Goal: Information Seeking & Learning: Learn about a topic

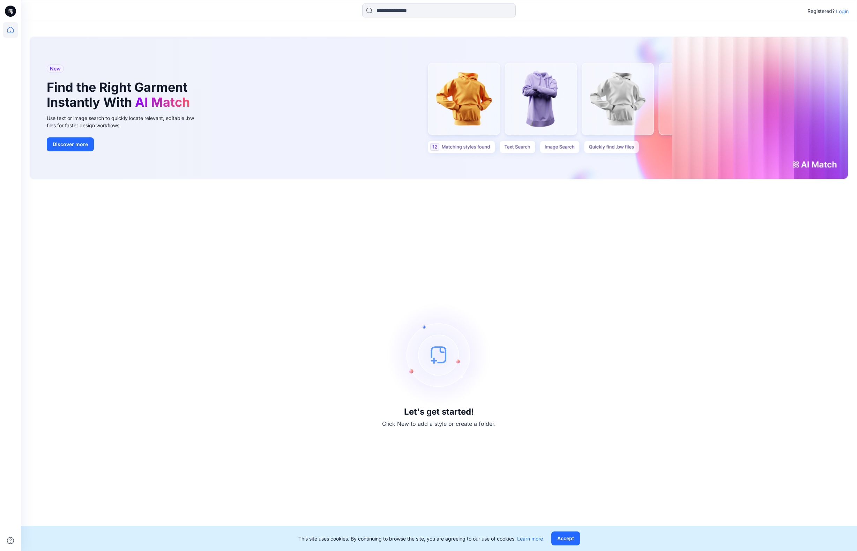
click at [848, 12] on div "Registered? Login" at bounding box center [438, 10] width 835 height 15
click at [844, 12] on p "Login" at bounding box center [842, 11] width 13 height 7
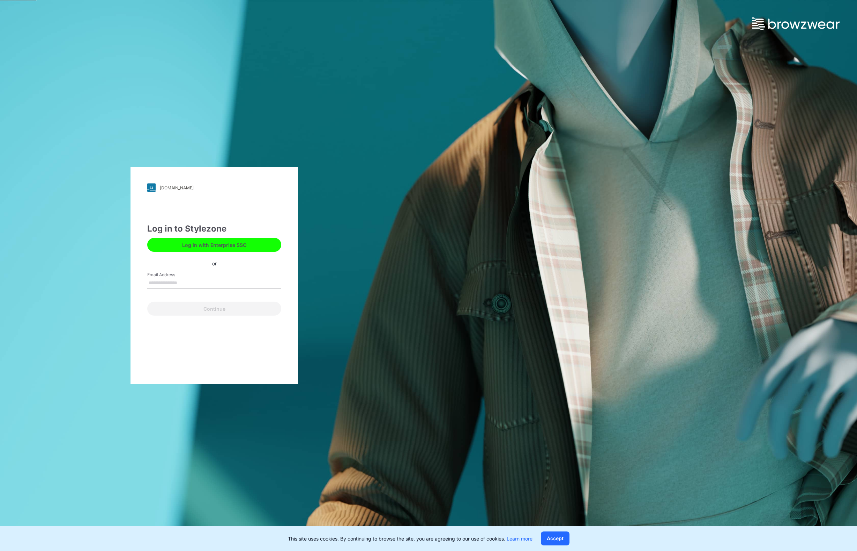
click at [170, 284] on input "Email Address" at bounding box center [214, 283] width 134 height 10
type input "**********"
click at [210, 309] on button "Continue" at bounding box center [214, 309] width 134 height 14
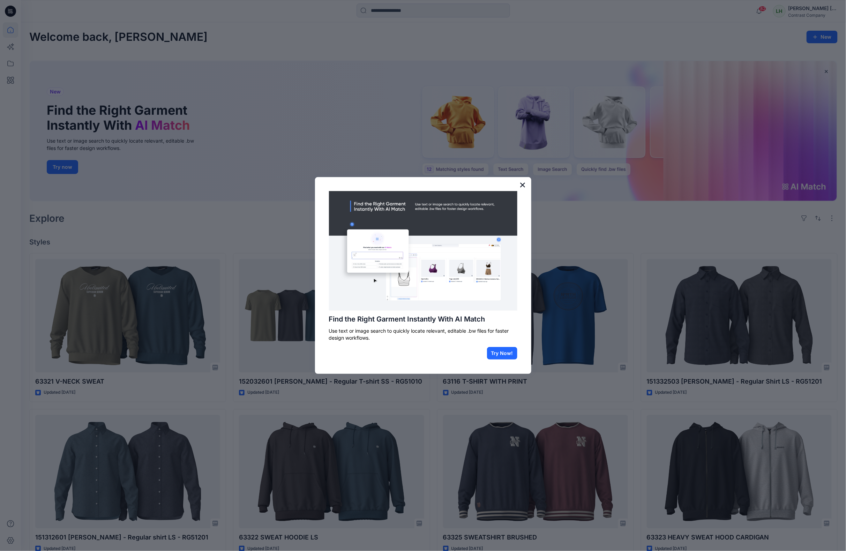
click at [520, 184] on button "×" at bounding box center [522, 184] width 7 height 11
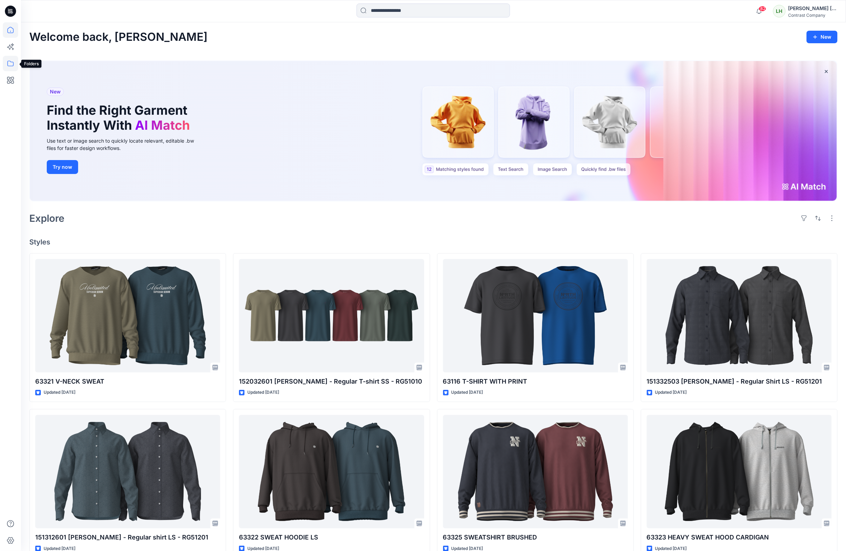
click at [4, 61] on icon at bounding box center [10, 63] width 15 height 15
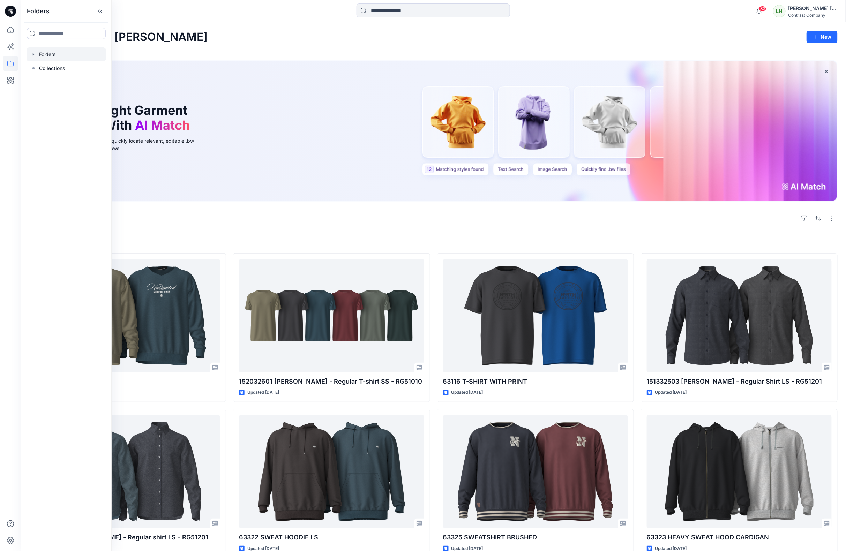
click at [47, 48] on div at bounding box center [67, 54] width 80 height 14
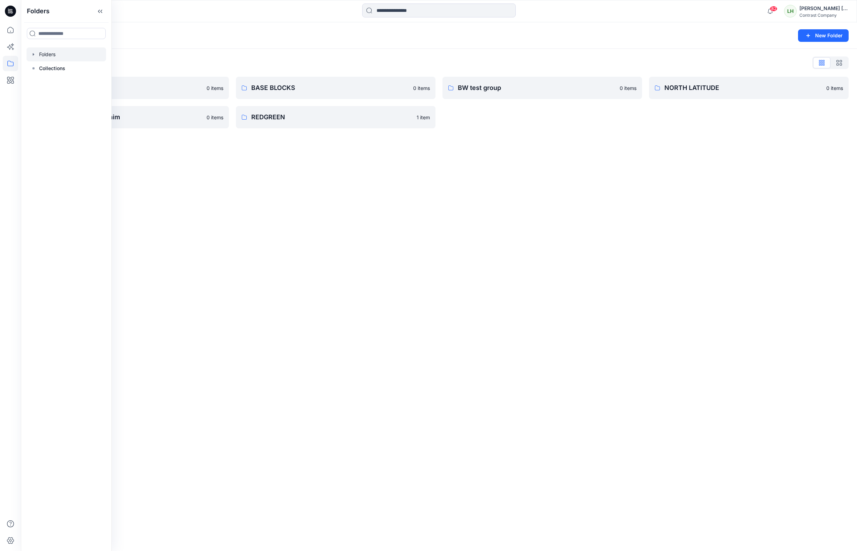
click at [205, 147] on div "Folders New Folder Folders List 2025 AW Q-collection 0 items NORTH LATITUDE den…" at bounding box center [439, 286] width 836 height 529
click at [297, 89] on p "BASE BLOCKS" at bounding box center [334, 88] width 167 height 10
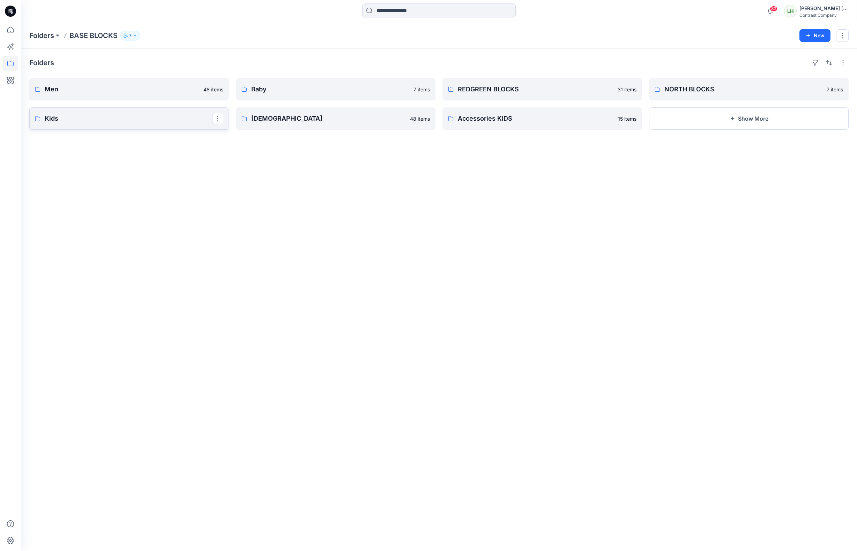
click at [162, 117] on p "Kids" at bounding box center [128, 119] width 167 height 10
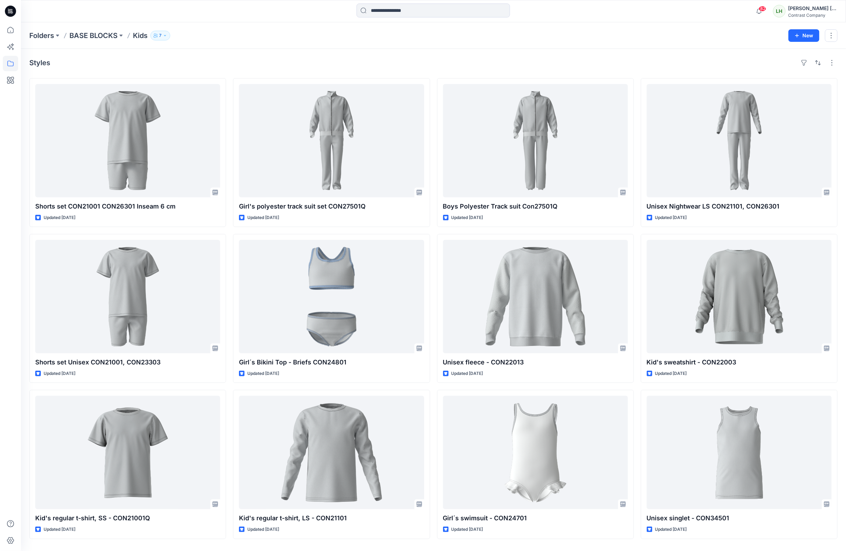
click at [228, 66] on div "Styles" at bounding box center [433, 62] width 808 height 11
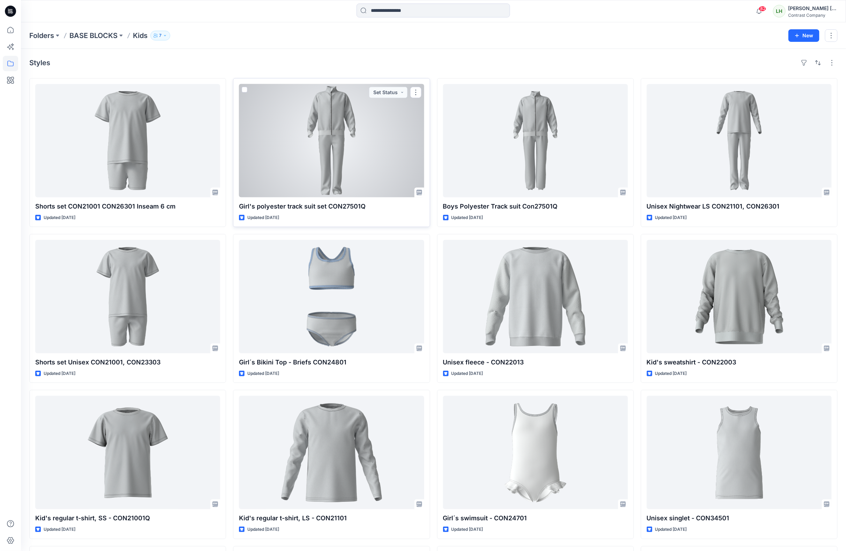
click at [310, 151] on div at bounding box center [331, 140] width 185 height 113
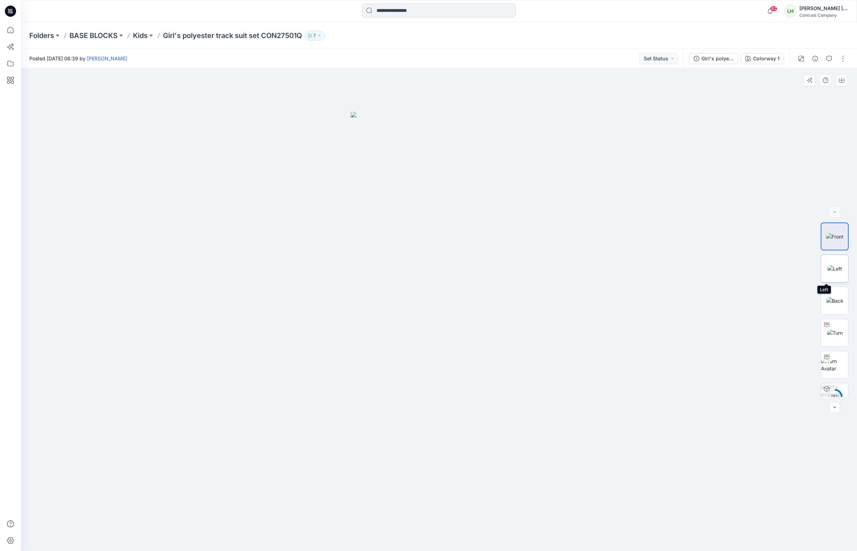
click at [831, 271] on img at bounding box center [834, 268] width 15 height 7
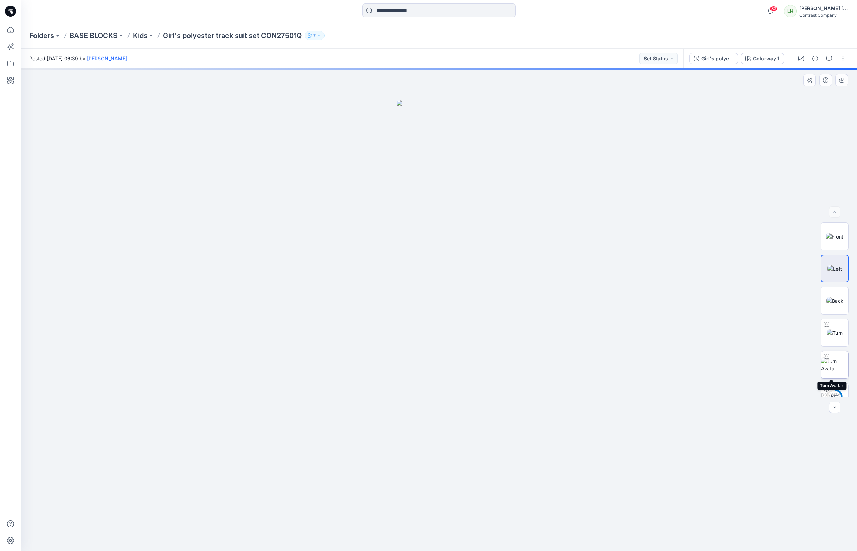
click at [835, 362] on img at bounding box center [834, 364] width 27 height 15
click at [834, 236] on img at bounding box center [833, 236] width 17 height 7
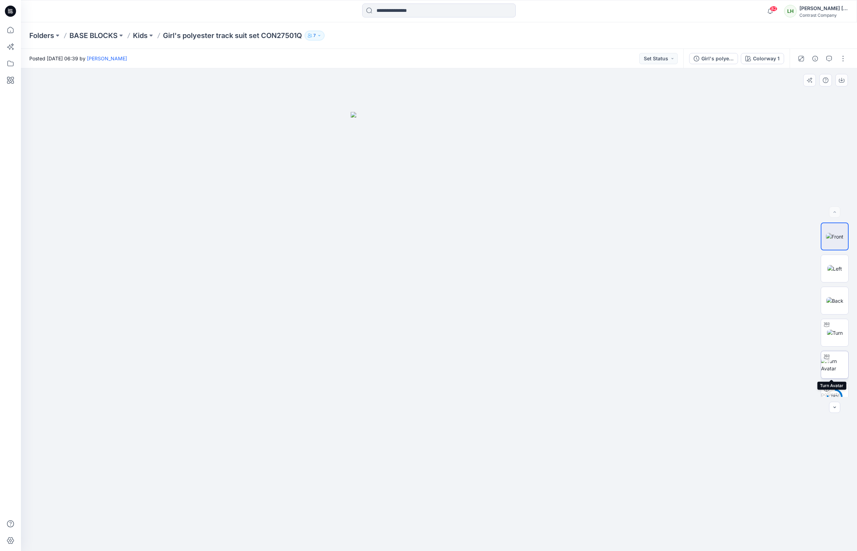
click at [832, 357] on img at bounding box center [834, 364] width 27 height 15
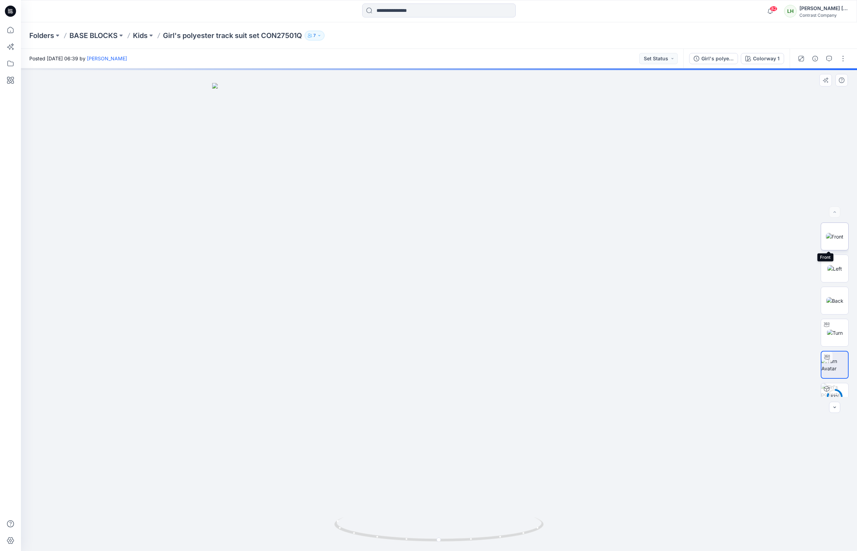
click at [829, 240] on img at bounding box center [833, 236] width 17 height 7
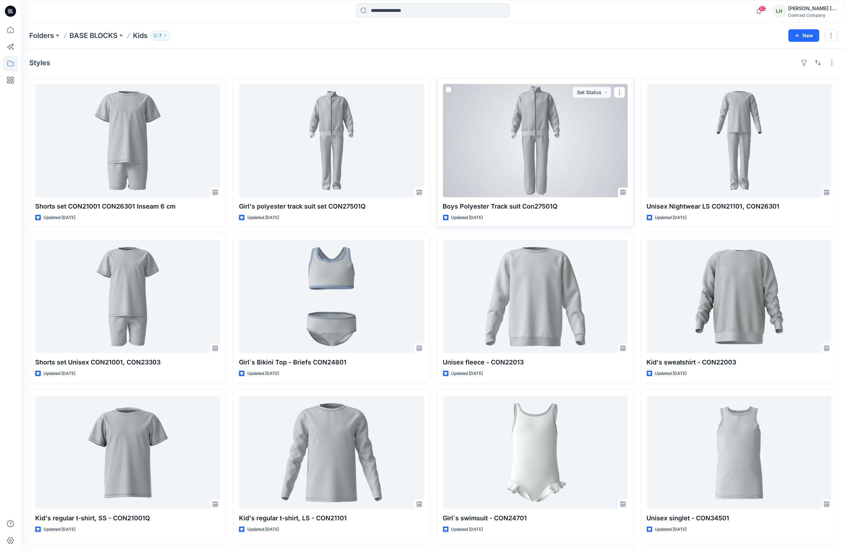
click at [506, 133] on div at bounding box center [535, 140] width 185 height 113
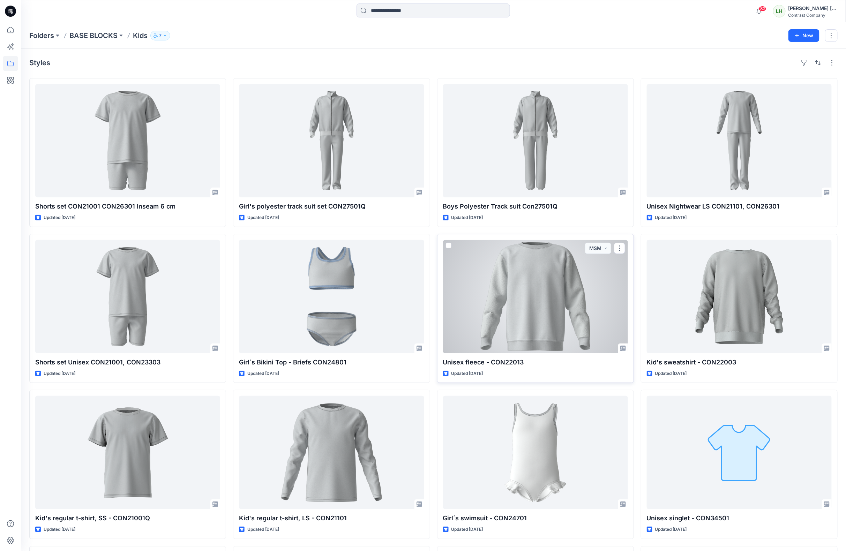
click at [522, 285] on div at bounding box center [535, 296] width 185 height 113
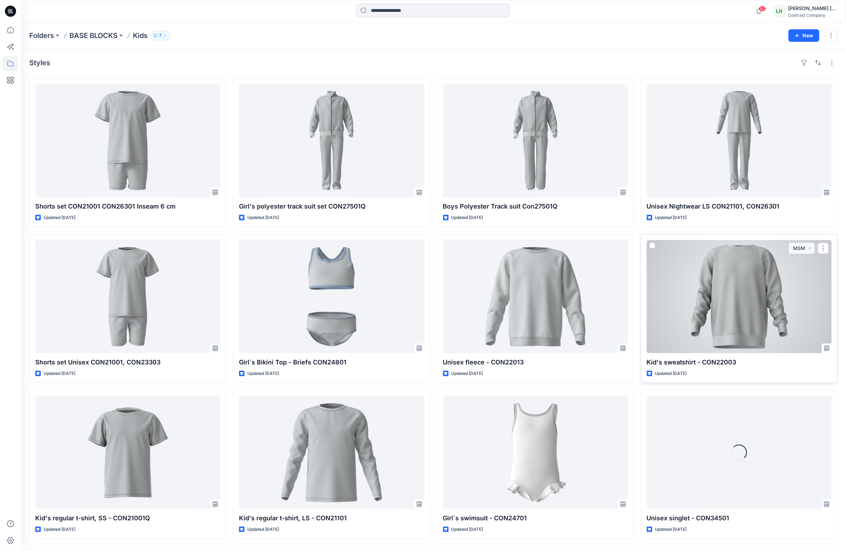
click at [745, 298] on div at bounding box center [739, 296] width 185 height 113
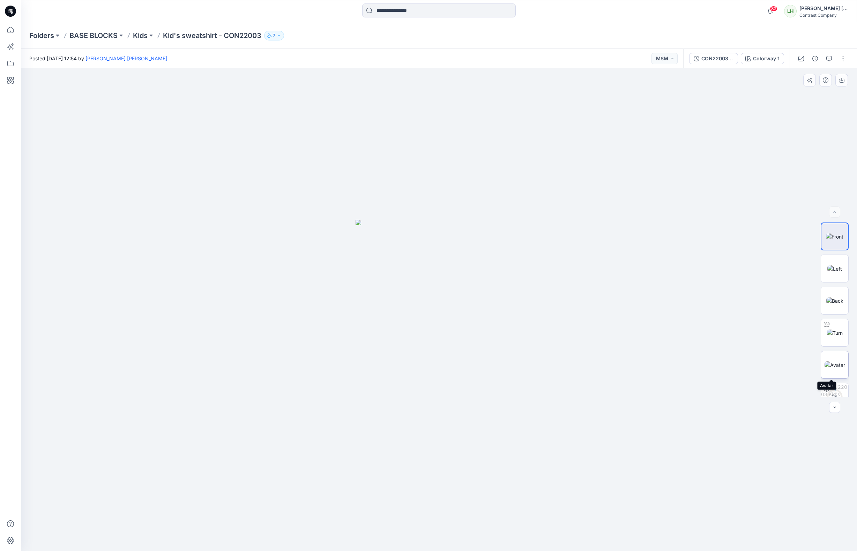
click at [834, 361] on img at bounding box center [834, 364] width 21 height 7
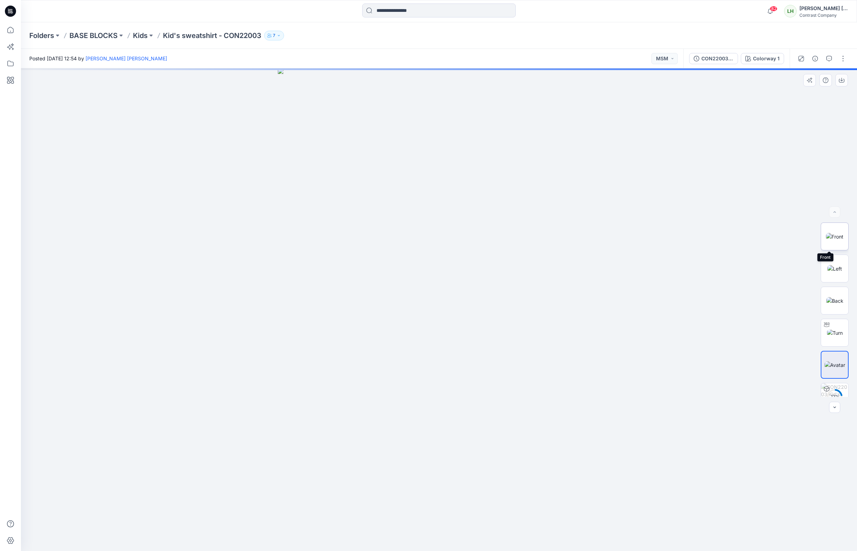
click at [829, 233] on img at bounding box center [833, 236] width 17 height 7
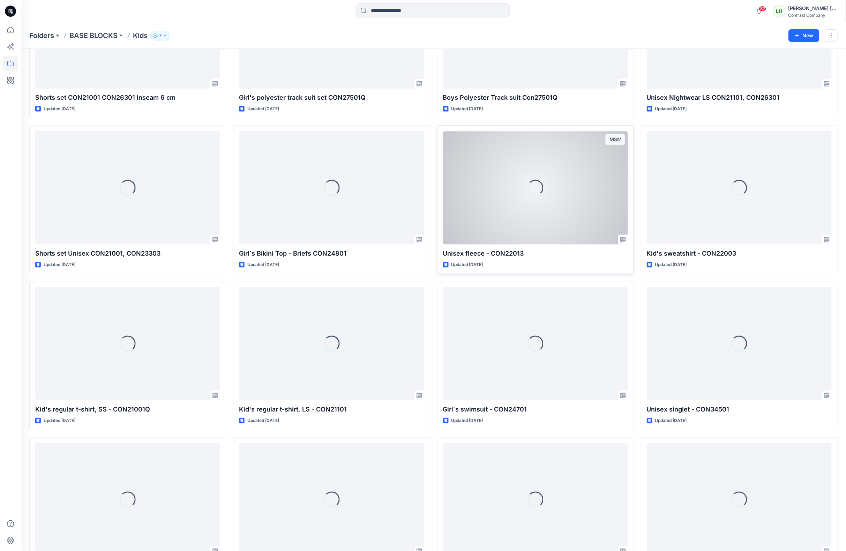
scroll to position [113, 0]
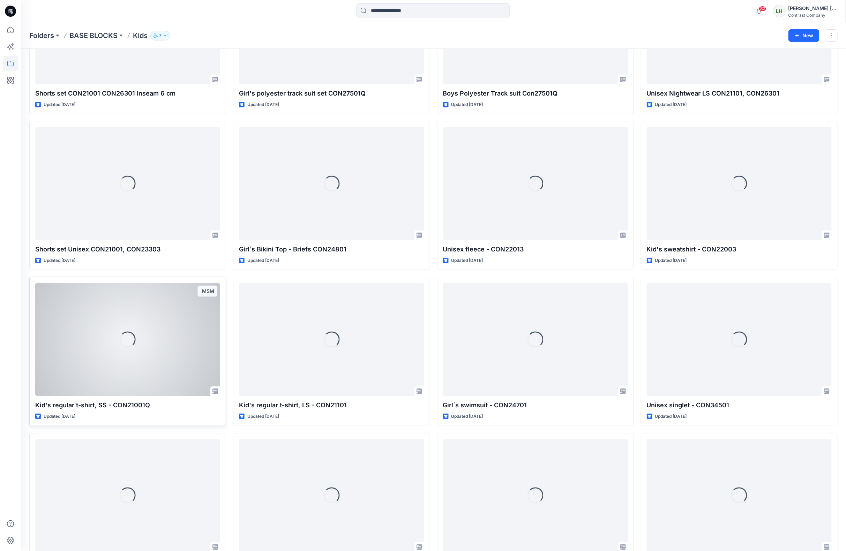
click at [107, 349] on div "Loading..." at bounding box center [127, 339] width 185 height 113
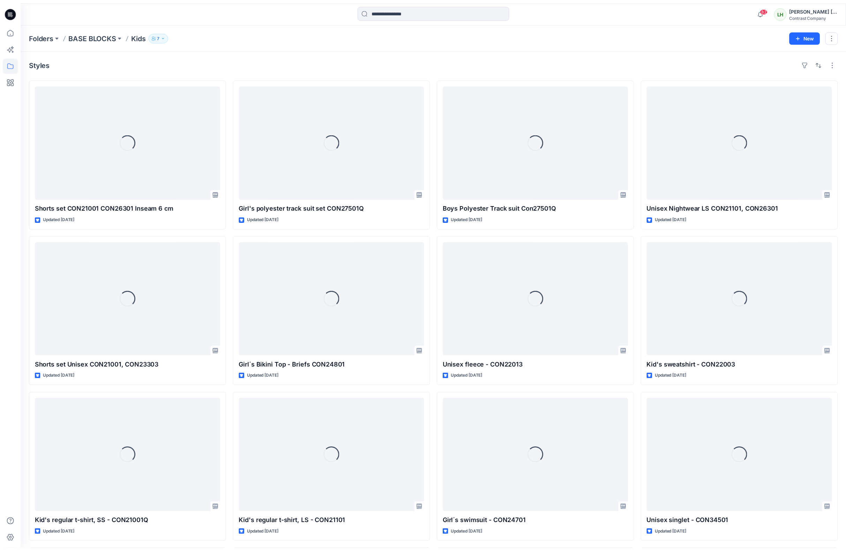
scroll to position [113, 0]
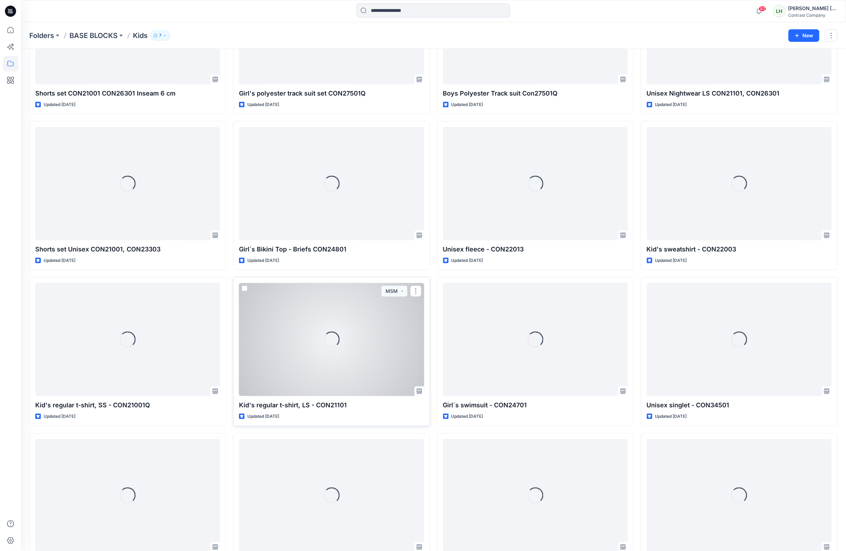
click at [360, 323] on div "Loading..." at bounding box center [331, 339] width 185 height 113
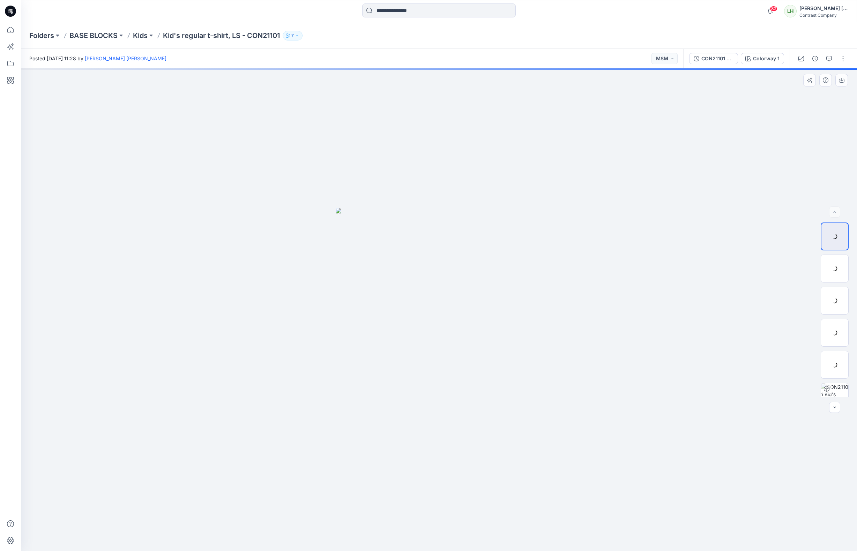
click at [216, 169] on div at bounding box center [439, 309] width 836 height 483
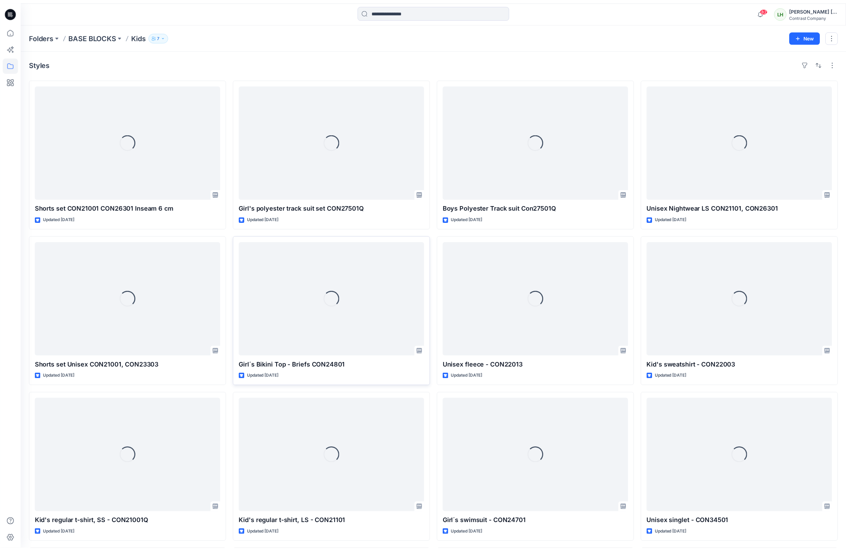
scroll to position [113, 0]
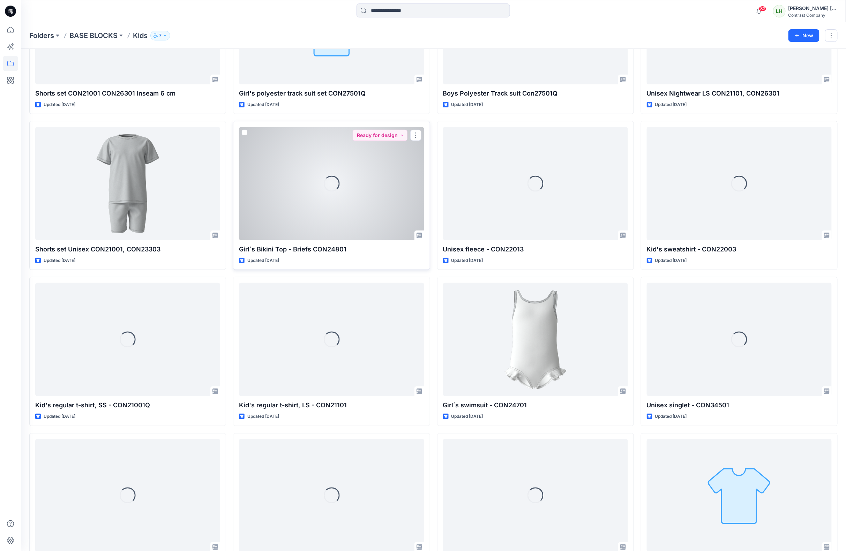
click at [304, 172] on div "Loading..." at bounding box center [331, 183] width 185 height 113
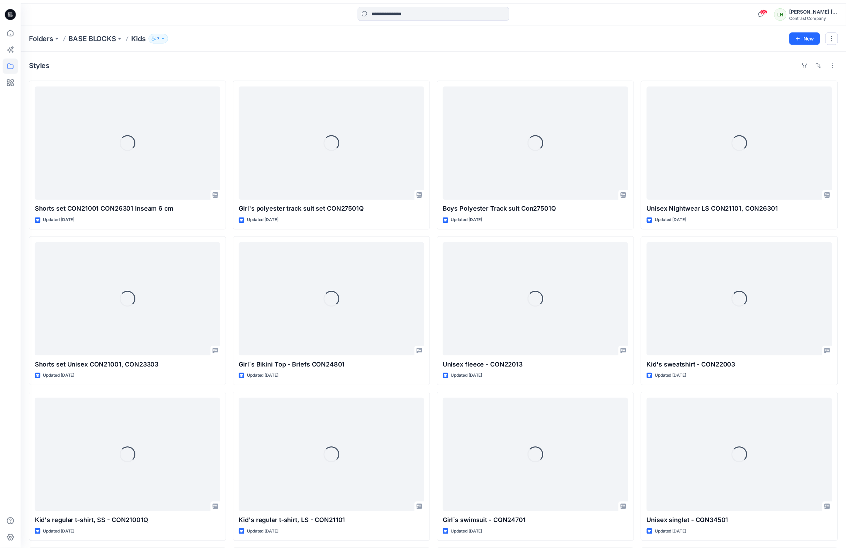
scroll to position [113, 0]
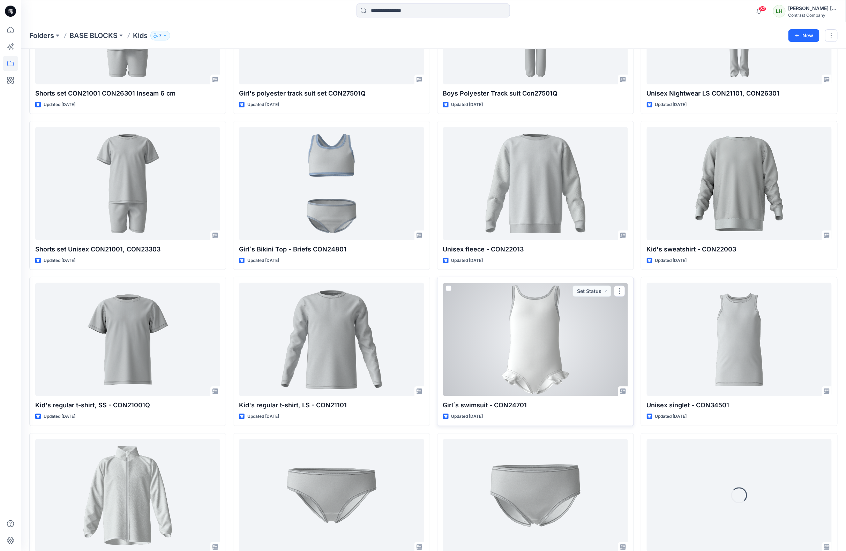
click at [528, 339] on div at bounding box center [535, 339] width 185 height 113
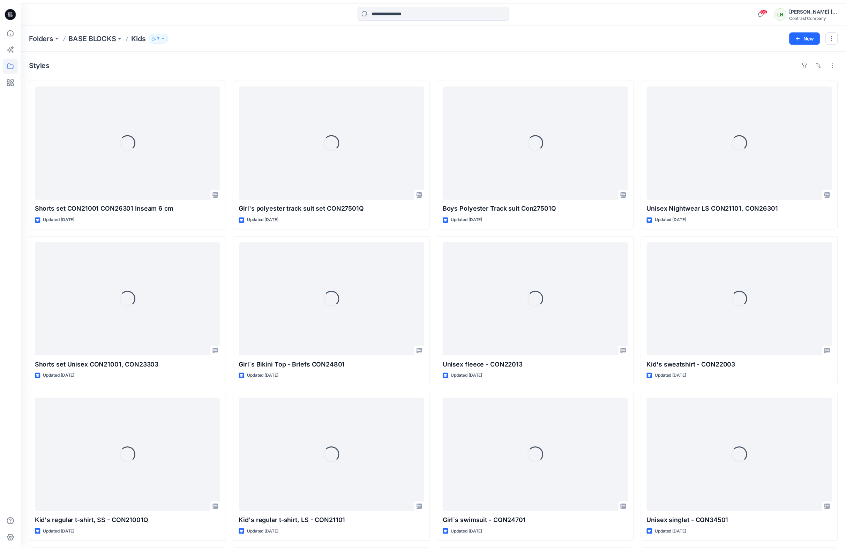
scroll to position [113, 0]
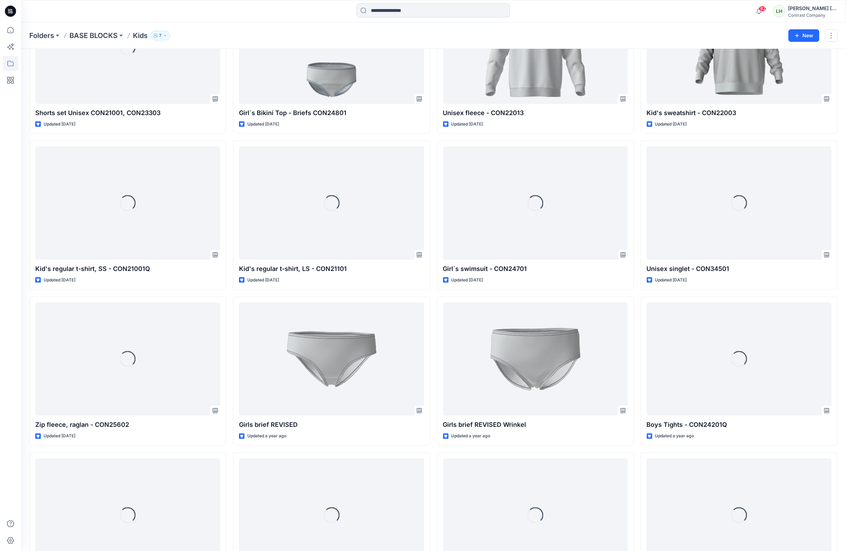
scroll to position [258, 0]
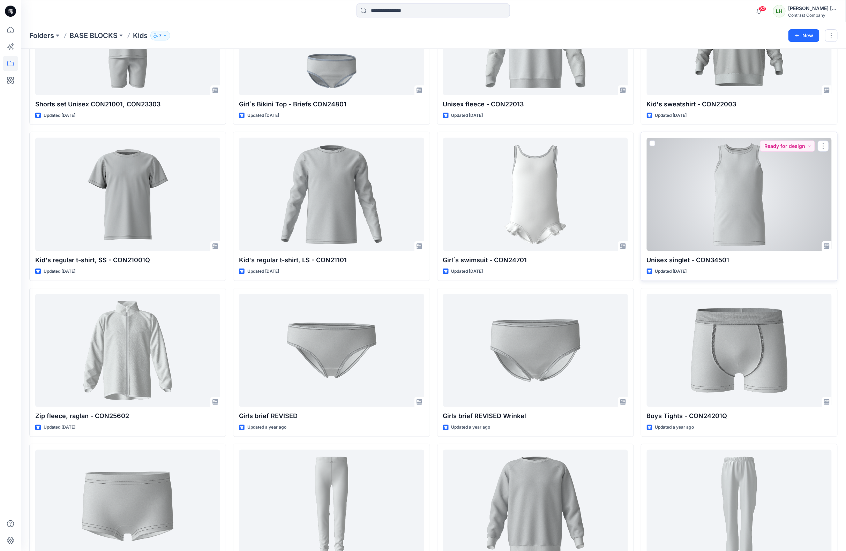
click at [755, 203] on div at bounding box center [739, 194] width 185 height 113
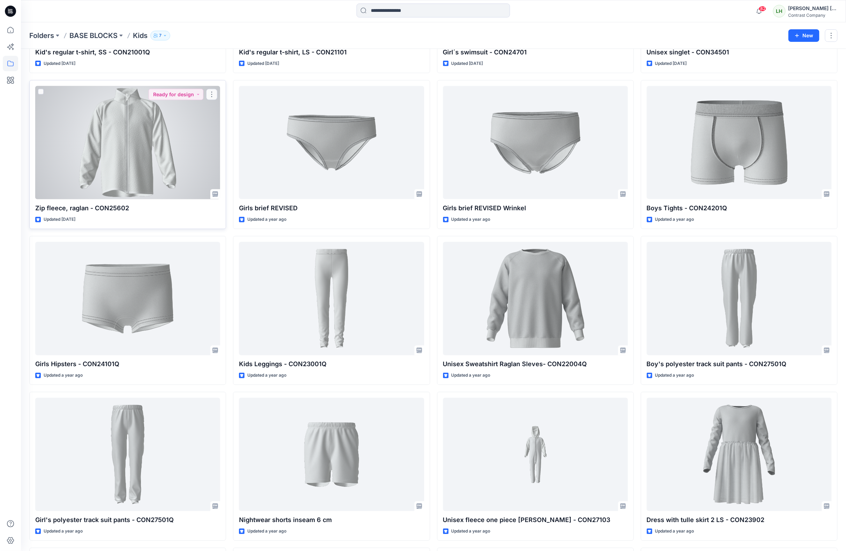
scroll to position [466, 0]
click at [147, 152] on div at bounding box center [127, 142] width 185 height 113
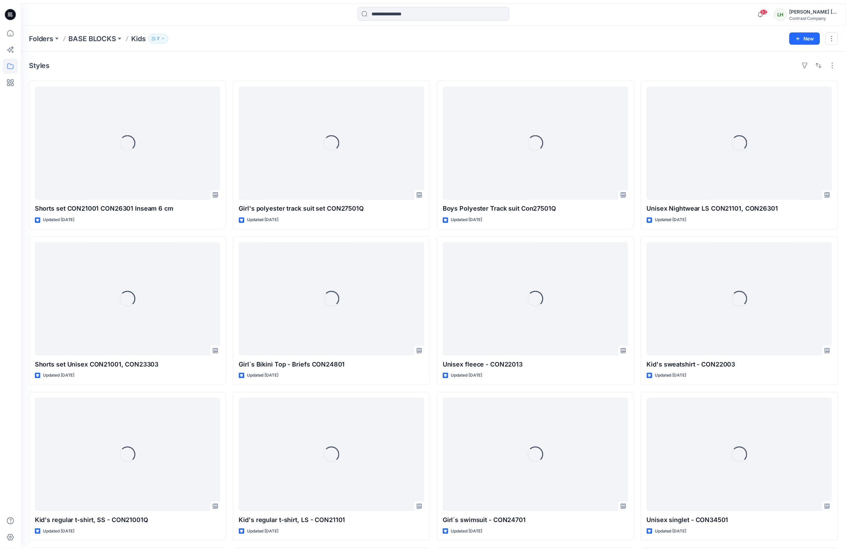
scroll to position [466, 0]
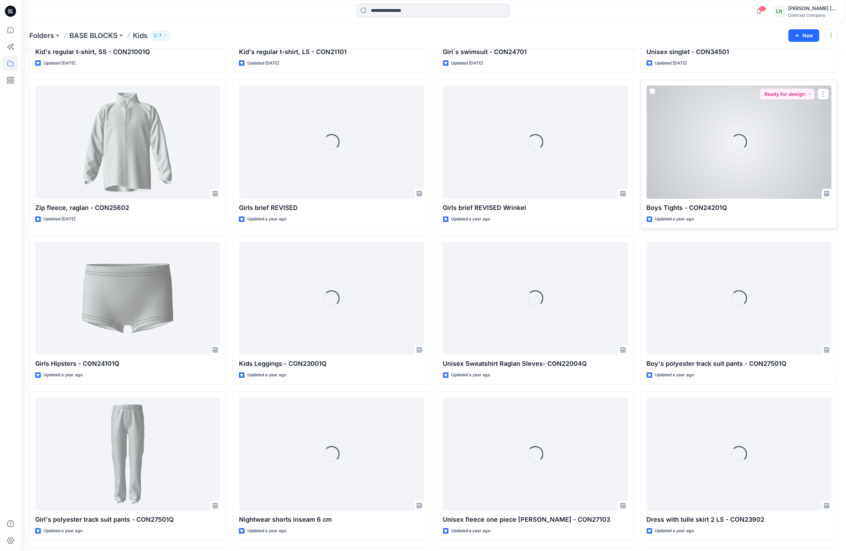
click at [691, 154] on div "Loading..." at bounding box center [739, 142] width 185 height 113
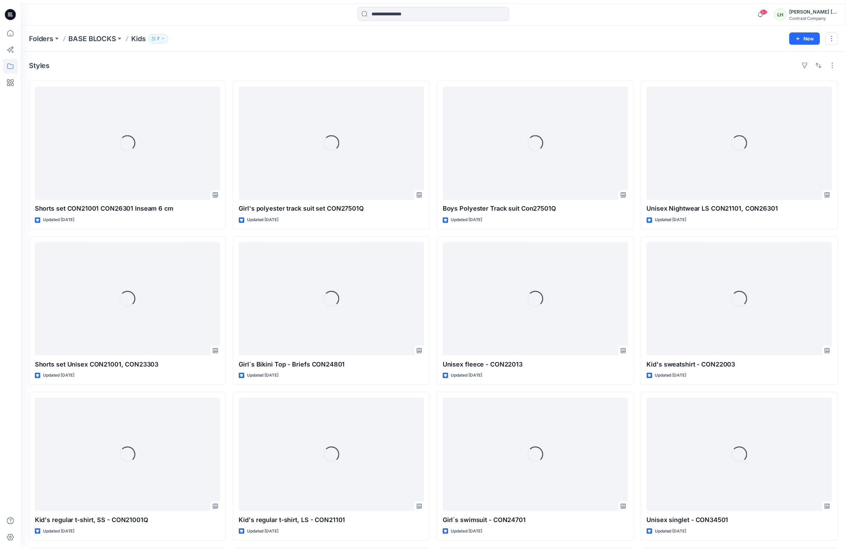
scroll to position [466, 0]
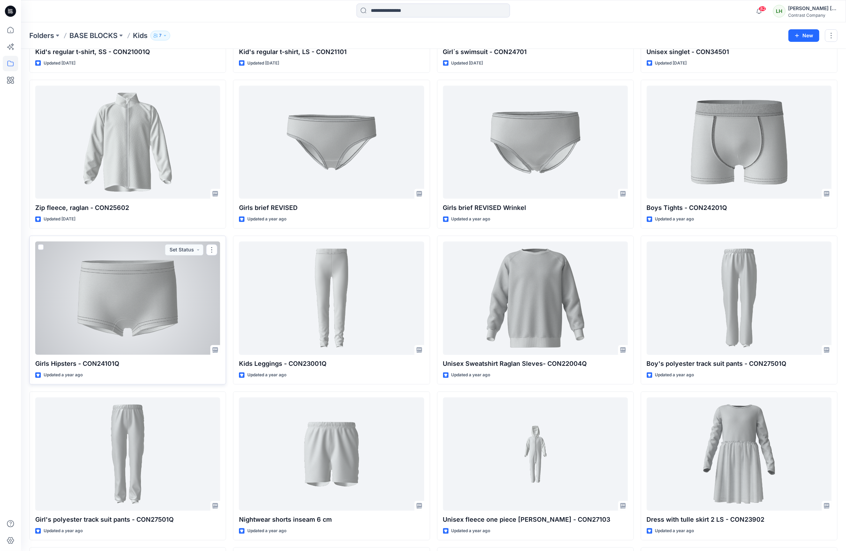
click at [146, 310] on div at bounding box center [127, 298] width 185 height 113
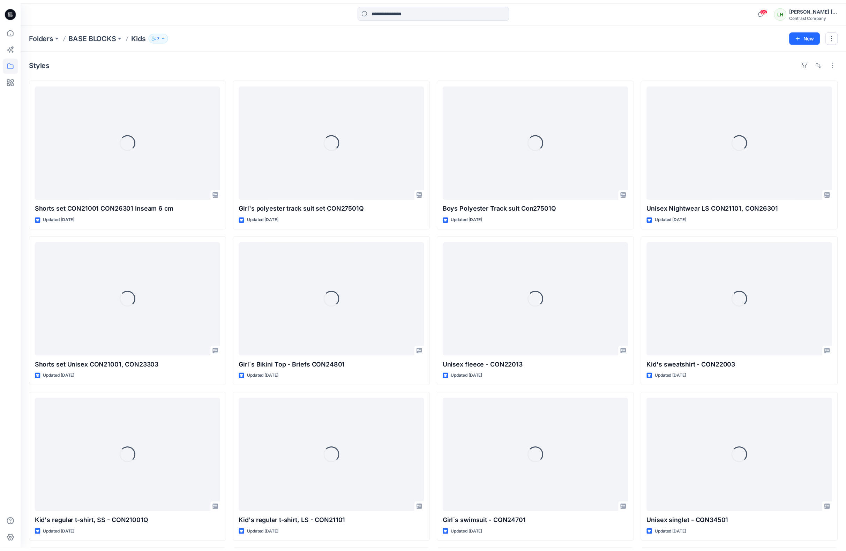
scroll to position [466, 0]
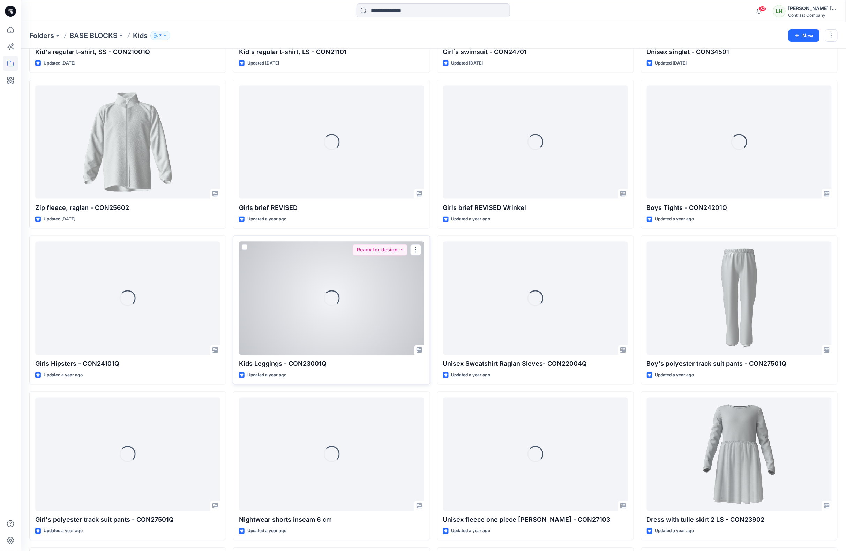
click at [308, 324] on div "Loading..." at bounding box center [331, 298] width 185 height 113
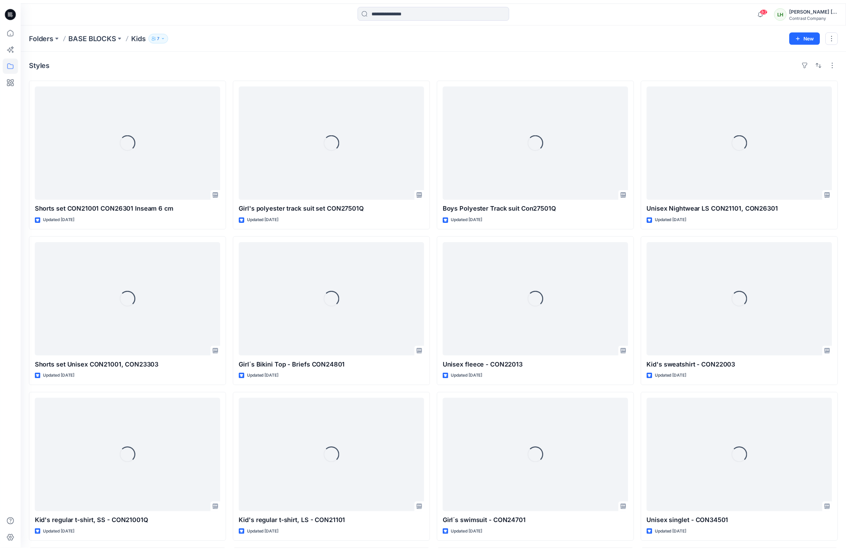
scroll to position [466, 0]
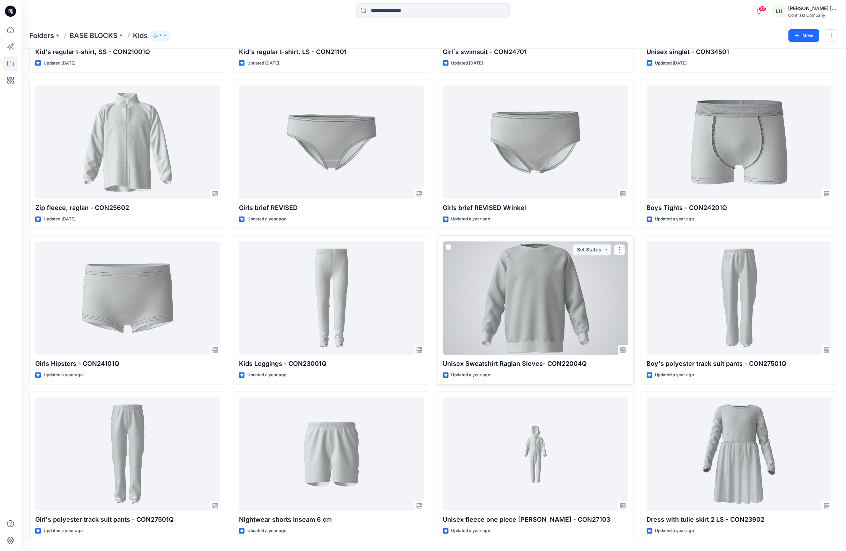
click at [515, 309] on div at bounding box center [535, 298] width 185 height 113
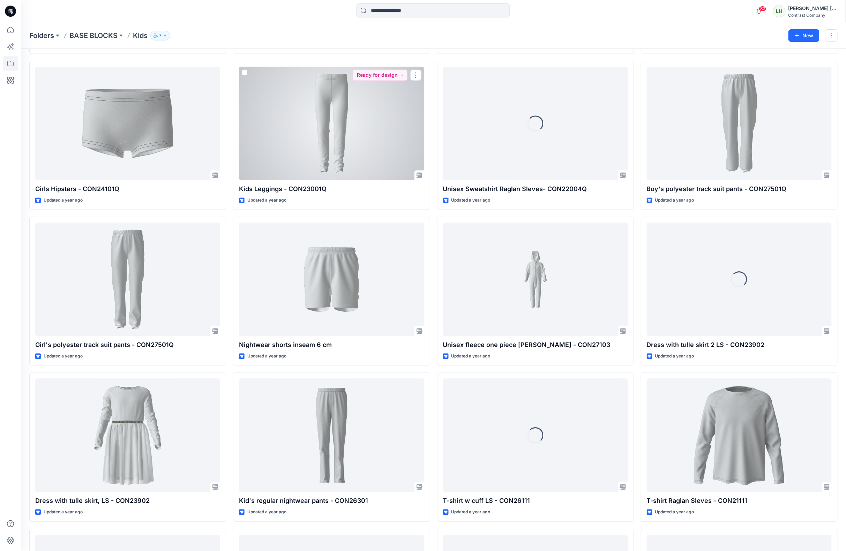
scroll to position [642, 0]
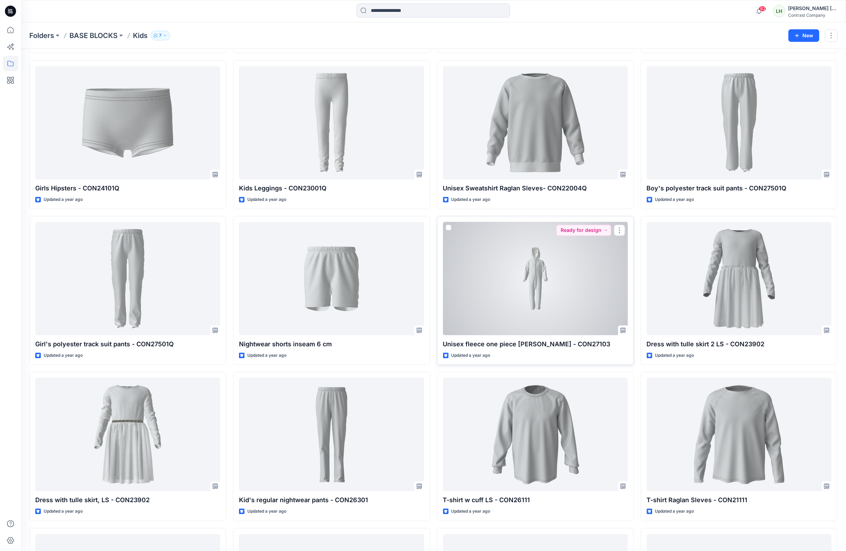
click at [506, 285] on div at bounding box center [535, 278] width 185 height 113
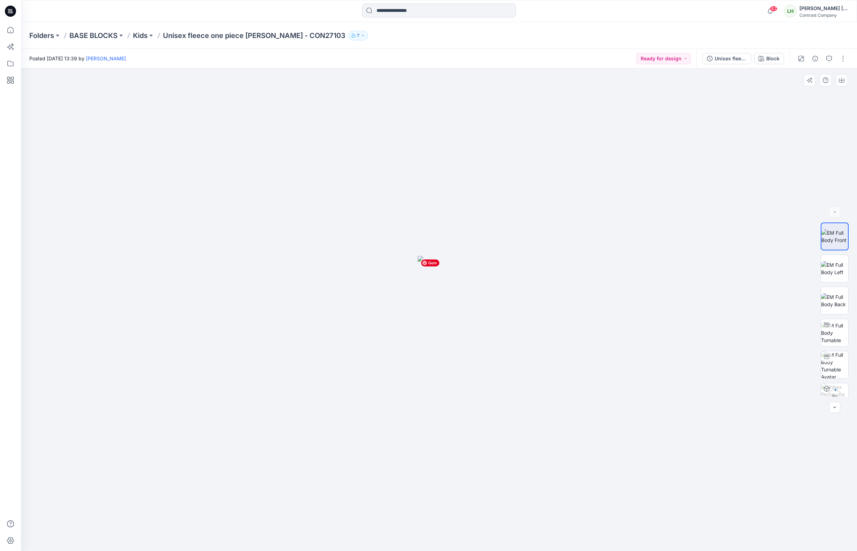
click at [437, 313] on img at bounding box center [438, 403] width 43 height 295
click at [838, 361] on img at bounding box center [834, 364] width 27 height 27
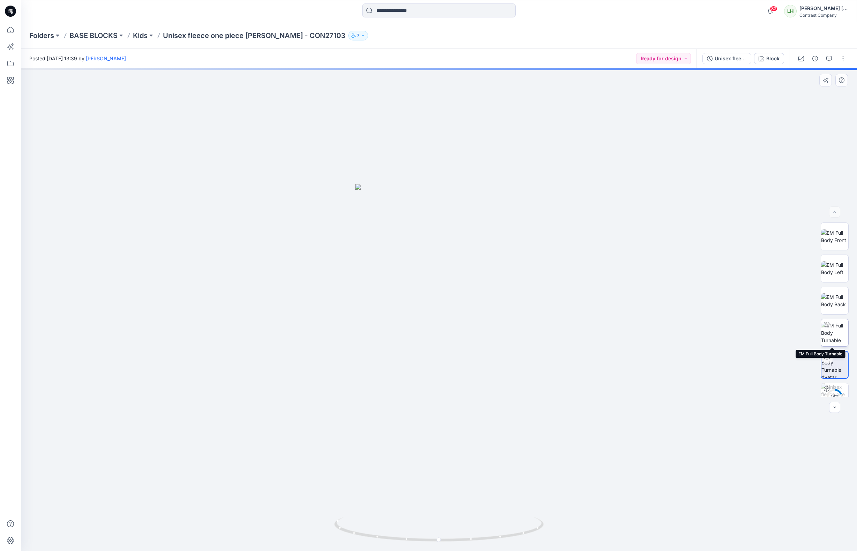
click at [836, 333] on img at bounding box center [834, 333] width 27 height 22
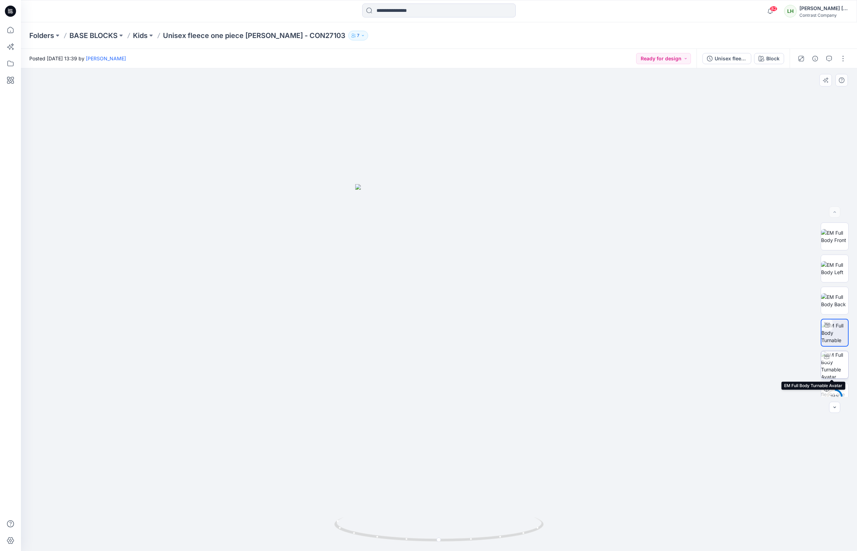
click at [838, 364] on img at bounding box center [834, 364] width 27 height 27
click at [828, 229] on img at bounding box center [834, 236] width 27 height 15
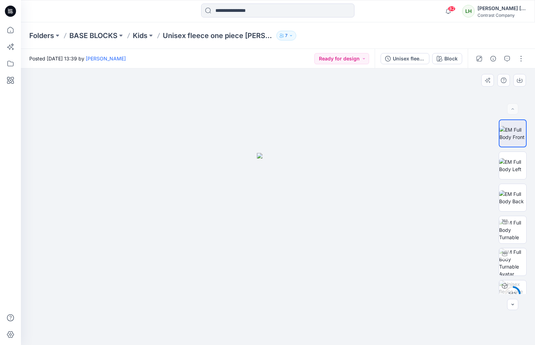
click at [304, 183] on div at bounding box center [278, 206] width 514 height 276
click at [510, 163] on img at bounding box center [512, 165] width 27 height 15
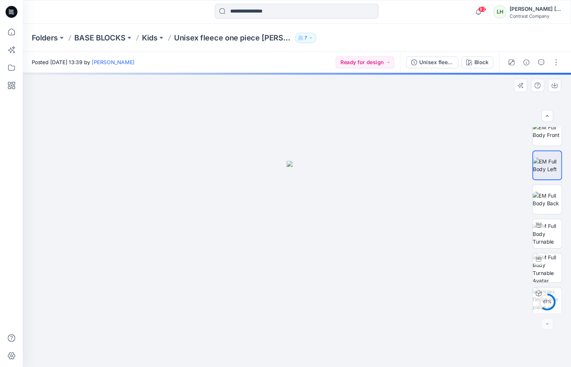
scroll to position [14, 0]
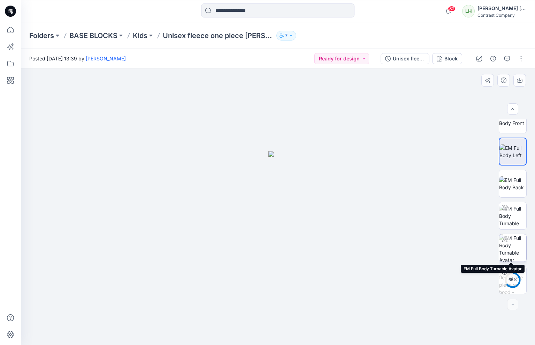
click at [515, 246] on img at bounding box center [512, 247] width 27 height 27
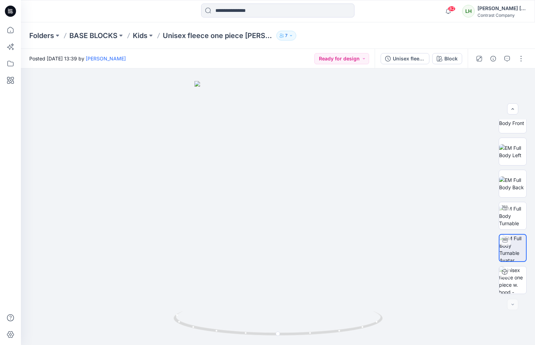
click at [330, 34] on div "Folders BASE BLOCKS Kids Unisex fleece one piece w. hood - CON27103 7" at bounding box center [250, 36] width 443 height 10
click at [264, 36] on p "Unisex fleece one piece w. hood - CON27103" at bounding box center [218, 36] width 111 height 10
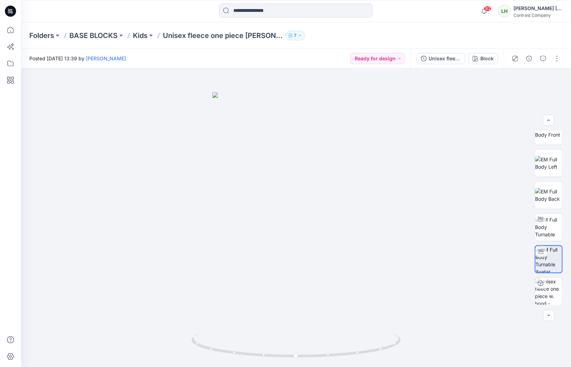
click at [275, 36] on p "Unisex fleece one piece w. hood - CON27103" at bounding box center [223, 36] width 120 height 10
click at [552, 231] on img at bounding box center [548, 227] width 27 height 22
click at [344, 28] on div "Folders BASE BLOCKS Kids Unisex fleece one piece w. hood - CON27103 7" at bounding box center [296, 35] width 550 height 27
click at [233, 38] on p "Unisex fleece one piece w. hood - CON27103" at bounding box center [223, 36] width 120 height 10
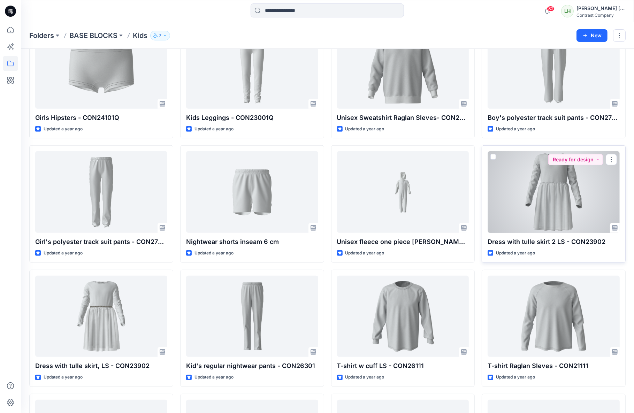
scroll to position [553, 0]
click at [527, 194] on div at bounding box center [554, 193] width 132 height 82
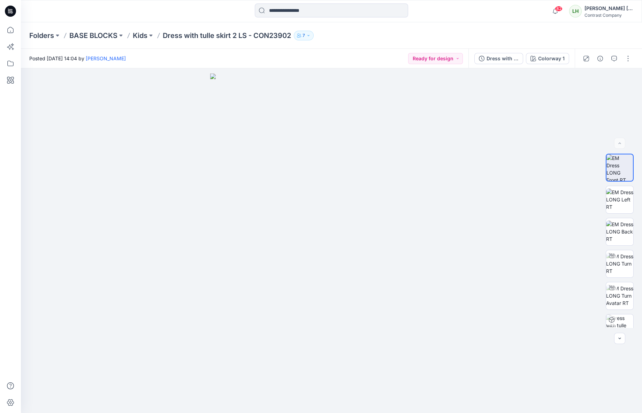
click at [202, 38] on p "Dress with tulle skirt 2 LS - CON23902" at bounding box center [227, 36] width 128 height 10
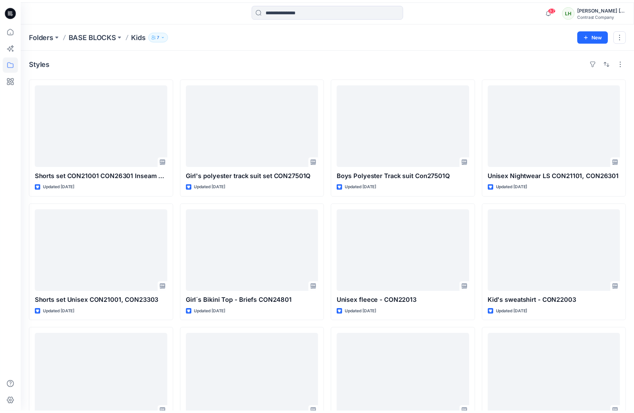
scroll to position [553, 0]
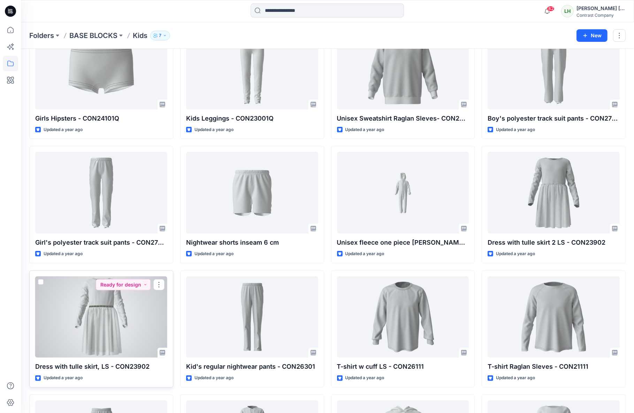
click at [108, 309] on div at bounding box center [101, 318] width 132 height 82
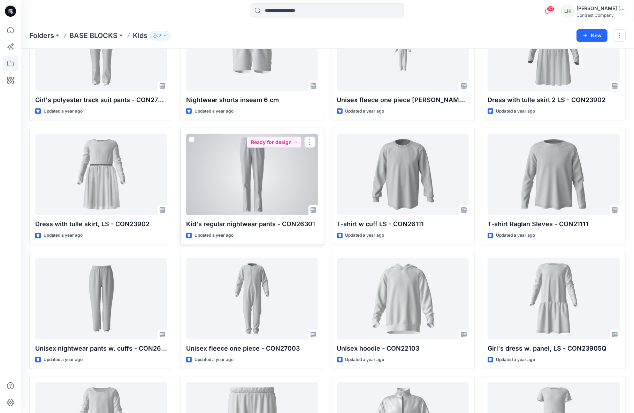
scroll to position [704, 0]
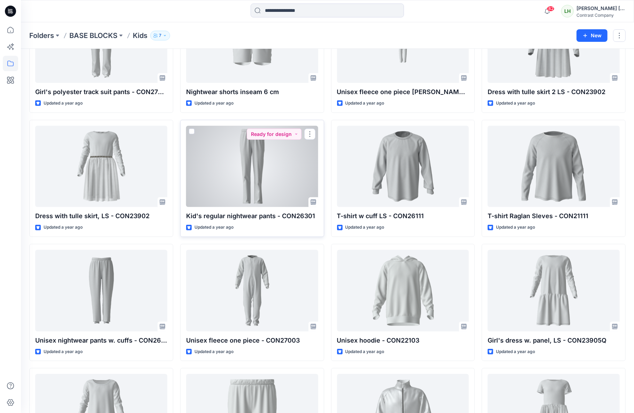
click at [236, 159] on div at bounding box center [252, 167] width 132 height 82
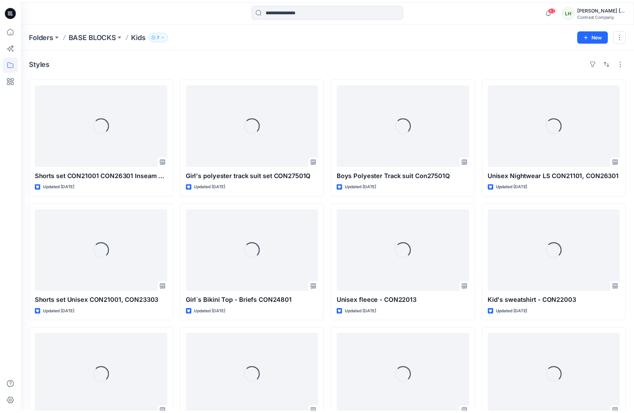
scroll to position [704, 0]
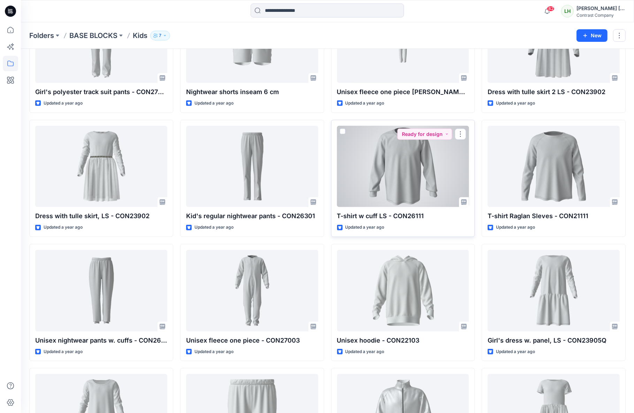
click at [406, 174] on div at bounding box center [403, 167] width 132 height 82
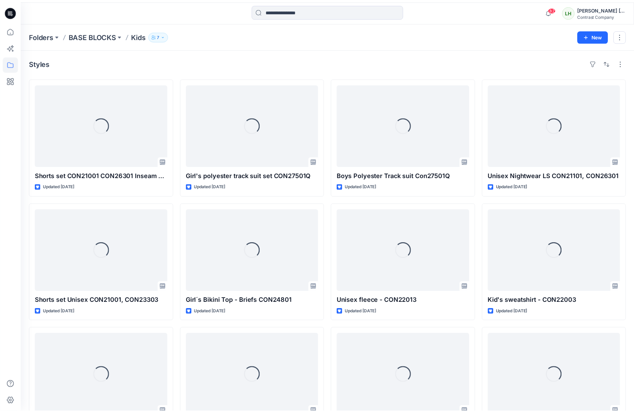
scroll to position [704, 0]
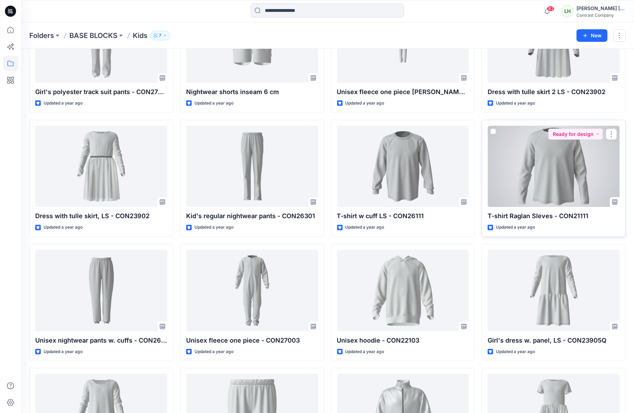
click at [553, 161] on div at bounding box center [554, 167] width 132 height 82
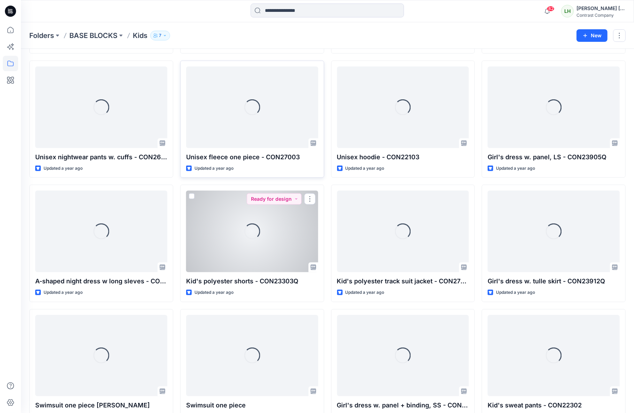
scroll to position [887, 0]
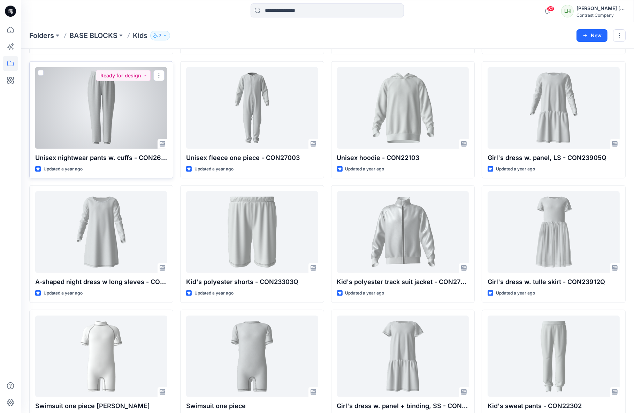
click at [112, 105] on div at bounding box center [101, 108] width 132 height 82
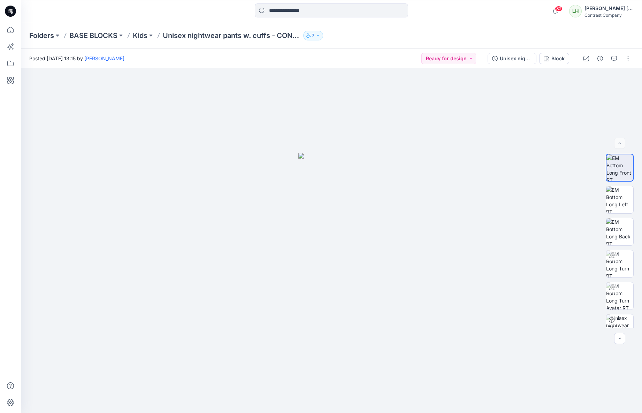
click at [171, 45] on div "Folders BASE BLOCKS Kids Unisex nightwear pants w. cuffs - CON26302 7" at bounding box center [331, 35] width 621 height 27
click at [612, 300] on img at bounding box center [619, 295] width 27 height 27
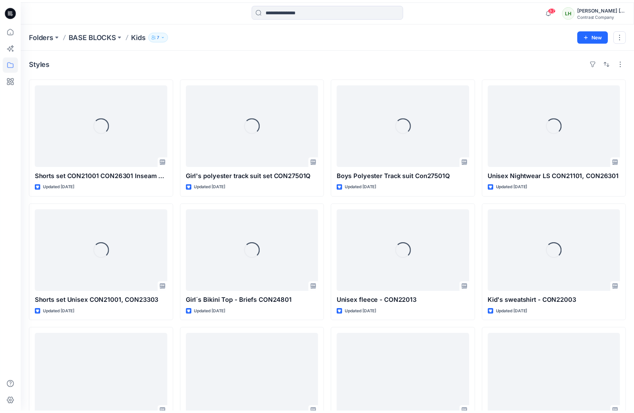
scroll to position [887, 0]
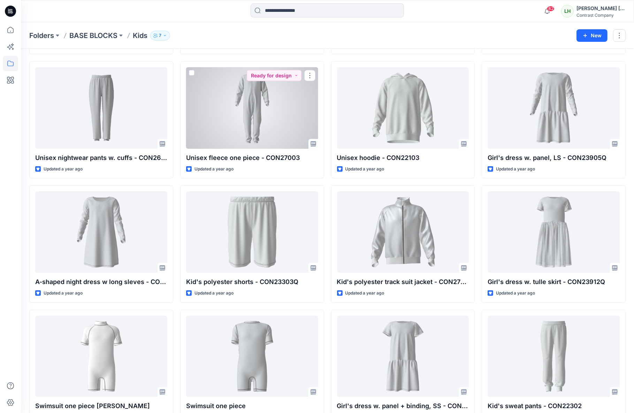
click at [269, 126] on div at bounding box center [252, 108] width 132 height 82
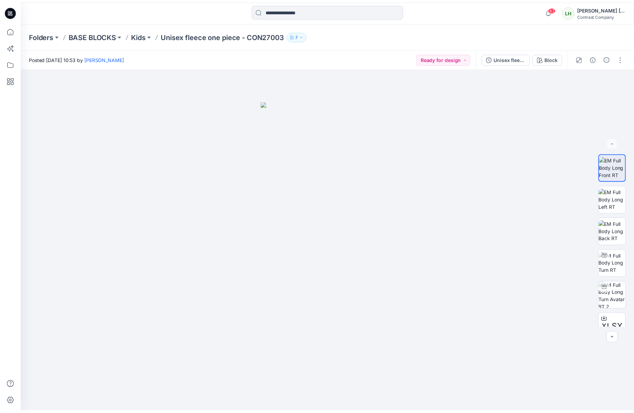
scroll to position [887, 0]
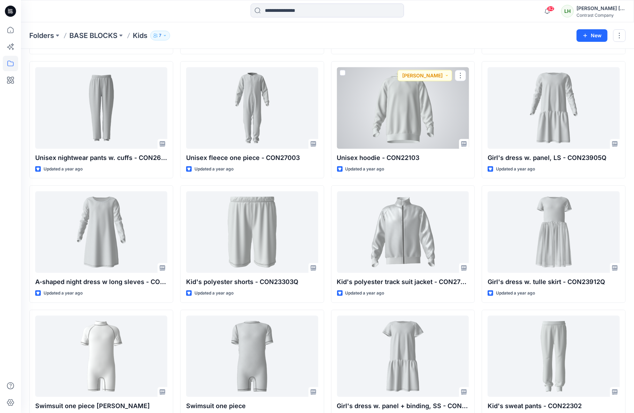
click at [392, 104] on div at bounding box center [403, 108] width 132 height 82
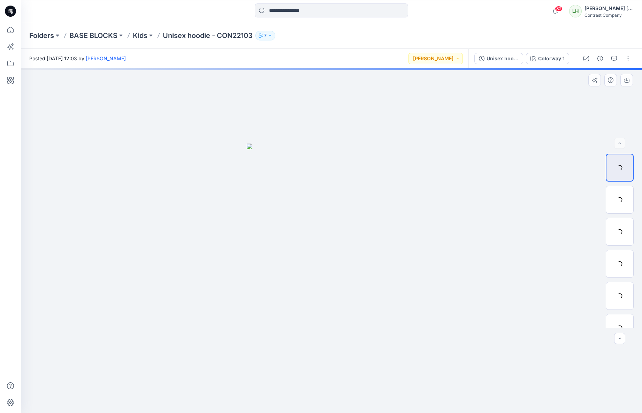
click at [108, 76] on div at bounding box center [331, 240] width 621 height 345
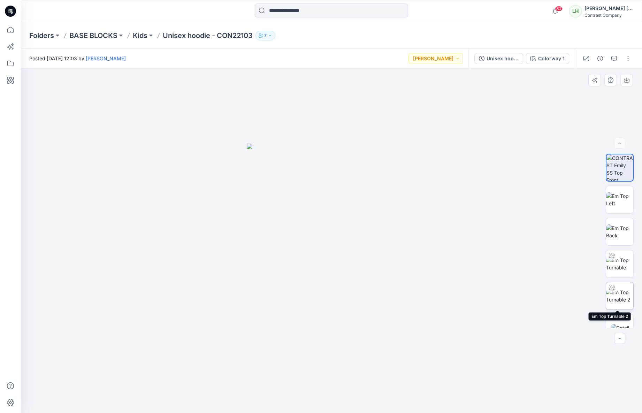
click at [618, 297] on img at bounding box center [619, 296] width 27 height 15
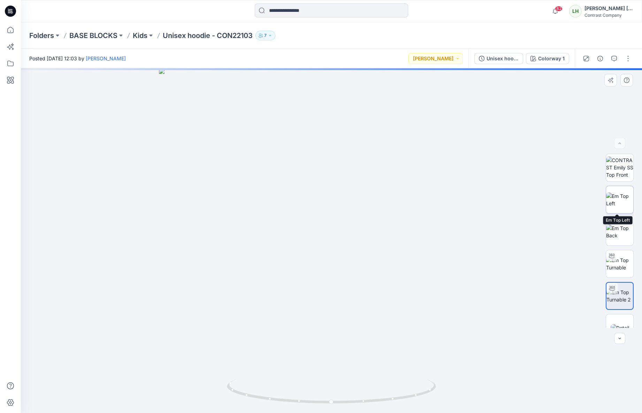
click at [614, 197] on img at bounding box center [619, 200] width 27 height 15
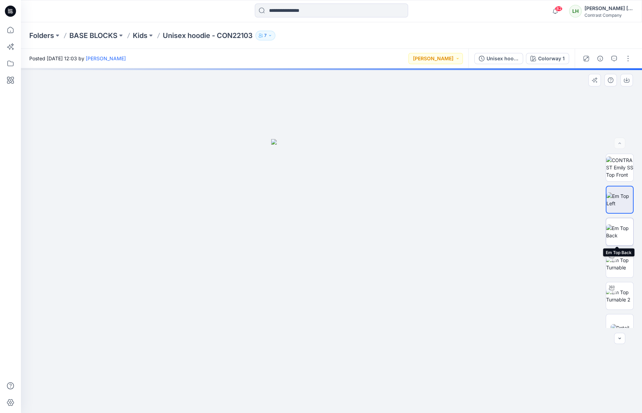
click at [618, 230] on img at bounding box center [619, 232] width 27 height 15
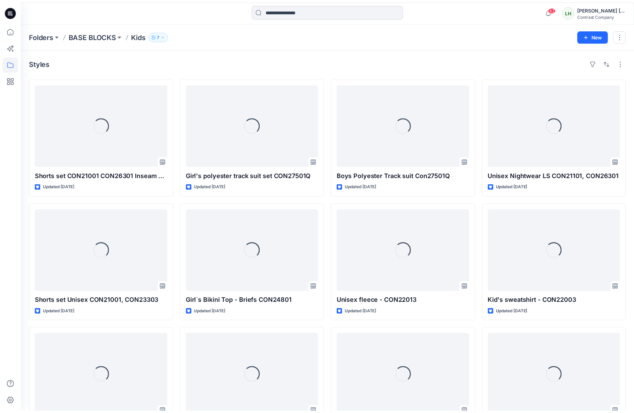
scroll to position [887, 0]
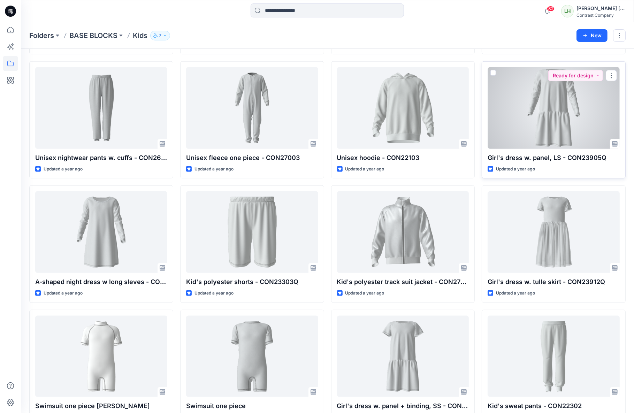
click at [536, 118] on div at bounding box center [554, 108] width 132 height 82
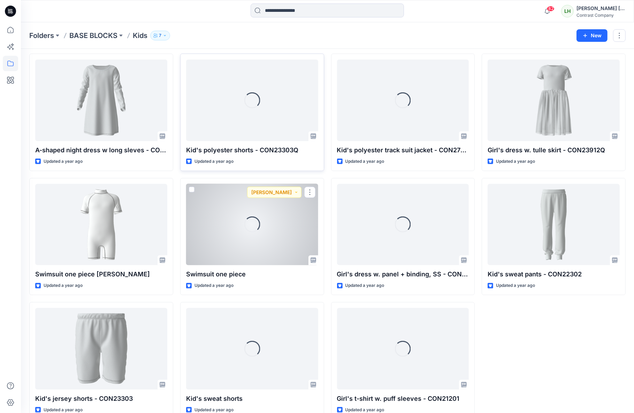
scroll to position [1019, 0]
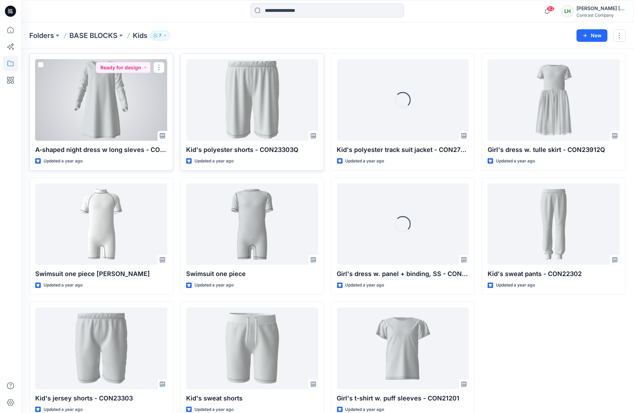
click at [104, 86] on div at bounding box center [101, 100] width 132 height 82
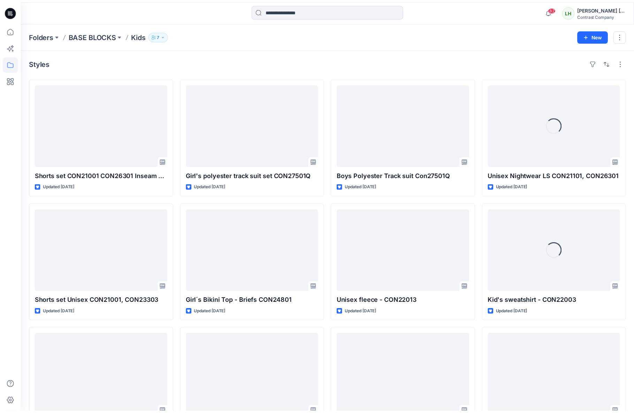
scroll to position [1019, 0]
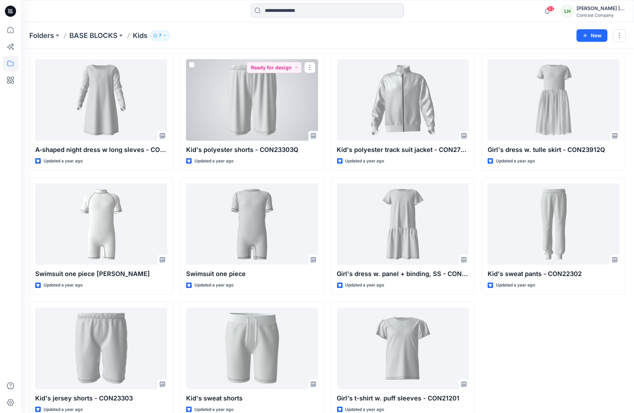
click at [252, 108] on div at bounding box center [252, 100] width 132 height 82
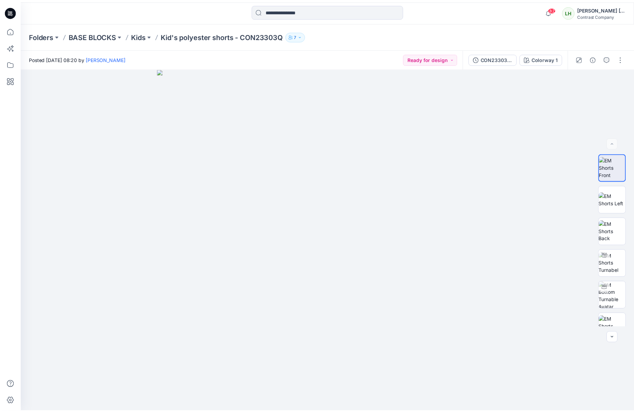
scroll to position [1019, 0]
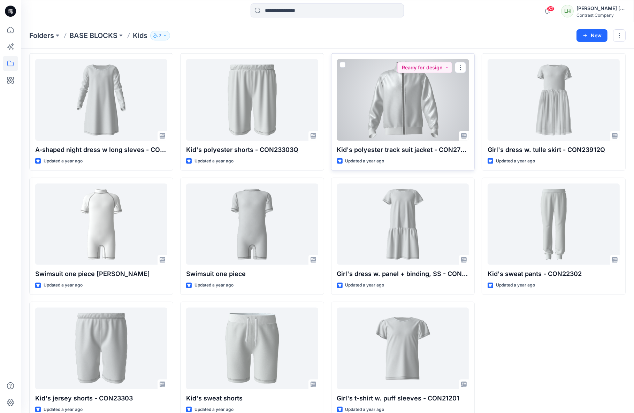
click at [430, 120] on div at bounding box center [403, 100] width 132 height 82
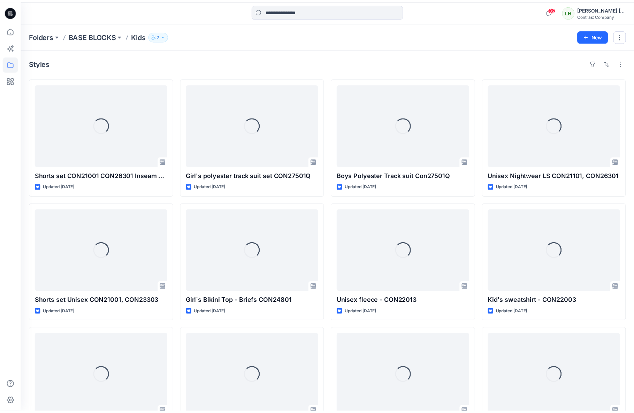
scroll to position [1019, 0]
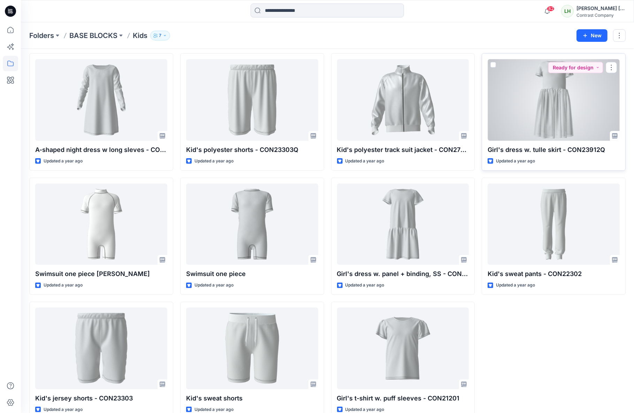
click at [534, 108] on div at bounding box center [554, 100] width 132 height 82
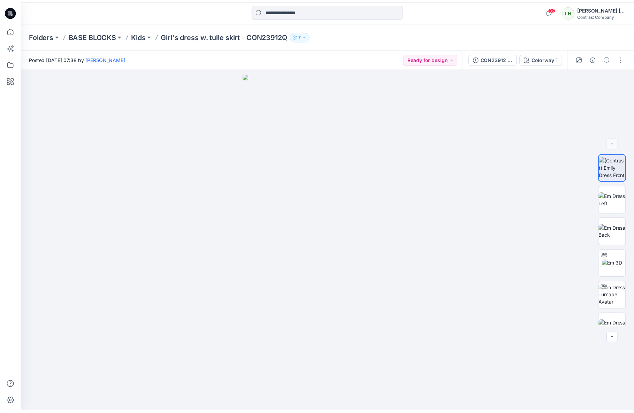
scroll to position [1019, 0]
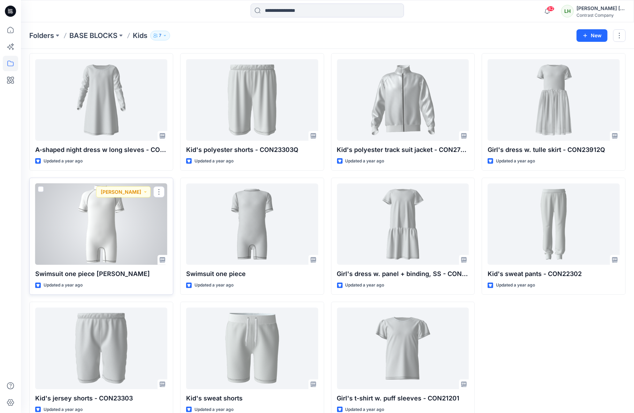
click at [125, 210] on div at bounding box center [101, 225] width 132 height 82
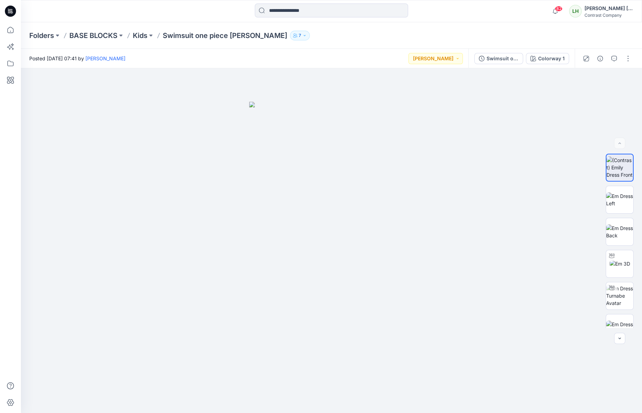
click at [79, 9] on div at bounding box center [98, 10] width 155 height 15
click at [626, 297] on img at bounding box center [619, 296] width 27 height 22
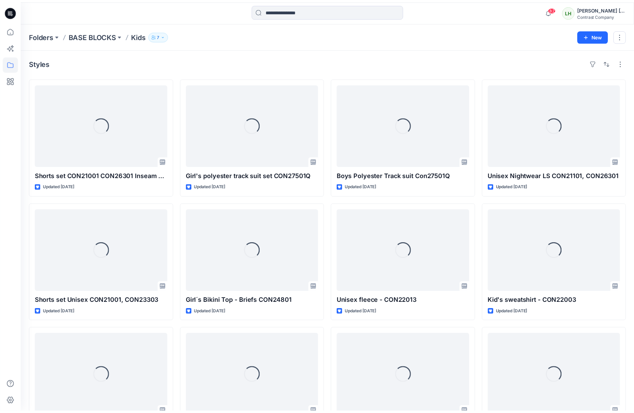
scroll to position [1019, 0]
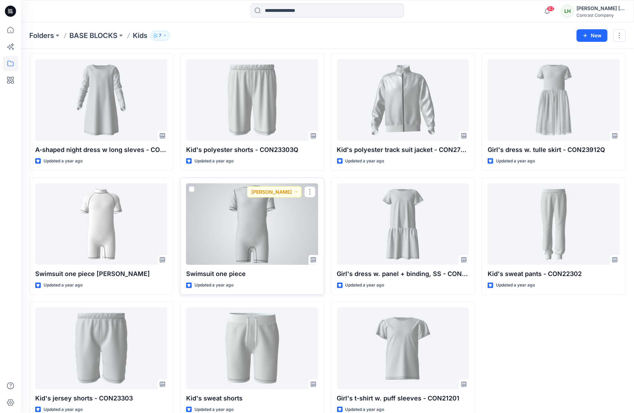
click at [258, 218] on div at bounding box center [252, 225] width 132 height 82
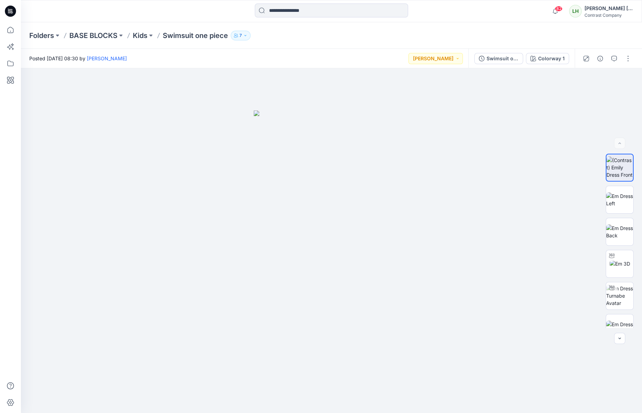
click at [99, 13] on div at bounding box center [98, 10] width 155 height 15
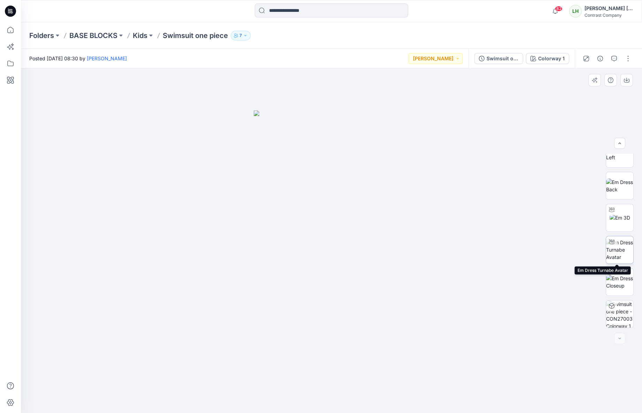
click at [618, 250] on img at bounding box center [619, 250] width 27 height 22
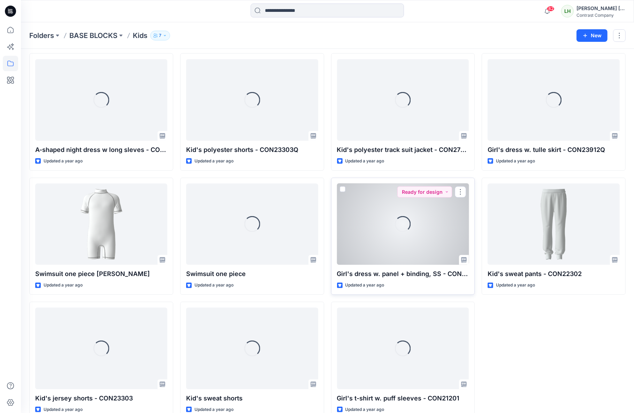
scroll to position [1033, 0]
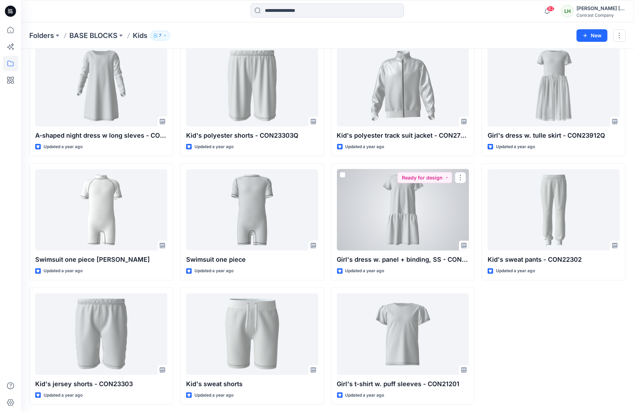
click at [374, 228] on div at bounding box center [403, 210] width 132 height 82
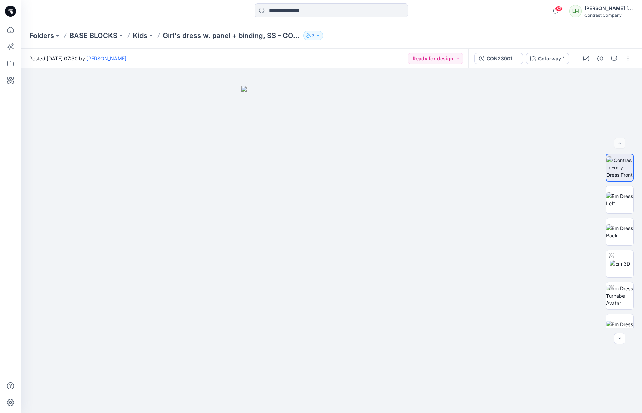
click at [55, 13] on div at bounding box center [98, 10] width 155 height 15
click at [623, 300] on img at bounding box center [619, 296] width 27 height 22
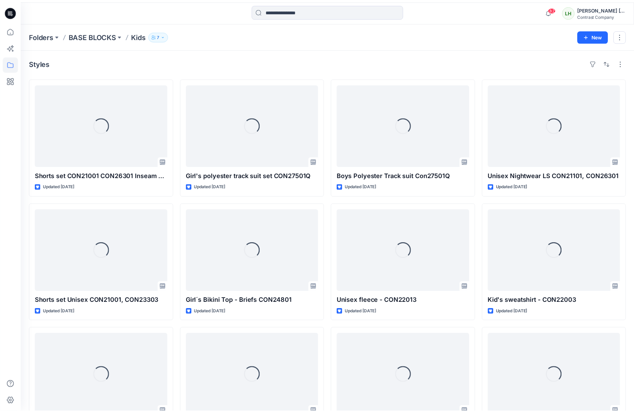
scroll to position [1033, 0]
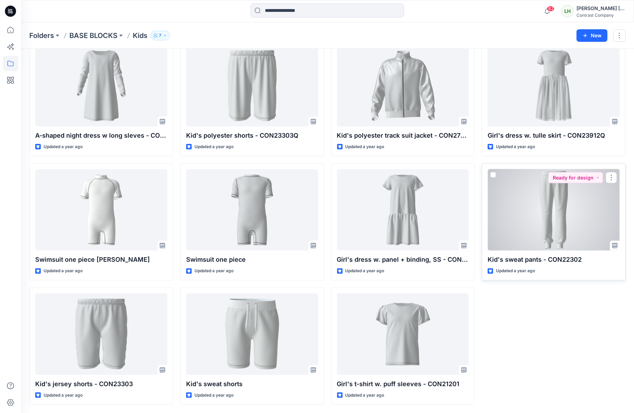
click at [541, 219] on div at bounding box center [554, 210] width 132 height 82
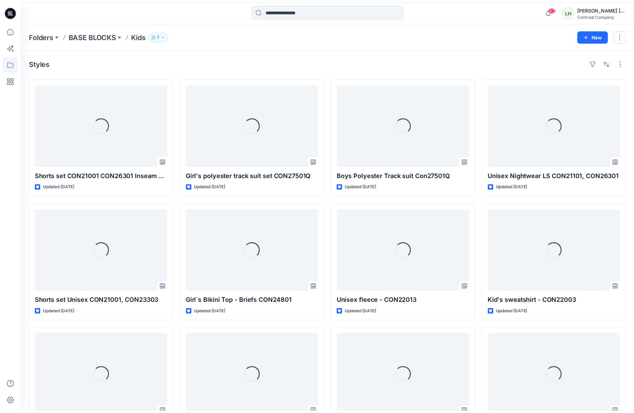
scroll to position [1033, 0]
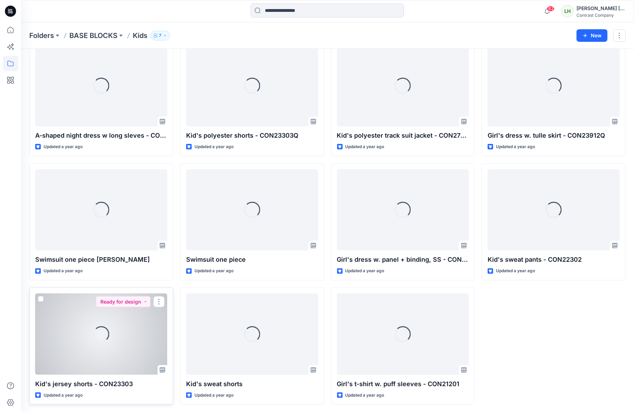
click at [135, 335] on div "Loading..." at bounding box center [101, 335] width 132 height 82
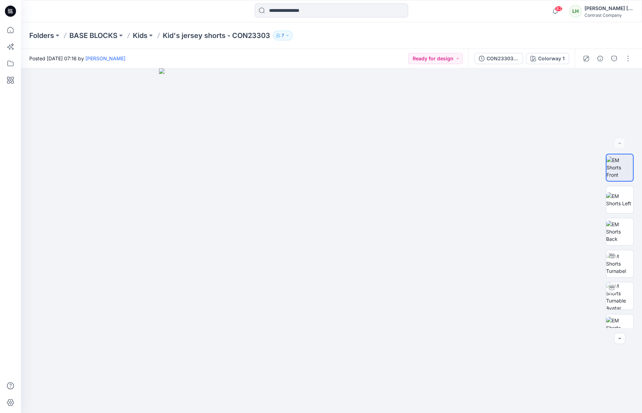
click at [312, 33] on div "Folders BASE BLOCKS Kids Kid's jersey shorts - CON23303 7" at bounding box center [304, 36] width 550 height 10
click at [625, 294] on img at bounding box center [619, 295] width 27 height 27
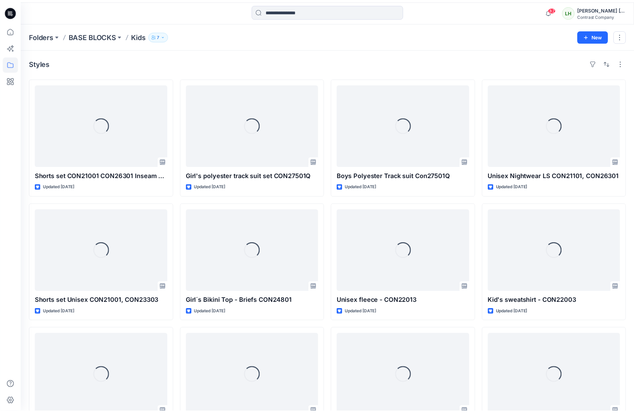
scroll to position [1033, 0]
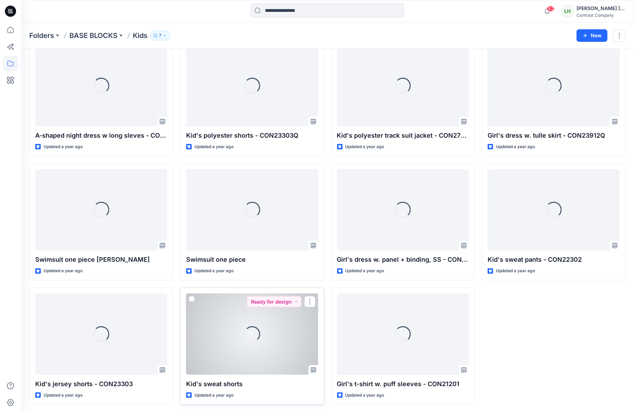
click at [267, 325] on div "Loading..." at bounding box center [252, 335] width 132 height 82
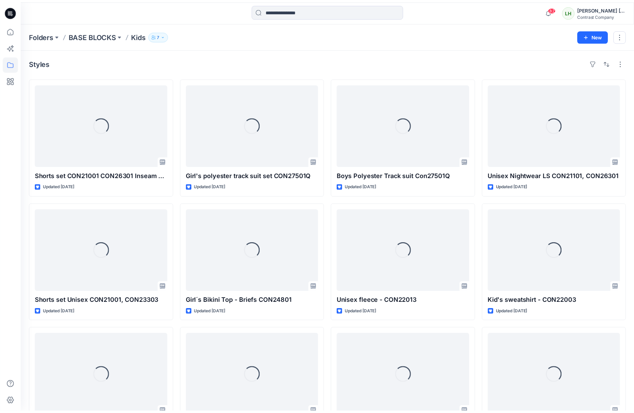
scroll to position [1033, 0]
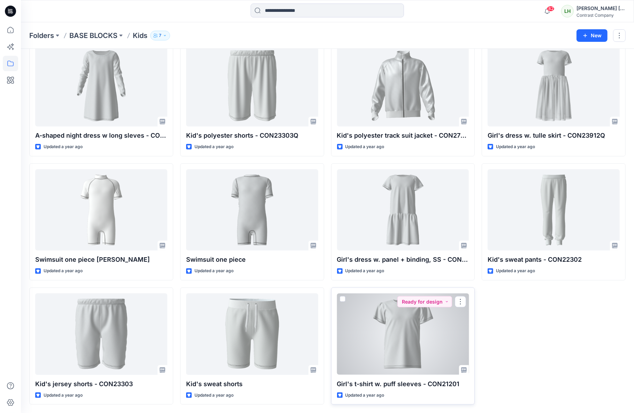
click at [386, 319] on div at bounding box center [403, 335] width 132 height 82
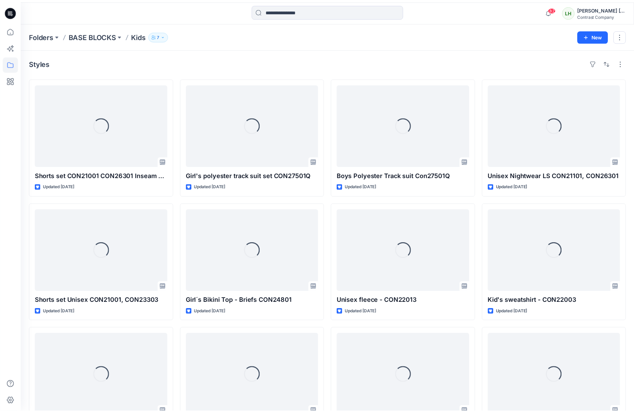
scroll to position [1033, 0]
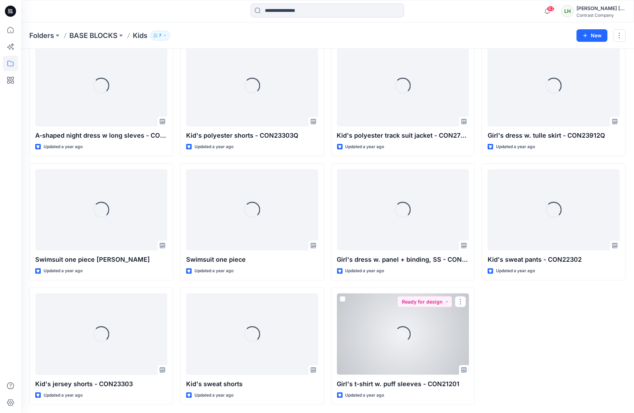
click at [371, 331] on div "Loading..." at bounding box center [403, 335] width 132 height 82
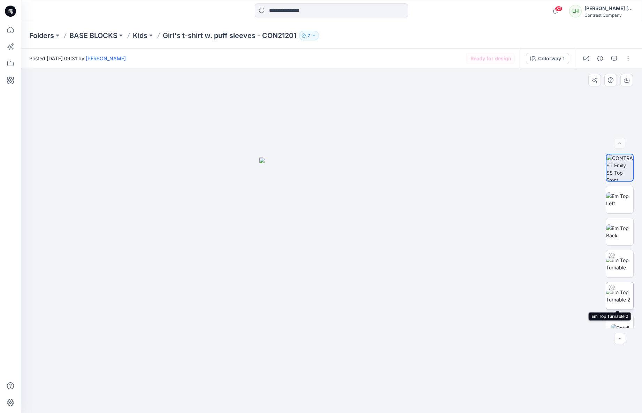
click at [621, 295] on img at bounding box center [619, 296] width 27 height 15
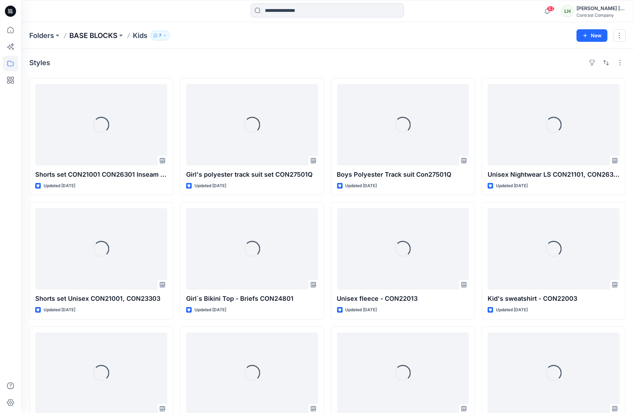
click at [110, 37] on p "BASE BLOCKS" at bounding box center [93, 36] width 48 height 10
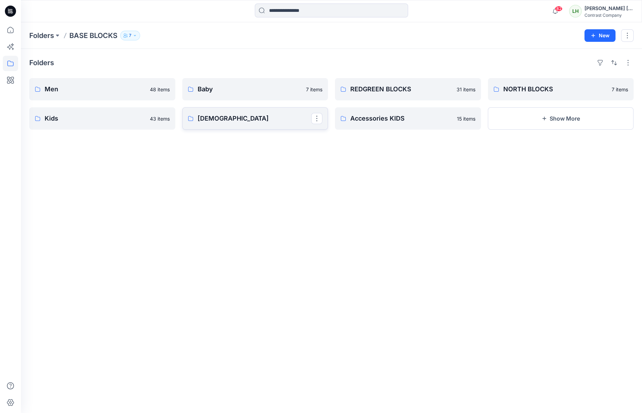
click at [261, 121] on p "[DEMOGRAPHIC_DATA]" at bounding box center [255, 119] width 114 height 10
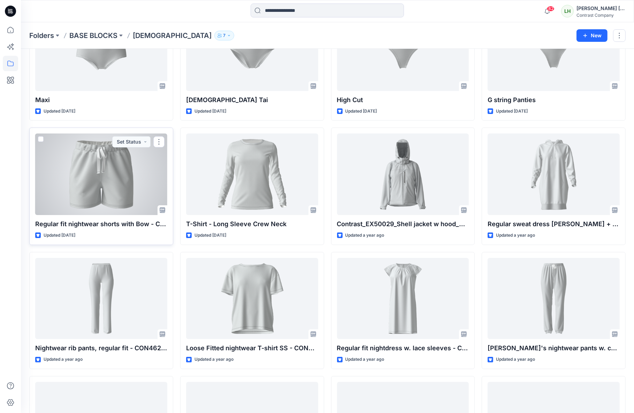
scroll to position [75, 0]
click at [112, 191] on div at bounding box center [101, 174] width 132 height 82
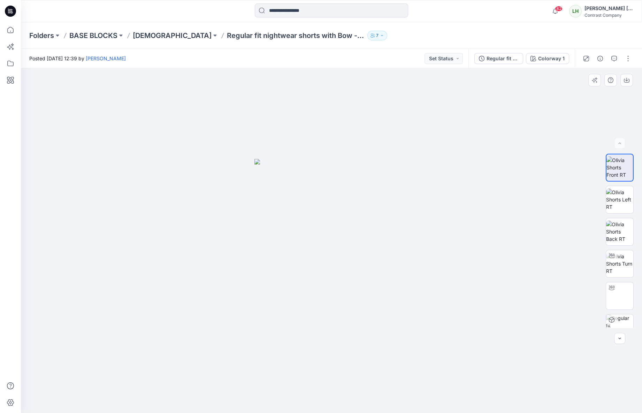
drag, startPoint x: 164, startPoint y: 231, endPoint x: 201, endPoint y: 228, distance: 37.0
click at [162, 230] on div at bounding box center [331, 240] width 621 height 345
click at [621, 291] on img at bounding box center [619, 296] width 27 height 22
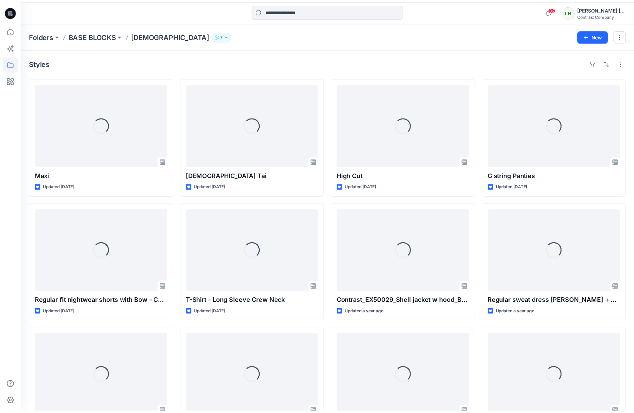
scroll to position [75, 0]
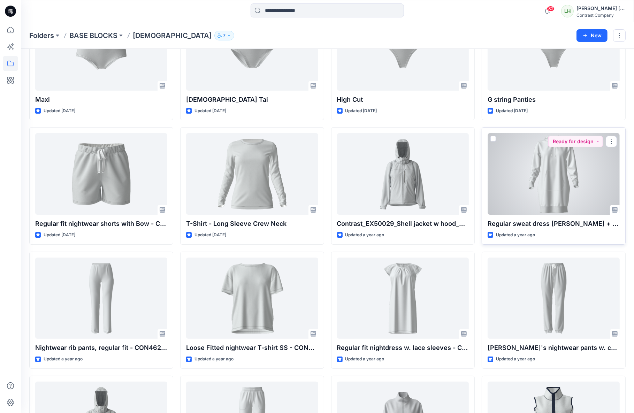
click at [532, 180] on div at bounding box center [554, 174] width 132 height 82
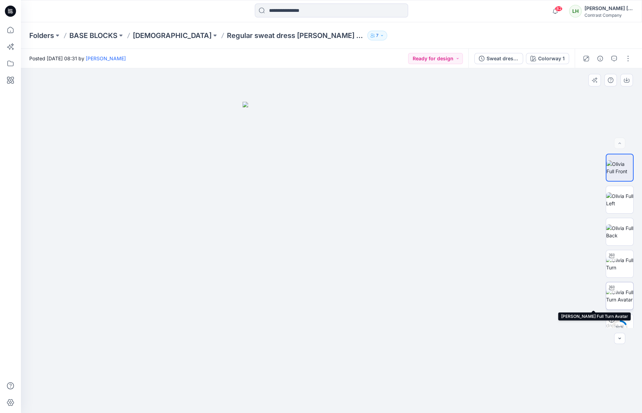
click at [614, 294] on img at bounding box center [619, 296] width 27 height 15
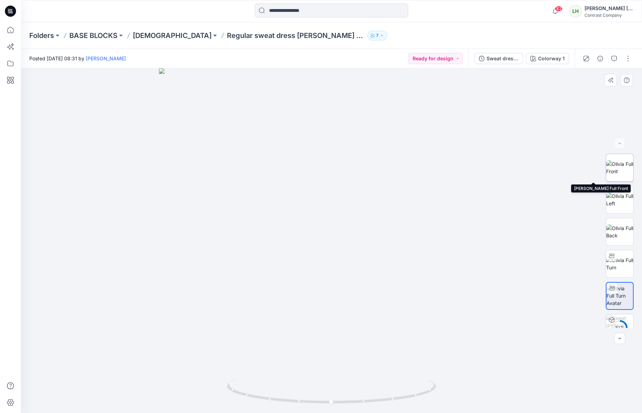
click at [623, 172] on img at bounding box center [619, 167] width 27 height 15
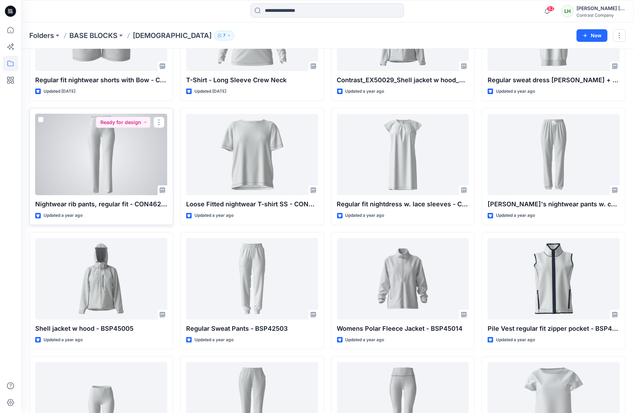
scroll to position [219, 0]
click at [125, 157] on div at bounding box center [101, 155] width 132 height 82
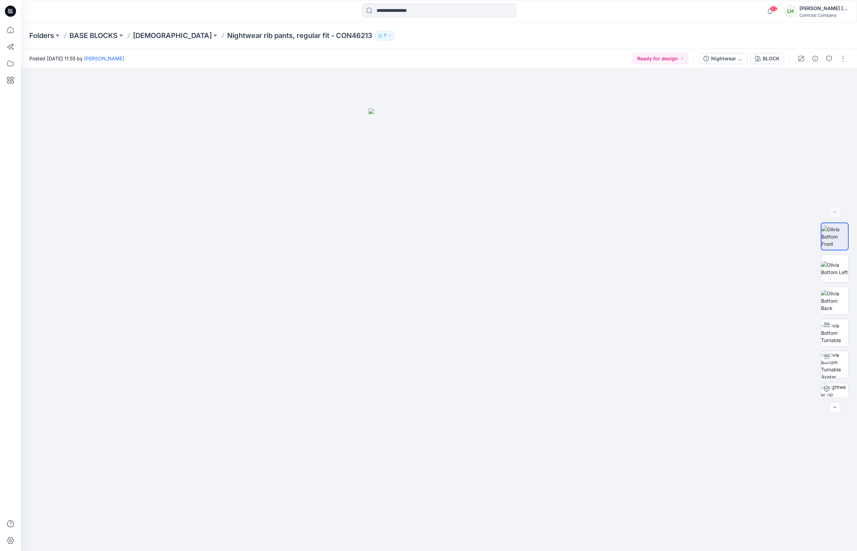
drag, startPoint x: 744, startPoint y: 10, endPoint x: 751, endPoint y: 33, distance: 24.3
click at [744, 10] on div "82 Notifications [PERSON_NAME] has updated BIB [PERSON_NAME] cloth with BIB [PE…" at bounding box center [438, 10] width 835 height 15
click at [834, 366] on img at bounding box center [834, 364] width 27 height 27
click at [208, 25] on div "Folders BASE BLOCKS Ladies Nightwear rib pants, regular fit - CON46213 7" at bounding box center [439, 35] width 836 height 27
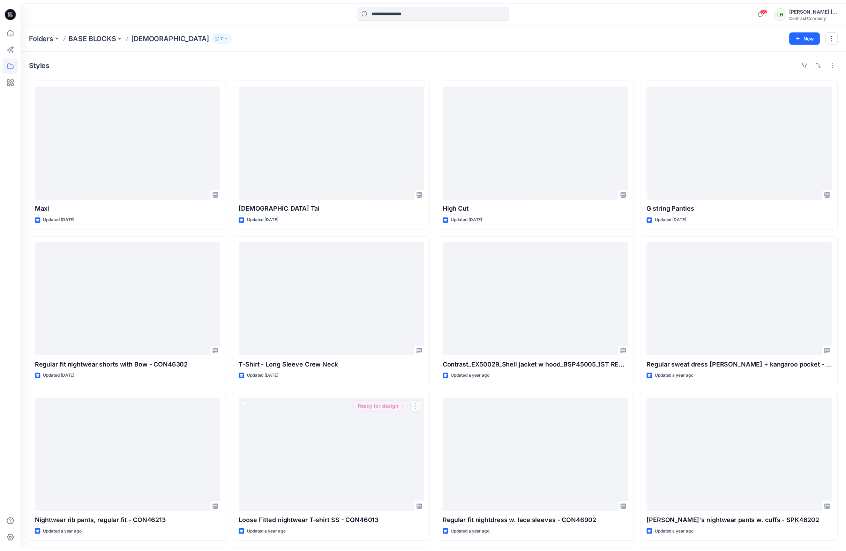
scroll to position [292, 0]
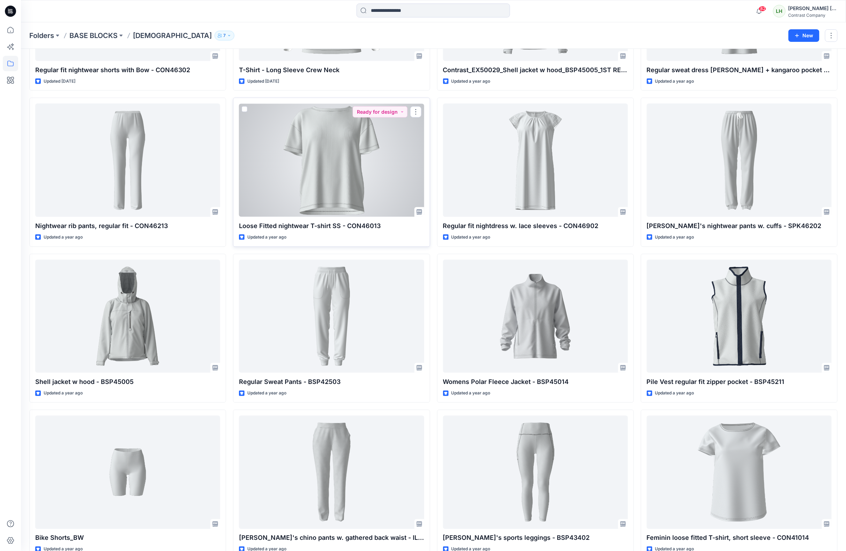
click at [355, 181] on div at bounding box center [331, 160] width 185 height 113
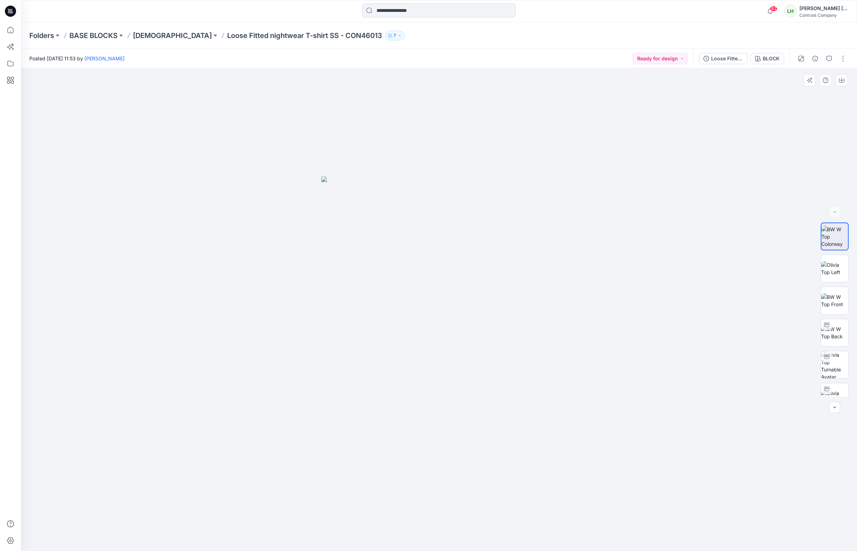
drag, startPoint x: 475, startPoint y: 59, endPoint x: 536, endPoint y: 114, distance: 82.0
click at [475, 59] on div "Posted Friday, July 19, 2024 11:53 by Anni Graversen Ready for design" at bounding box center [357, 58] width 672 height 19
click at [831, 362] on img at bounding box center [834, 364] width 27 height 27
click at [137, 189] on div at bounding box center [439, 309] width 836 height 483
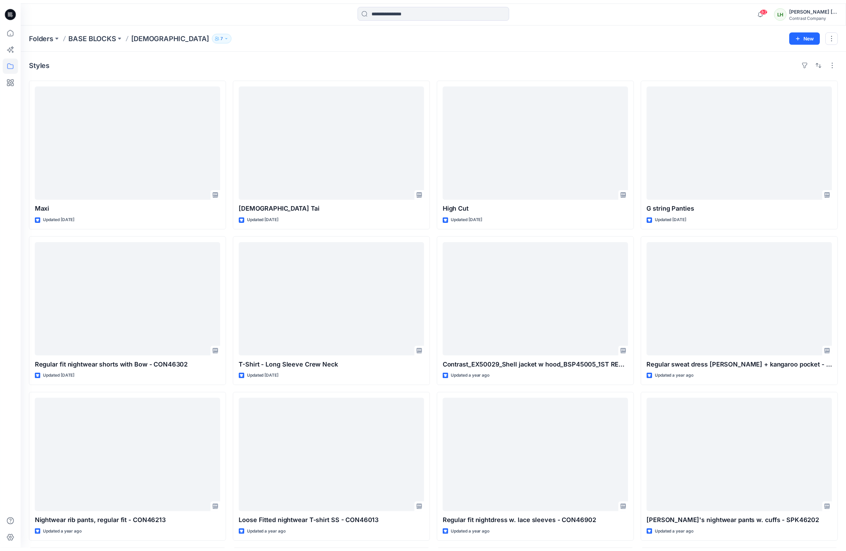
scroll to position [292, 0]
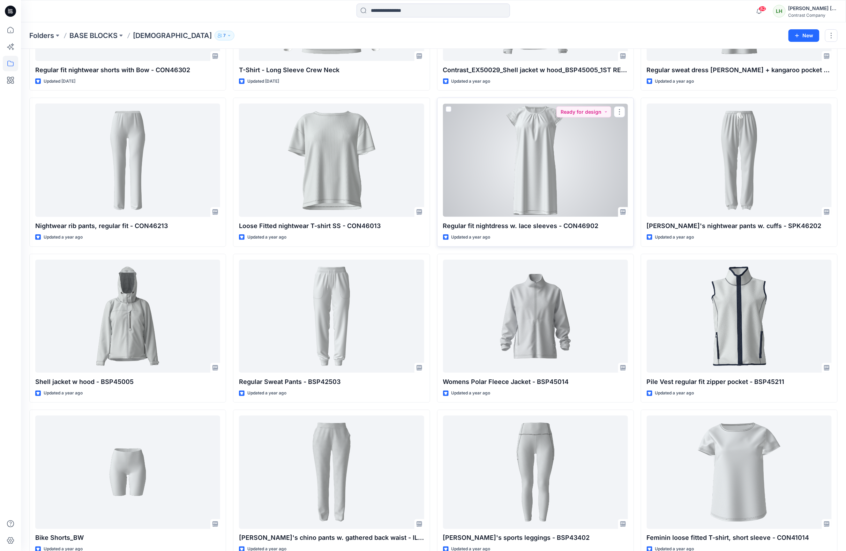
click at [531, 161] on div at bounding box center [535, 160] width 185 height 113
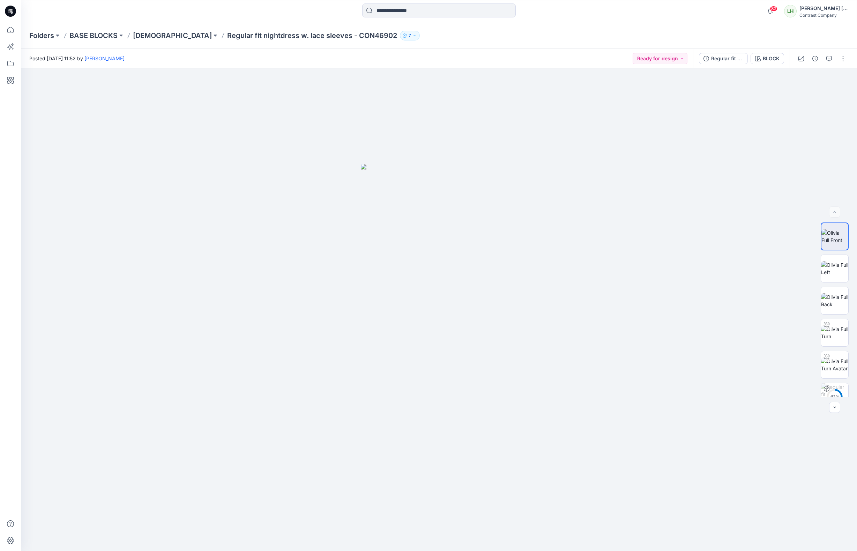
click at [62, 13] on div at bounding box center [125, 10] width 209 height 15
click at [836, 365] on img at bounding box center [834, 364] width 27 height 15
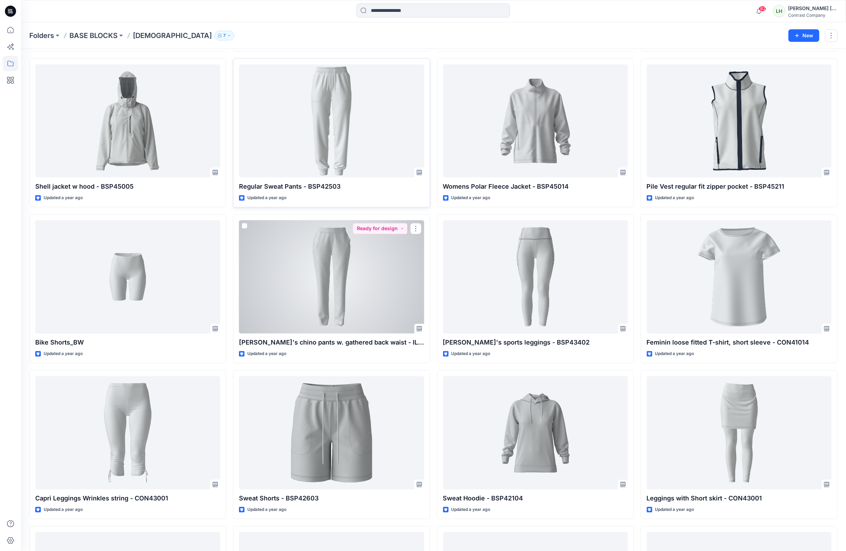
scroll to position [488, 0]
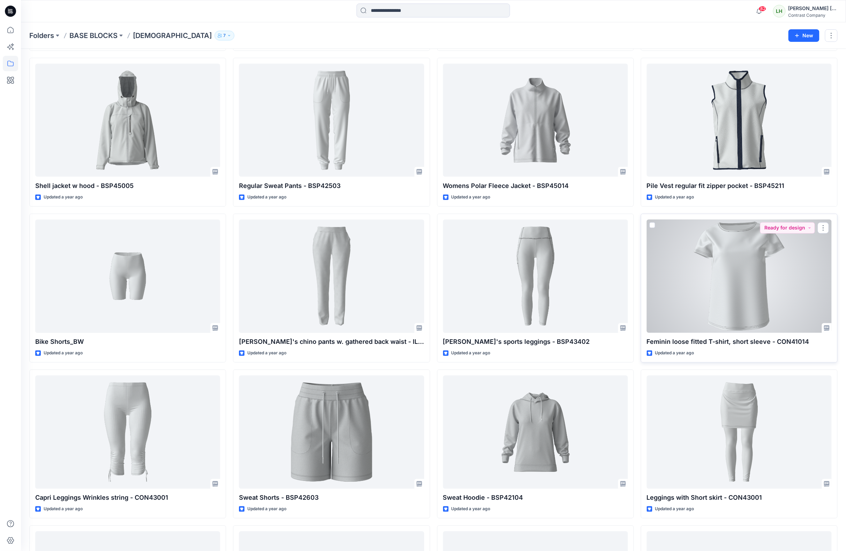
click at [724, 267] on div at bounding box center [739, 276] width 185 height 113
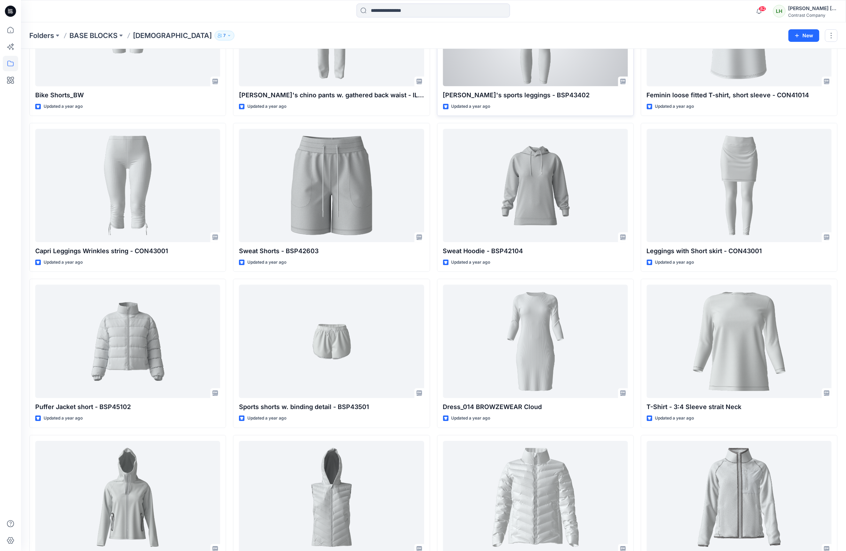
scroll to position [737, 0]
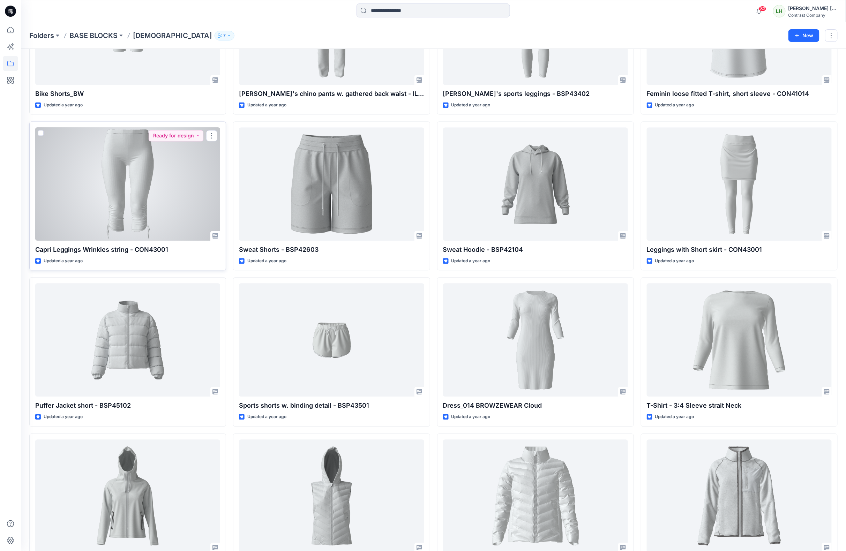
click at [152, 212] on div at bounding box center [127, 183] width 185 height 113
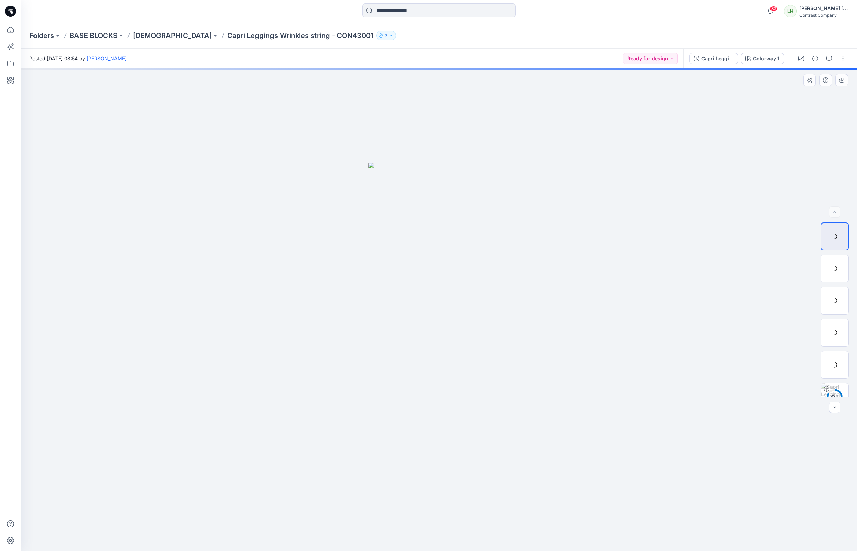
drag, startPoint x: 509, startPoint y: 44, endPoint x: 540, endPoint y: 83, distance: 49.7
click at [509, 43] on div "Folders BASE BLOCKS Ladies Capri Leggings Wrinkles string - CON43001 7" at bounding box center [439, 35] width 836 height 27
click at [830, 365] on img at bounding box center [834, 364] width 27 height 27
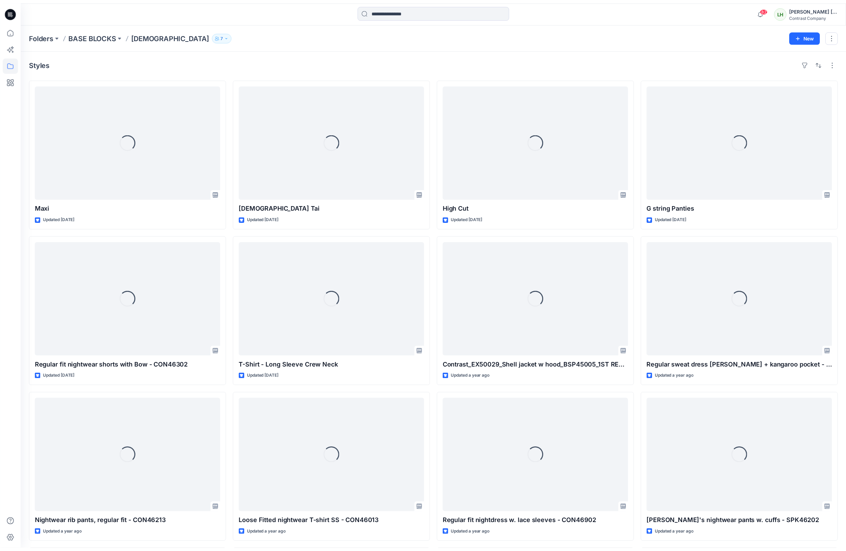
scroll to position [737, 0]
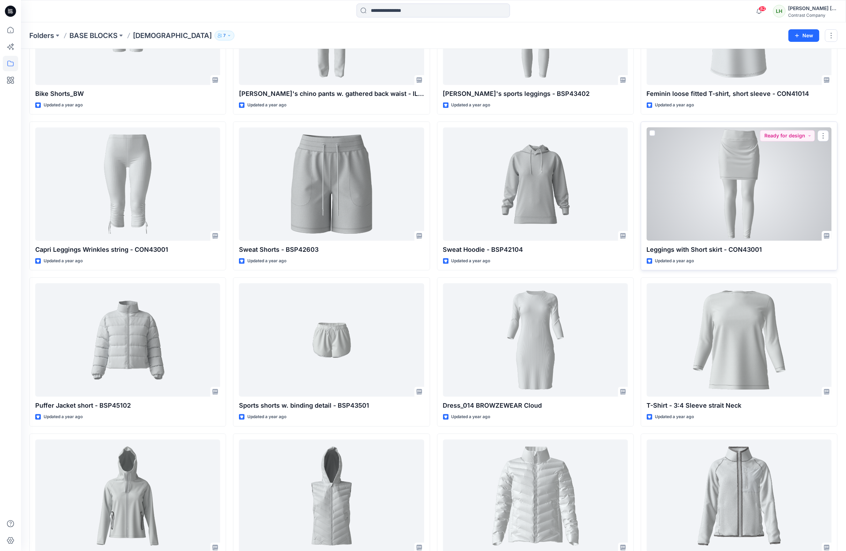
click at [707, 171] on div at bounding box center [739, 183] width 185 height 113
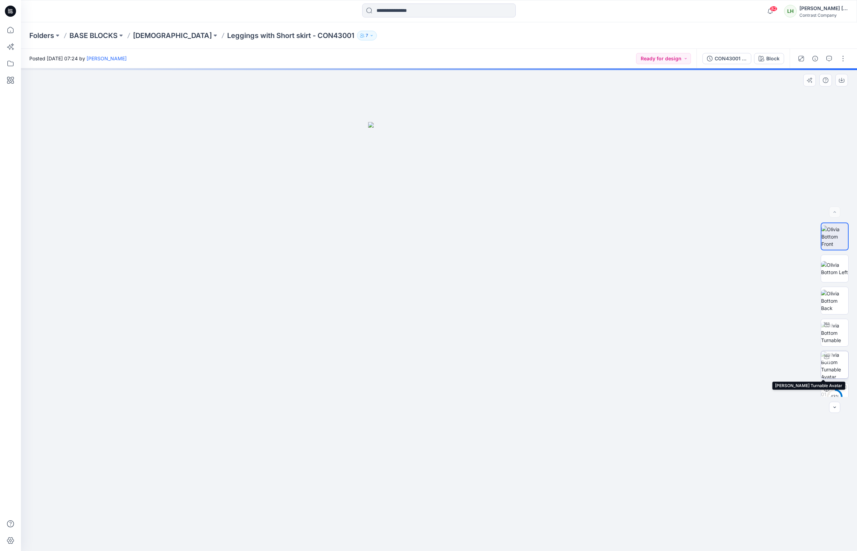
click at [832, 369] on img at bounding box center [834, 364] width 27 height 27
click at [835, 237] on img at bounding box center [834, 237] width 27 height 22
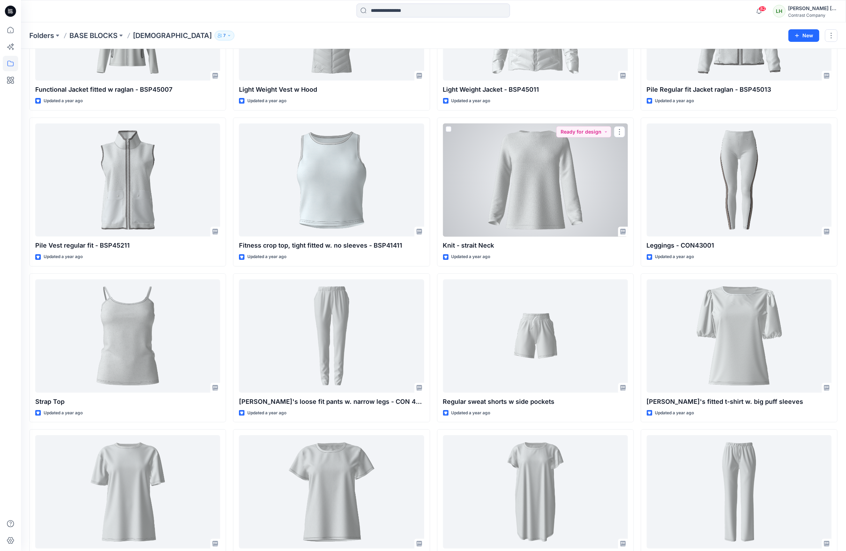
scroll to position [1209, 0]
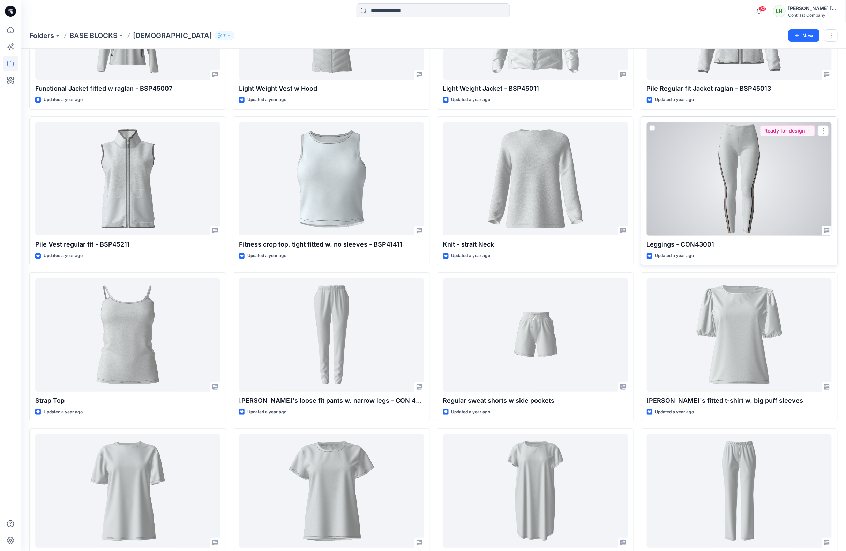
click at [738, 176] on div at bounding box center [739, 178] width 185 height 113
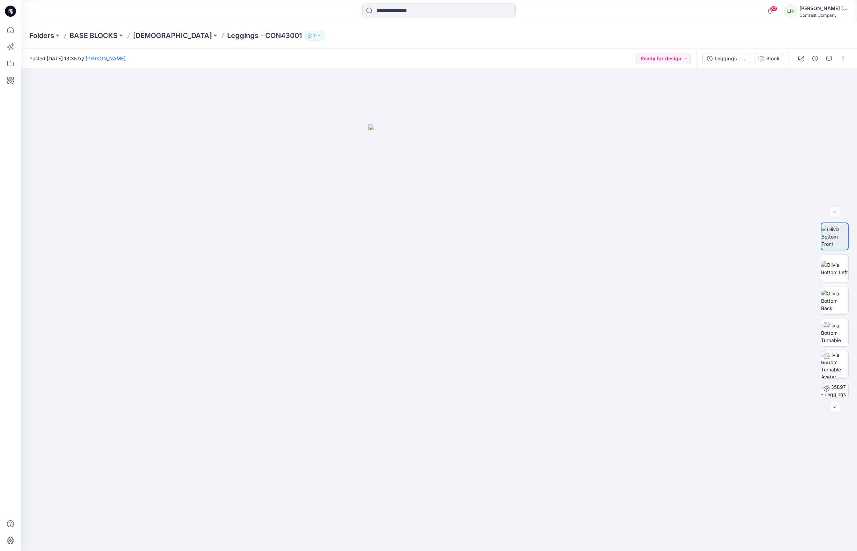
click at [450, 38] on div "Folders BASE BLOCKS Ladies Leggings - CON43001 7" at bounding box center [411, 36] width 764 height 10
click at [831, 369] on img at bounding box center [834, 364] width 27 height 27
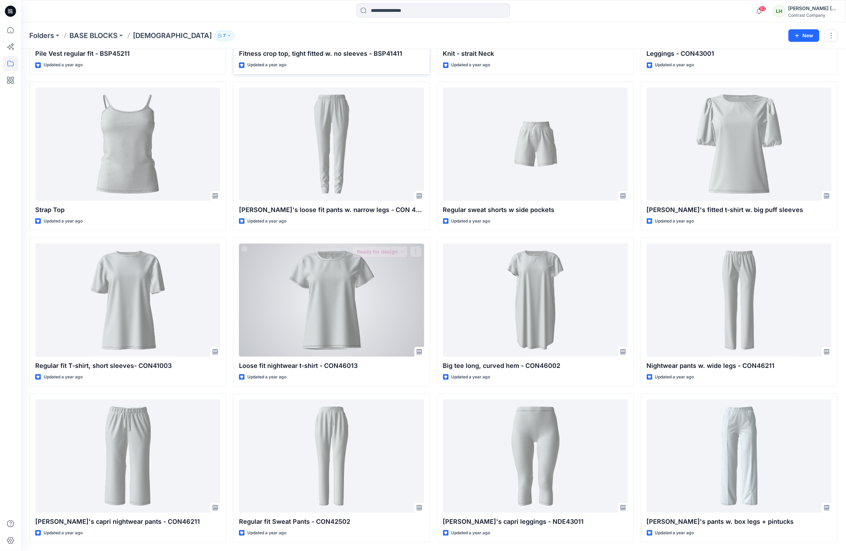
scroll to position [1402, 0]
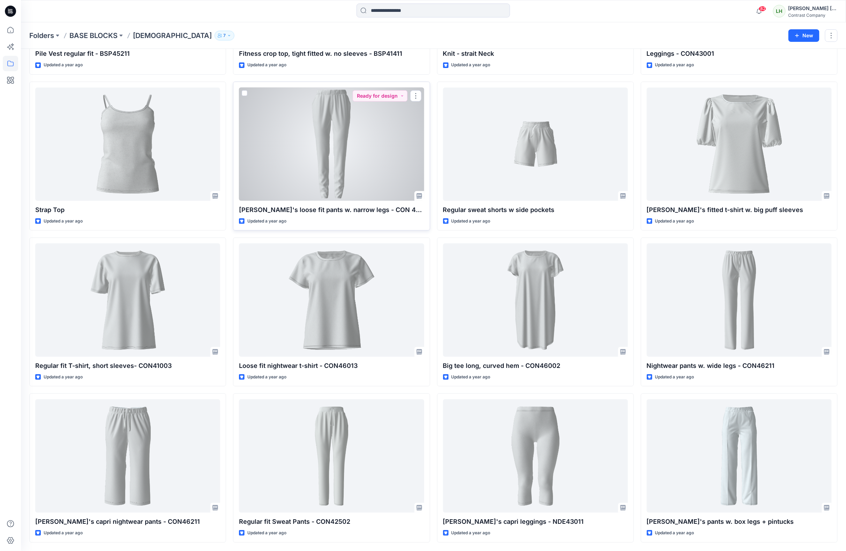
click at [336, 158] on div at bounding box center [331, 144] width 185 height 113
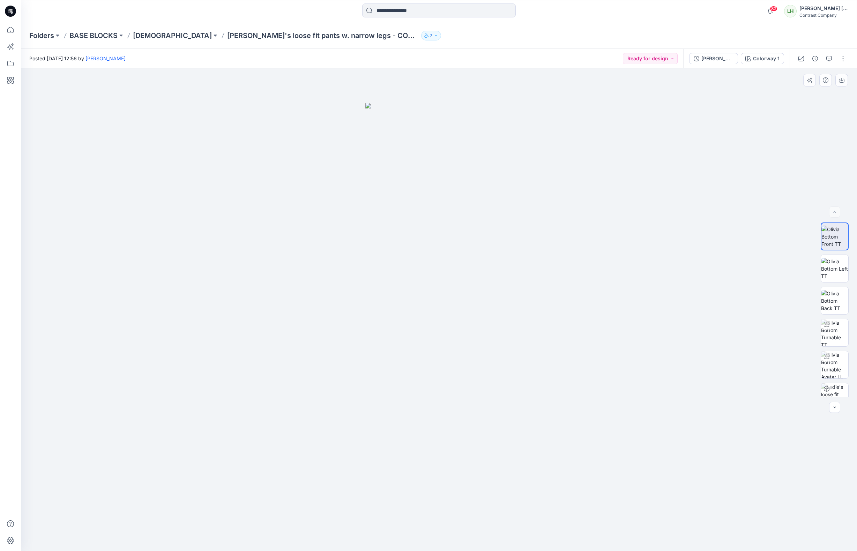
drag, startPoint x: 188, startPoint y: 22, endPoint x: 342, endPoint y: 83, distance: 165.8
click at [188, 22] on div "82 Notifications [PERSON_NAME] has updated BIB [PERSON_NAME] cloth with BIB [PE…" at bounding box center [439, 11] width 836 height 22
click at [832, 365] on img at bounding box center [834, 364] width 27 height 27
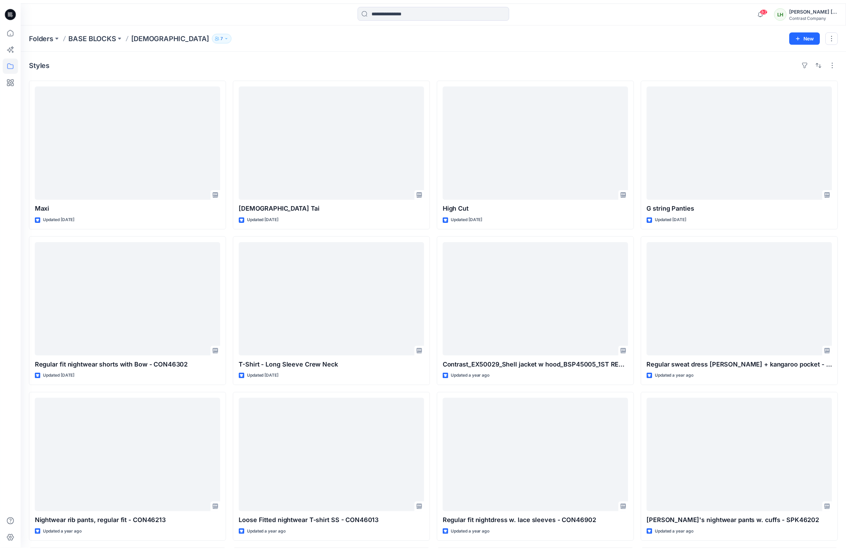
scroll to position [1402, 0]
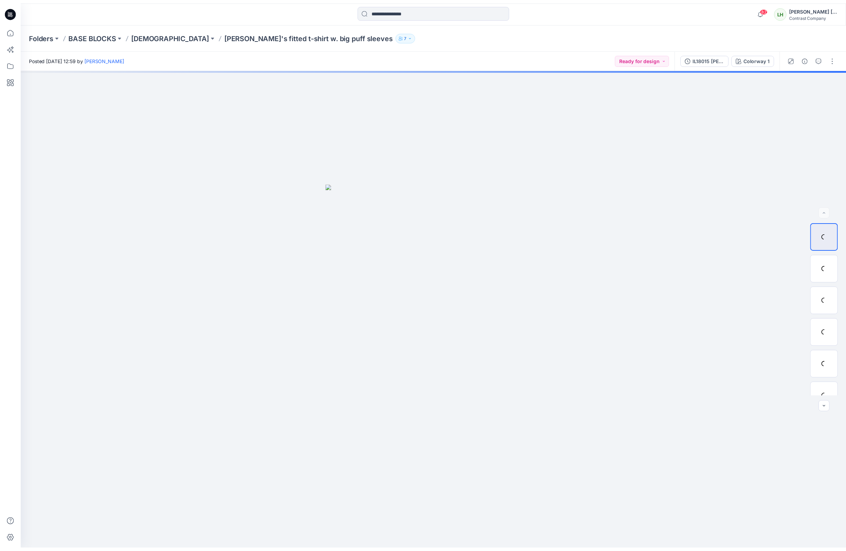
scroll to position [1402, 0]
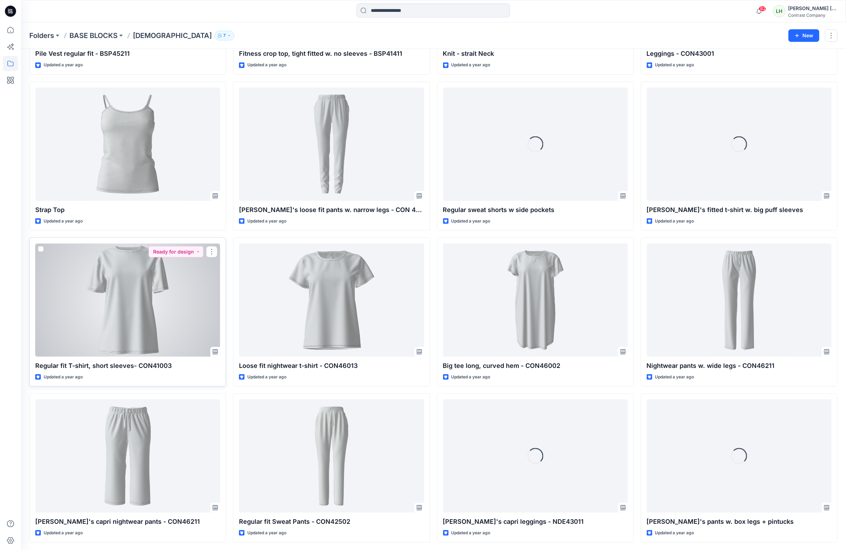
click at [194, 302] on div at bounding box center [127, 299] width 185 height 113
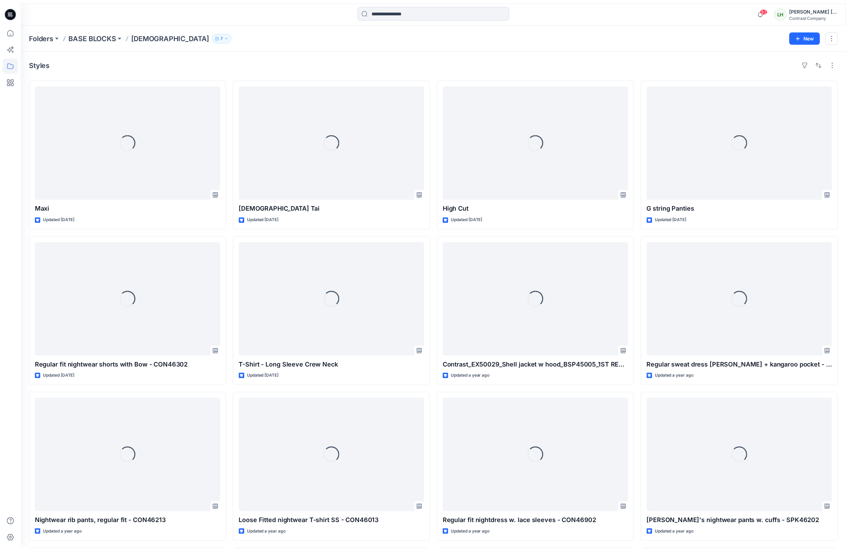
scroll to position [1402, 0]
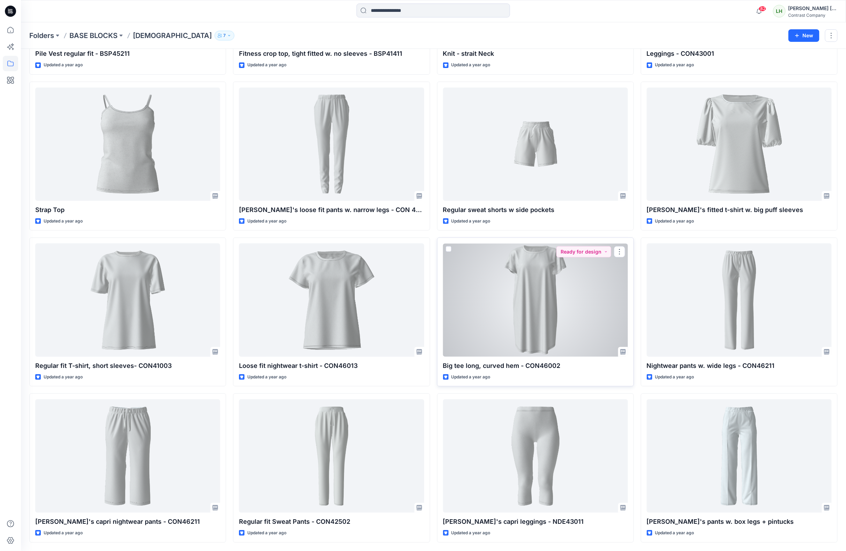
click at [492, 325] on div at bounding box center [535, 299] width 185 height 113
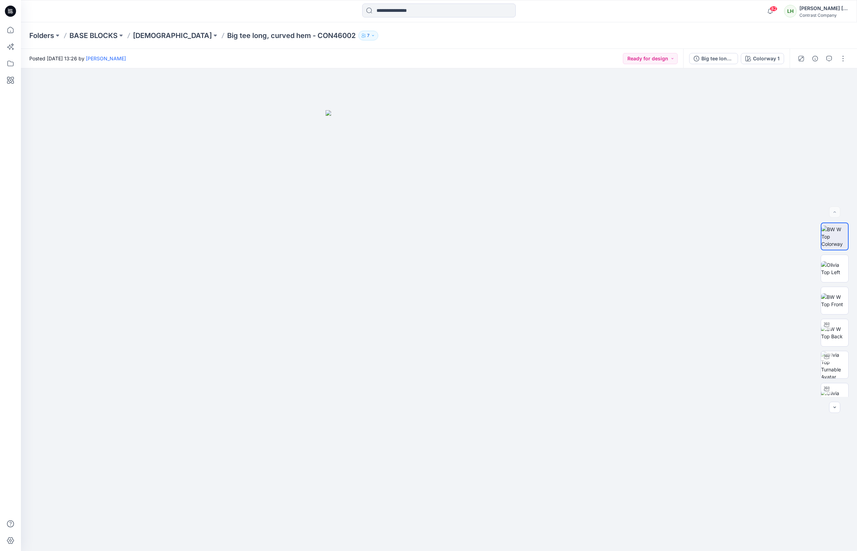
click at [551, 52] on div "Posted [DATE] 13:26 by [PERSON_NAME] Ready for design" at bounding box center [352, 58] width 662 height 19
click at [835, 365] on img at bounding box center [834, 364] width 27 height 27
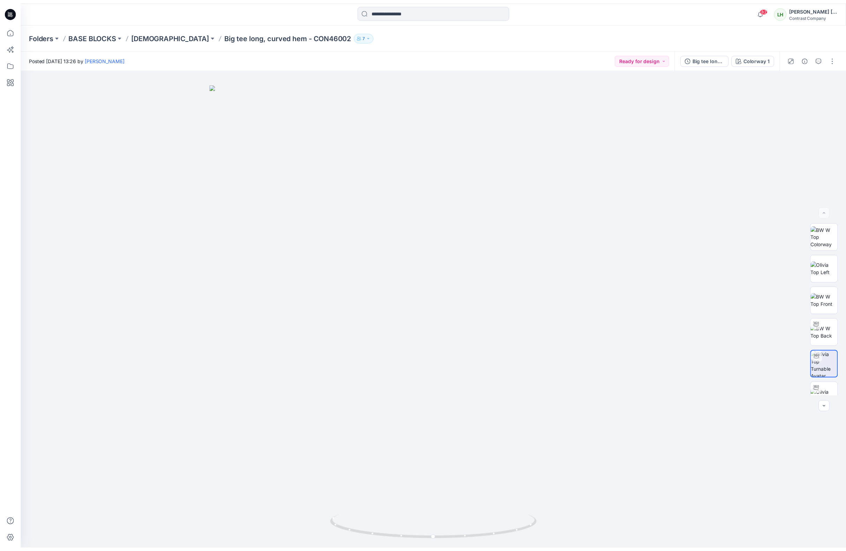
scroll to position [1402, 0]
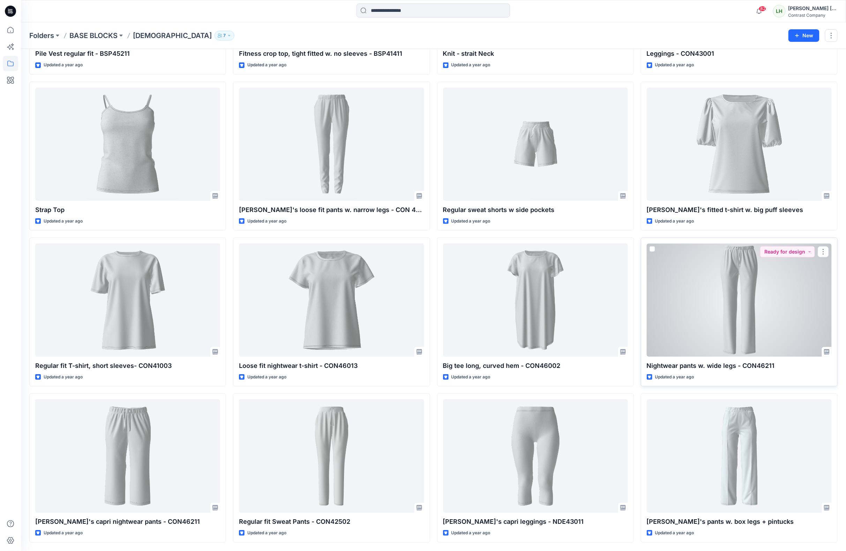
click at [742, 291] on div at bounding box center [739, 299] width 185 height 113
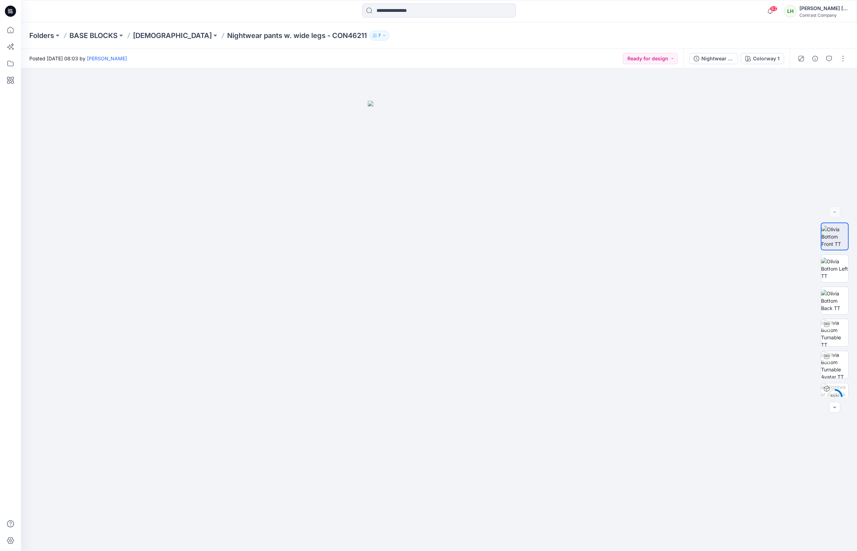
click at [474, 55] on div "Posted [DATE] 08:03 by [PERSON_NAME] Ready for design" at bounding box center [352, 58] width 662 height 19
click at [832, 361] on img at bounding box center [834, 364] width 27 height 27
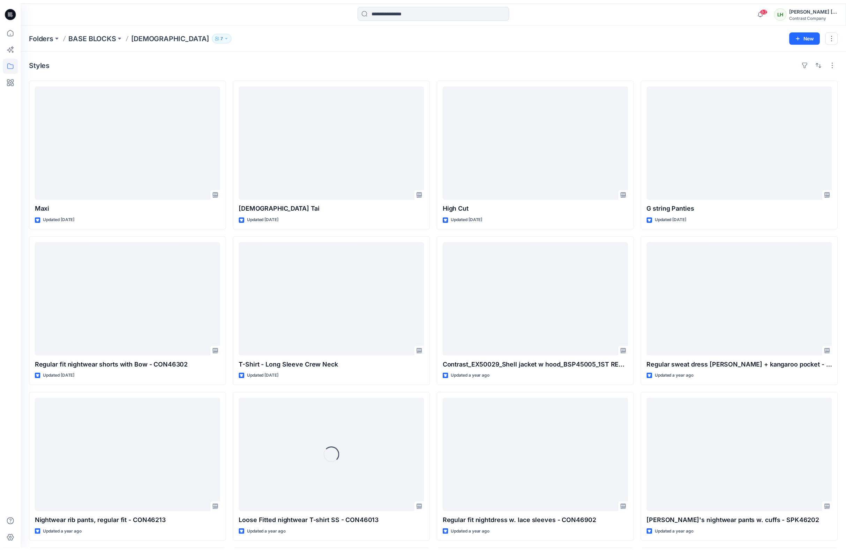
scroll to position [1402, 0]
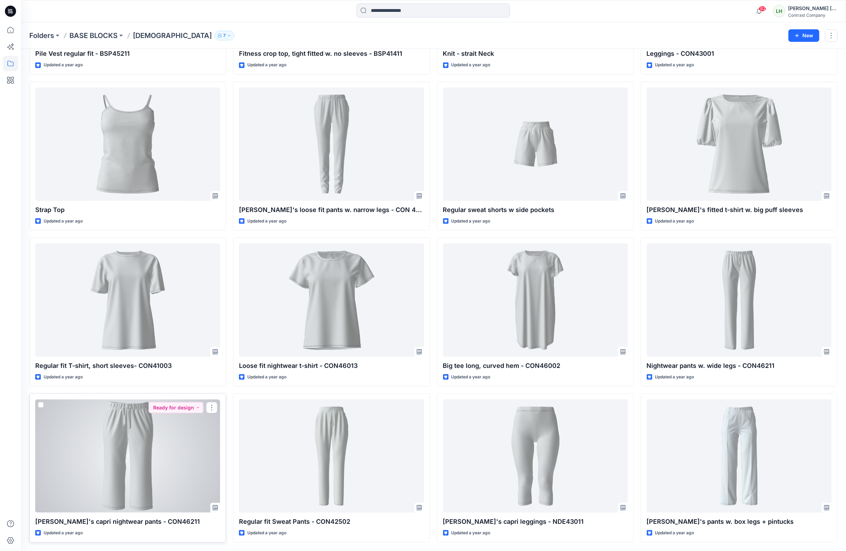
click at [176, 459] on div at bounding box center [127, 455] width 185 height 113
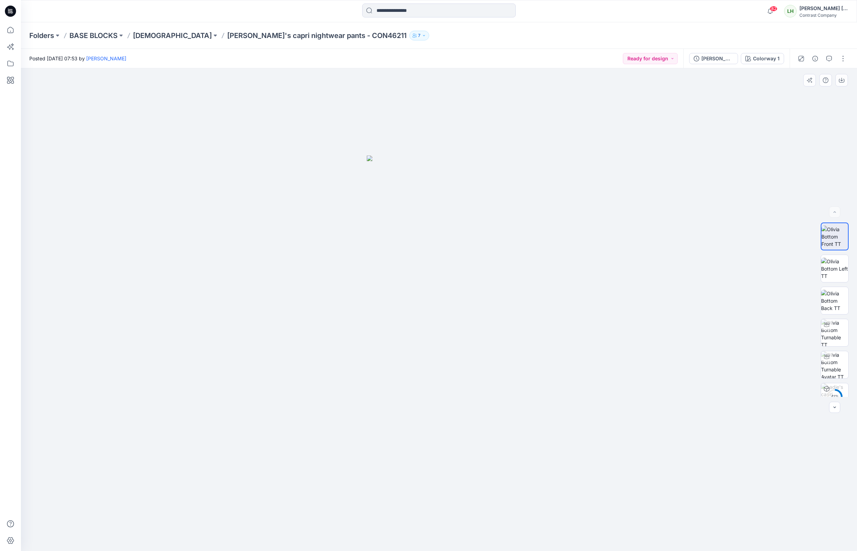
drag, startPoint x: 382, startPoint y: 57, endPoint x: 614, endPoint y: 180, distance: 262.4
click at [382, 56] on div "Posted [DATE] 07:53 by [PERSON_NAME] Ready for design" at bounding box center [352, 58] width 662 height 19
click at [836, 363] on img at bounding box center [834, 364] width 27 height 27
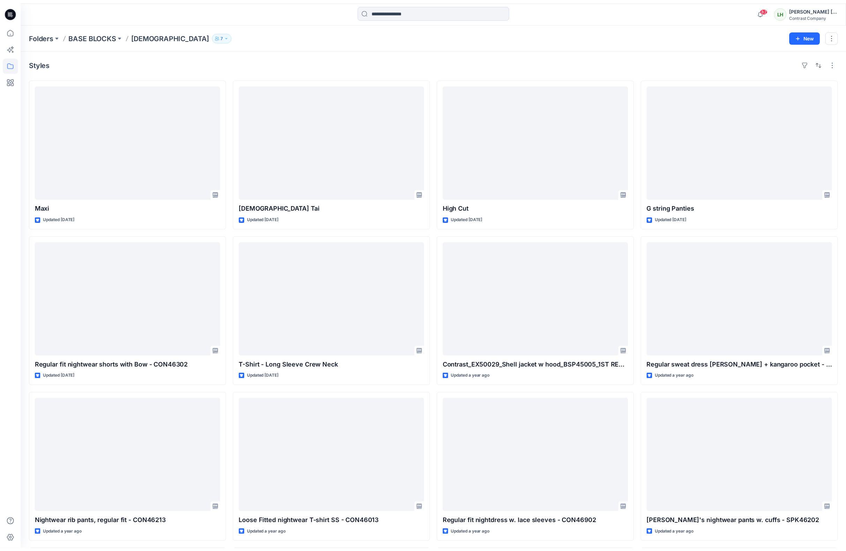
scroll to position [1402, 0]
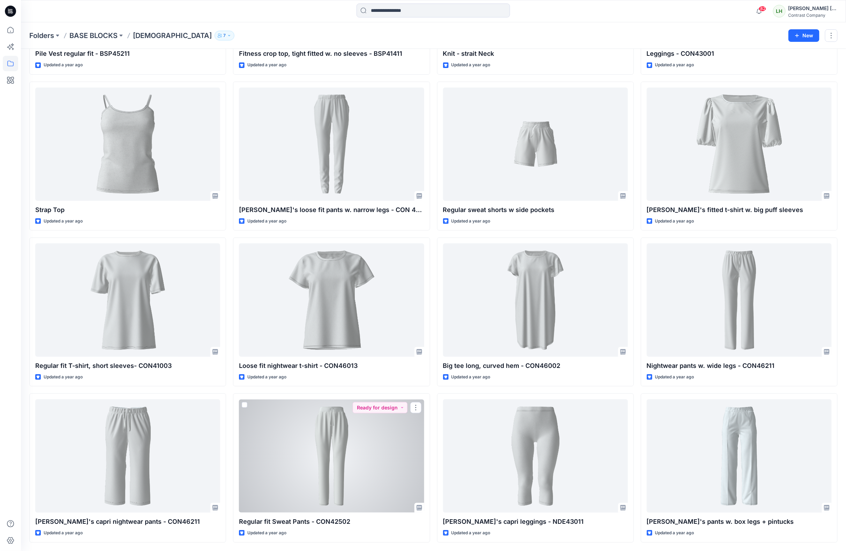
click at [332, 473] on div at bounding box center [331, 455] width 185 height 113
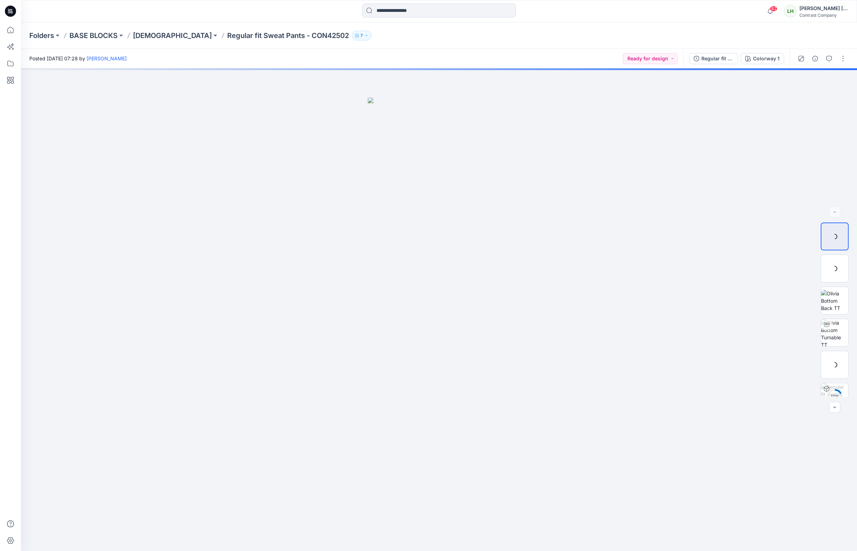
click at [448, 41] on div "Folders BASE BLOCKS [DEMOGRAPHIC_DATA] Regular fit Sweat Pants - CON42502 7" at bounding box center [439, 35] width 836 height 27
click at [830, 359] on img at bounding box center [834, 364] width 27 height 27
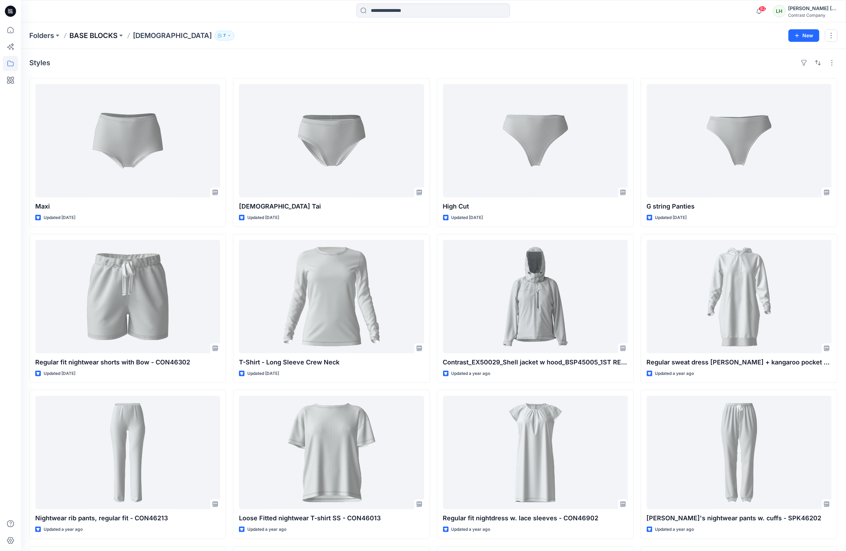
click at [90, 31] on p "BASE BLOCKS" at bounding box center [93, 36] width 48 height 10
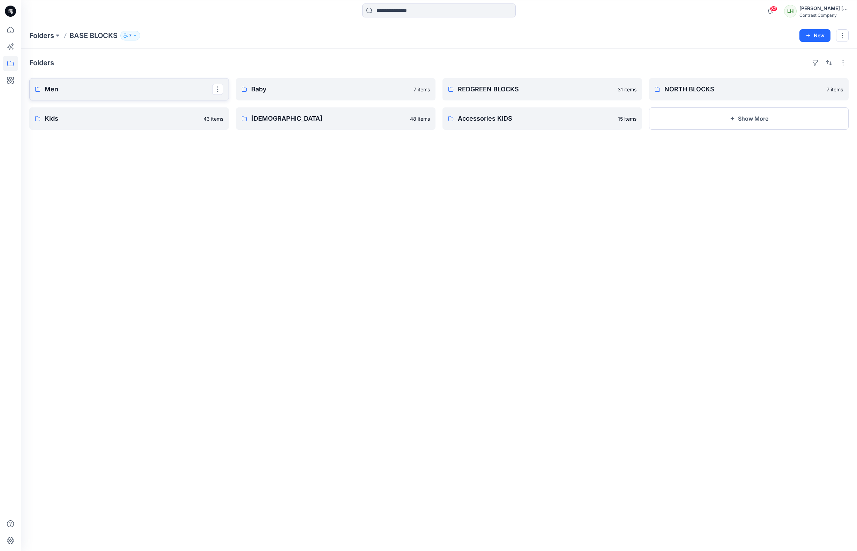
click at [181, 89] on p "Men" at bounding box center [128, 89] width 167 height 10
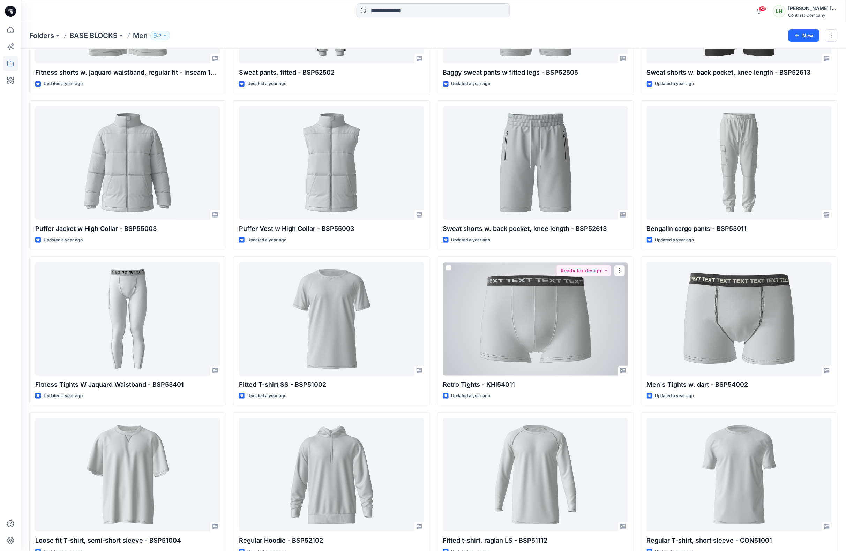
scroll to position [1402, 0]
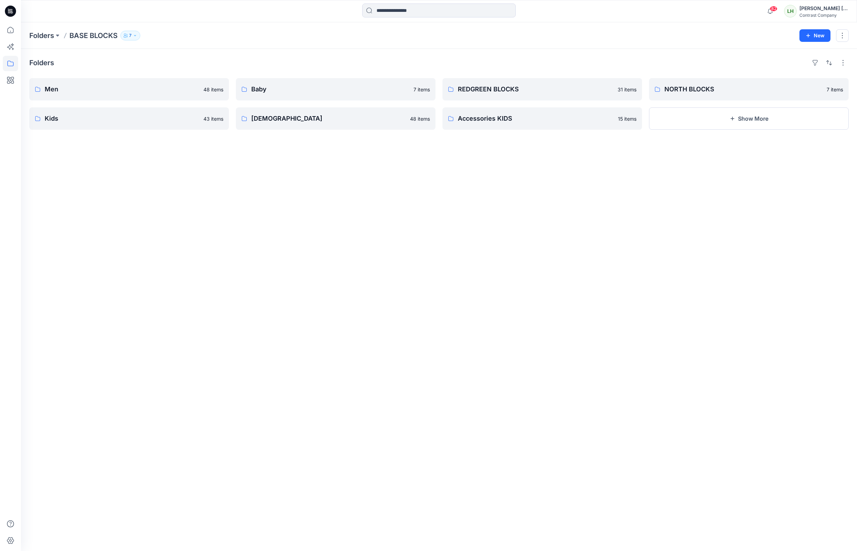
click at [489, 383] on div "Folders Men 48 items Kids 43 items Baby [DEMOGRAPHIC_DATA] items [DEMOGRAPHIC_D…" at bounding box center [439, 300] width 836 height 502
click at [342, 91] on p "Baby" at bounding box center [334, 89] width 167 height 10
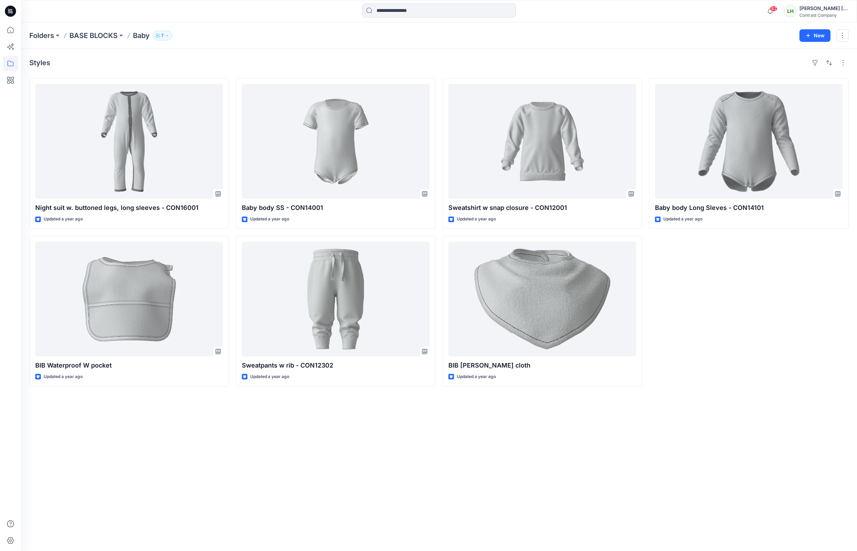
click at [750, 296] on div "Baby body Long Sleves - CON14101 Updated a year ago" at bounding box center [748, 232] width 199 height 308
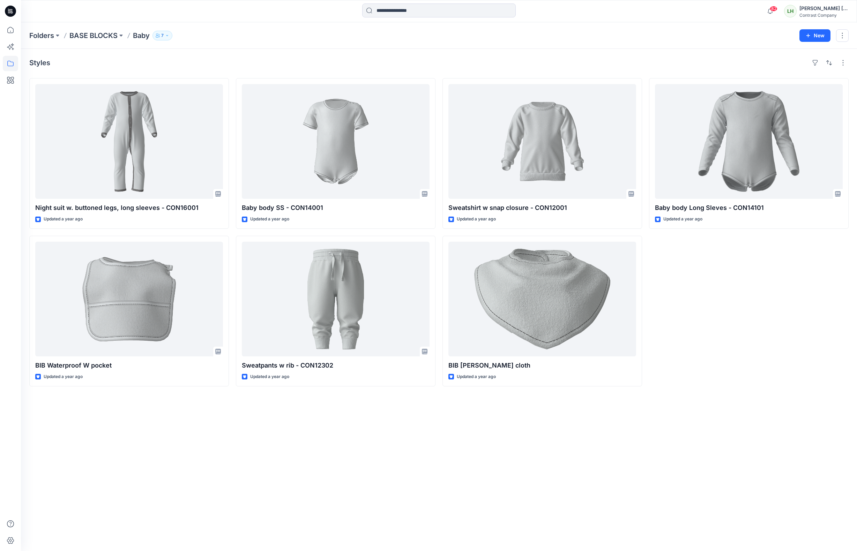
click at [750, 296] on div "Baby body Long Sleves - CON14101 Updated a year ago" at bounding box center [748, 232] width 199 height 308
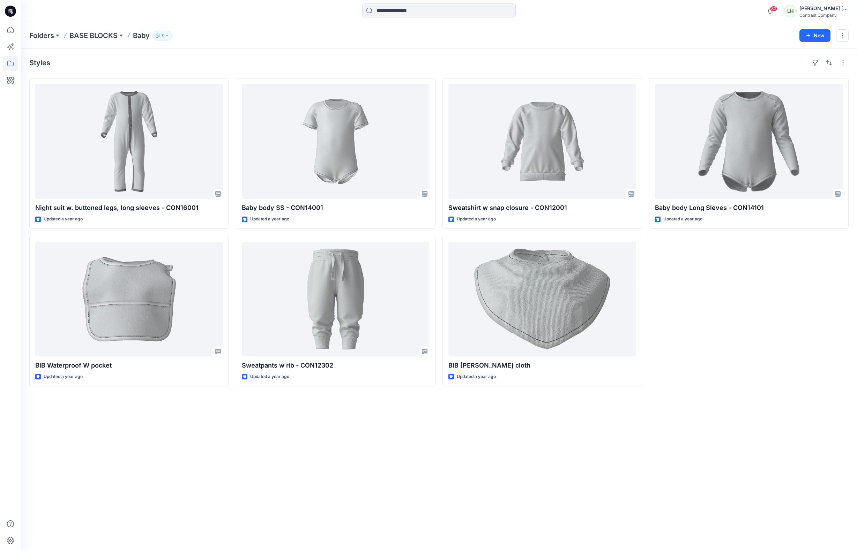
click at [750, 296] on div "Baby body Long Sleves - CON14101 Updated a year ago" at bounding box center [748, 232] width 199 height 308
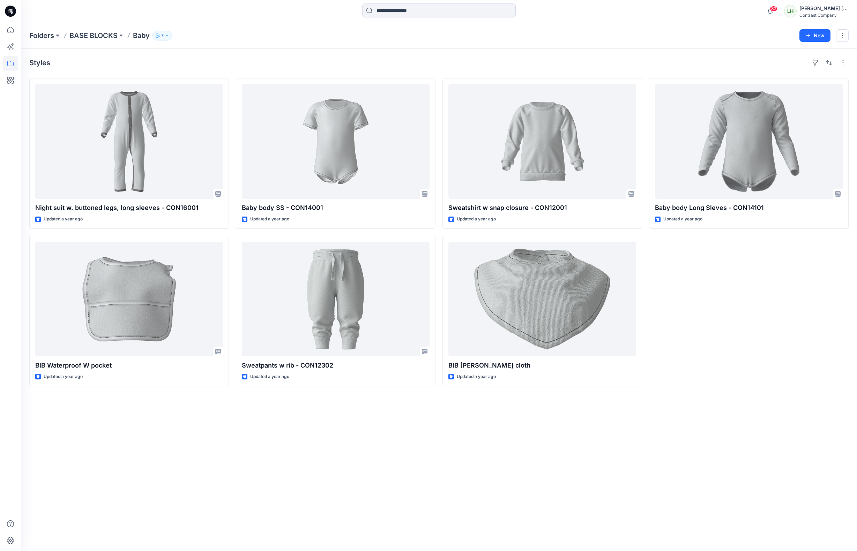
click at [750, 296] on div "Baby body Long Sleves - CON14101 Updated a year ago" at bounding box center [748, 232] width 199 height 308
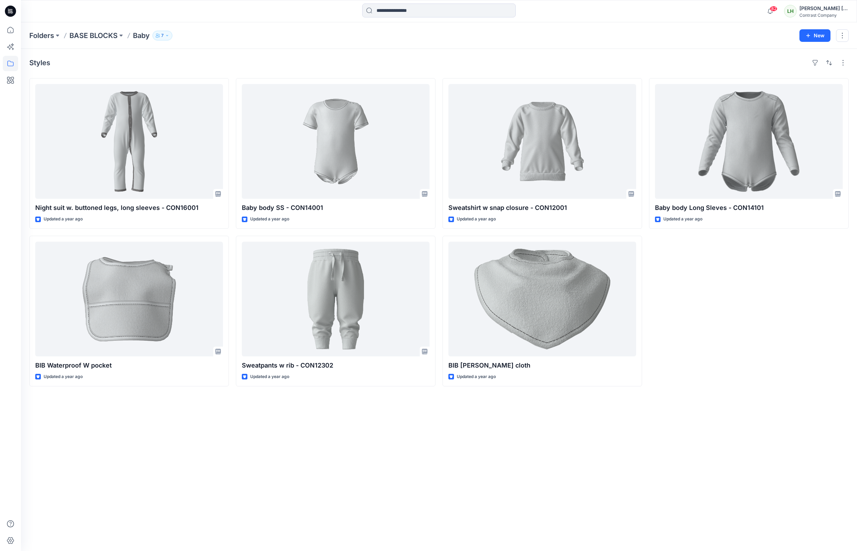
click at [750, 296] on div "Baby body Long Sleves - CON14101 Updated a year ago" at bounding box center [748, 232] width 199 height 308
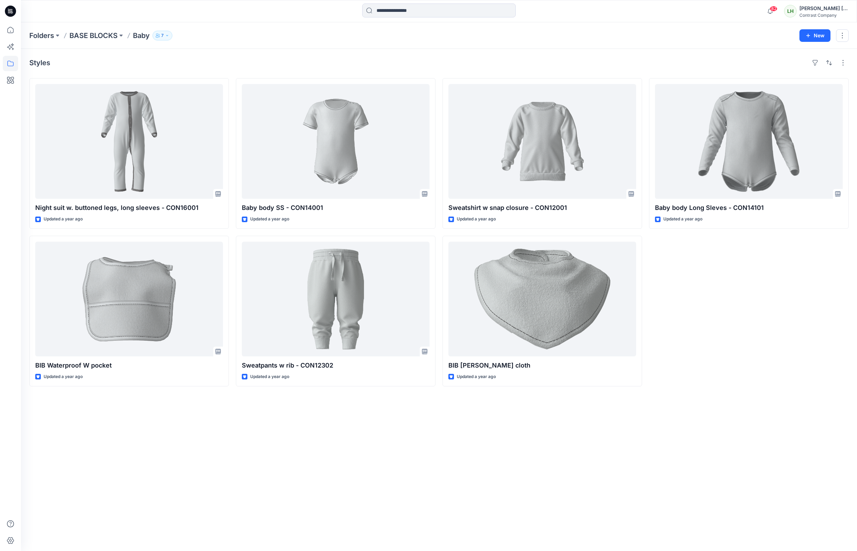
click at [750, 296] on div "Baby body Long Sleves - CON14101 Updated a year ago" at bounding box center [748, 232] width 199 height 308
drag, startPoint x: 750, startPoint y: 296, endPoint x: 738, endPoint y: 319, distance: 26.1
click at [738, 319] on div "Baby body Long Sleves - CON14101 Updated a year ago" at bounding box center [748, 232] width 199 height 308
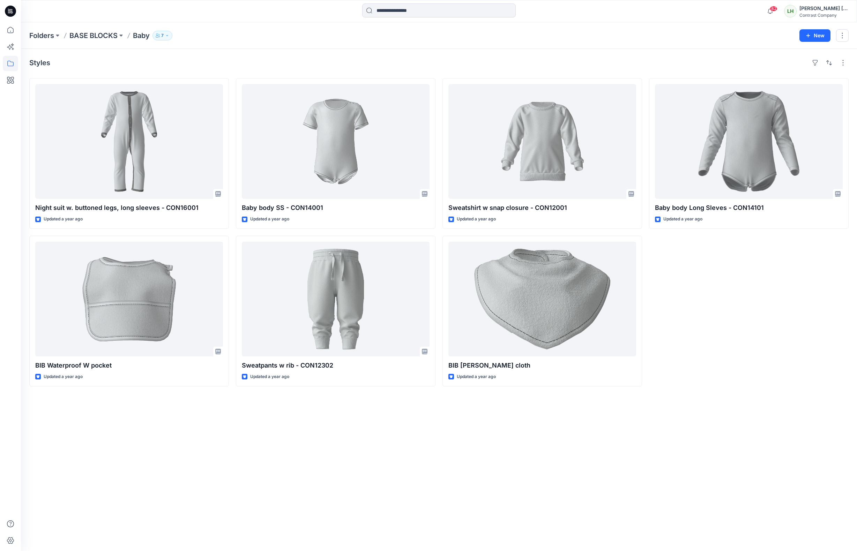
click at [738, 319] on div "Baby body Long Sleves - CON14101 Updated a year ago" at bounding box center [748, 232] width 199 height 308
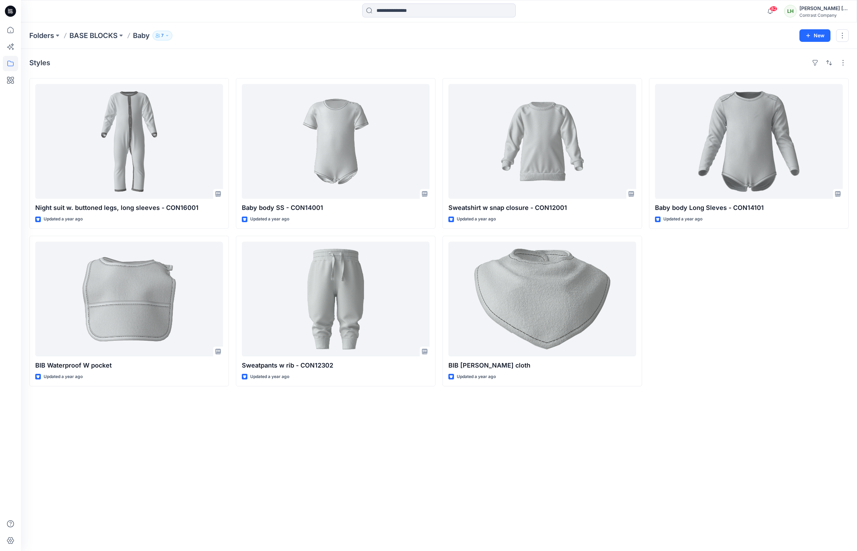
click at [738, 319] on div "Baby body Long Sleves - CON14101 Updated a year ago" at bounding box center [748, 232] width 199 height 308
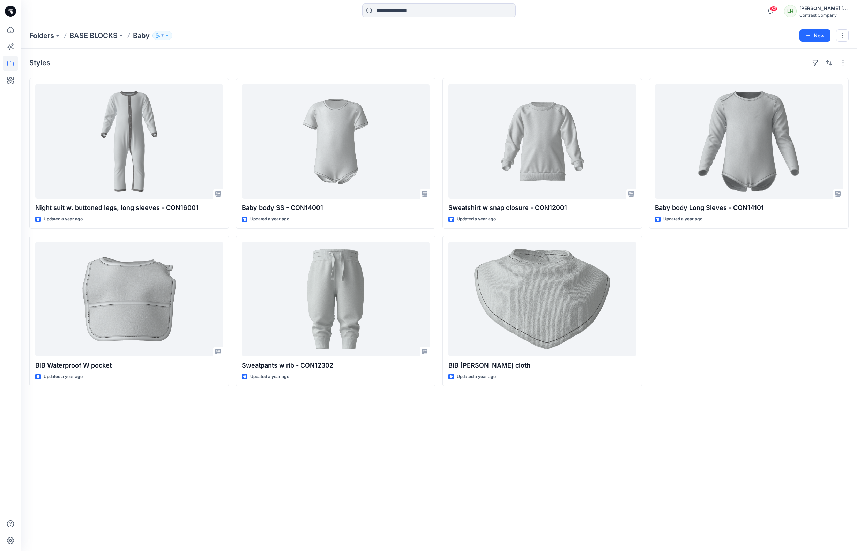
click at [738, 319] on div "Baby body Long Sleves - CON14101 Updated a year ago" at bounding box center [748, 232] width 199 height 308
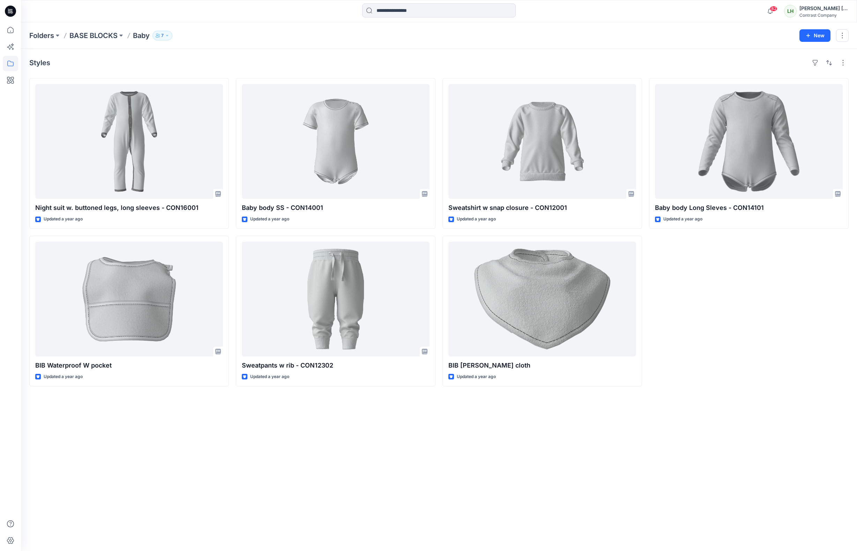
click at [738, 319] on div "Baby body Long Sleves - CON14101 Updated a year ago" at bounding box center [748, 232] width 199 height 308
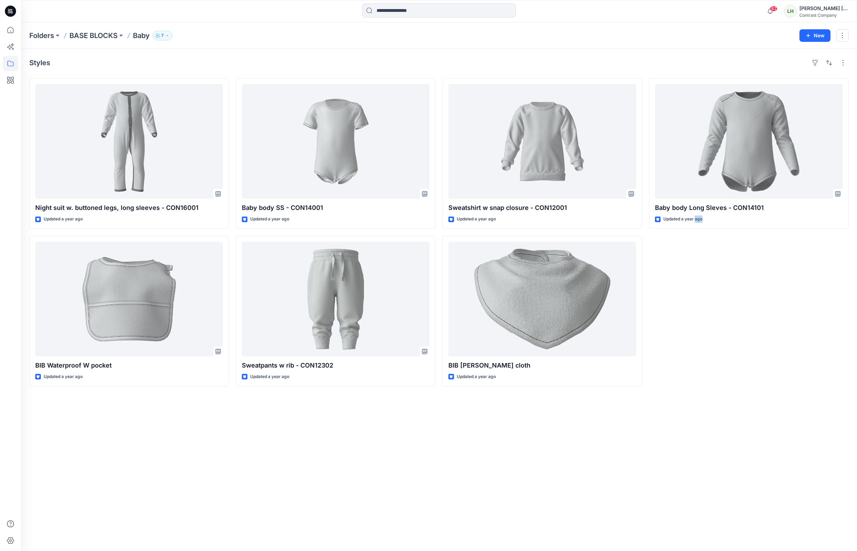
click at [738, 319] on div "Baby body Long Sleves - CON14101 Updated a year ago" at bounding box center [748, 232] width 199 height 308
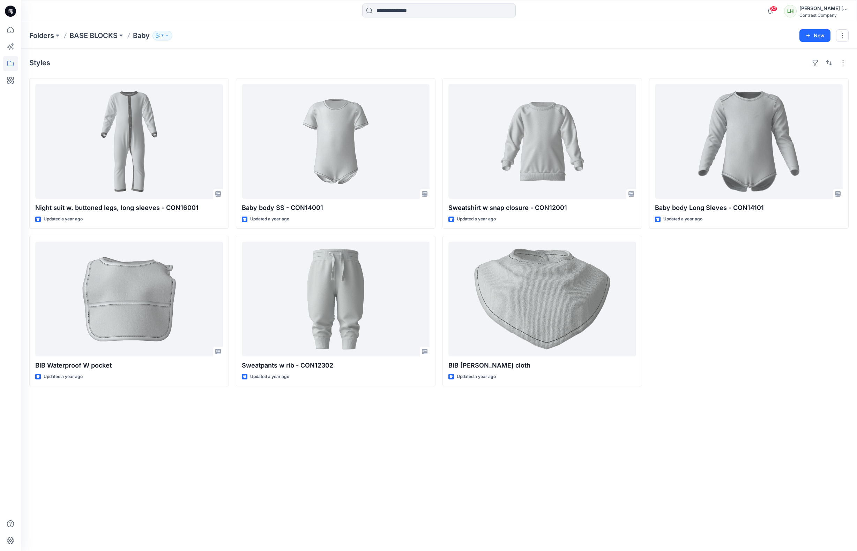
click at [738, 319] on div "Baby body Long Sleves - CON14101 Updated a year ago" at bounding box center [748, 232] width 199 height 308
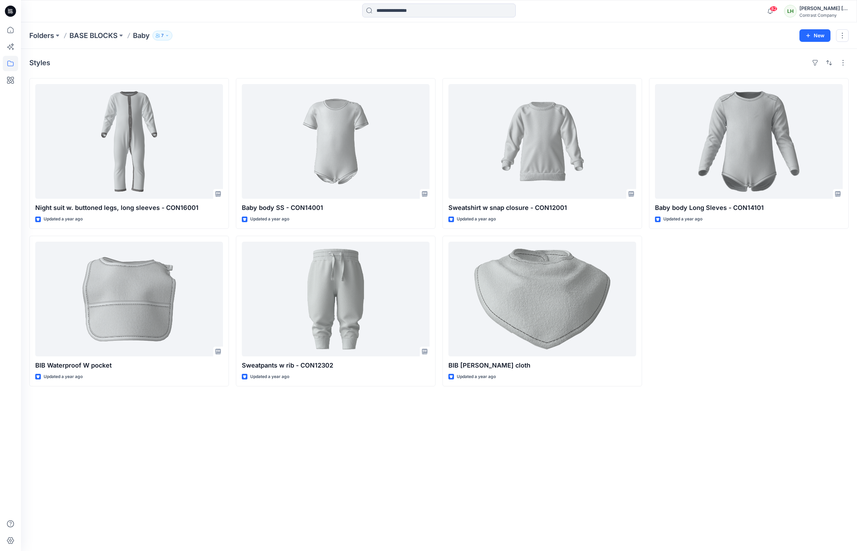
click at [738, 319] on div "Baby body Long Sleves - CON14101 Updated a year ago" at bounding box center [748, 232] width 199 height 308
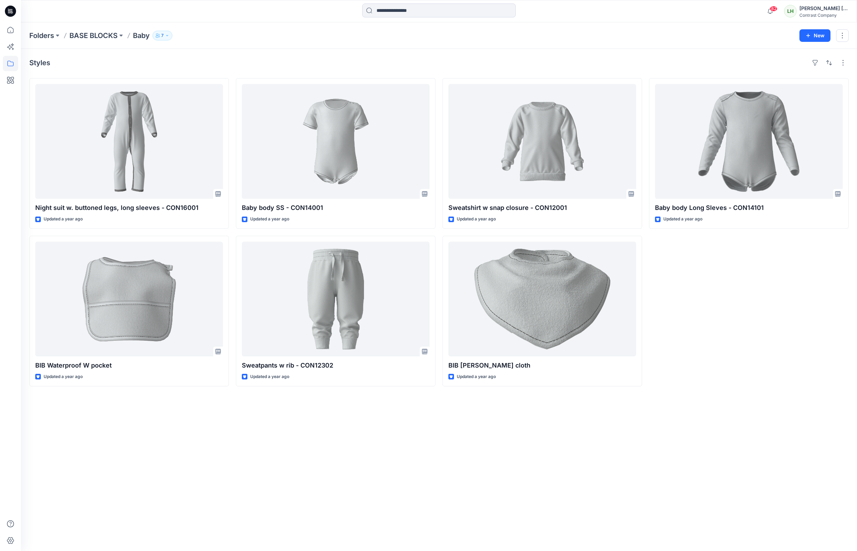
click at [738, 319] on div "Baby body Long Sleves - CON14101 Updated a year ago" at bounding box center [748, 232] width 199 height 308
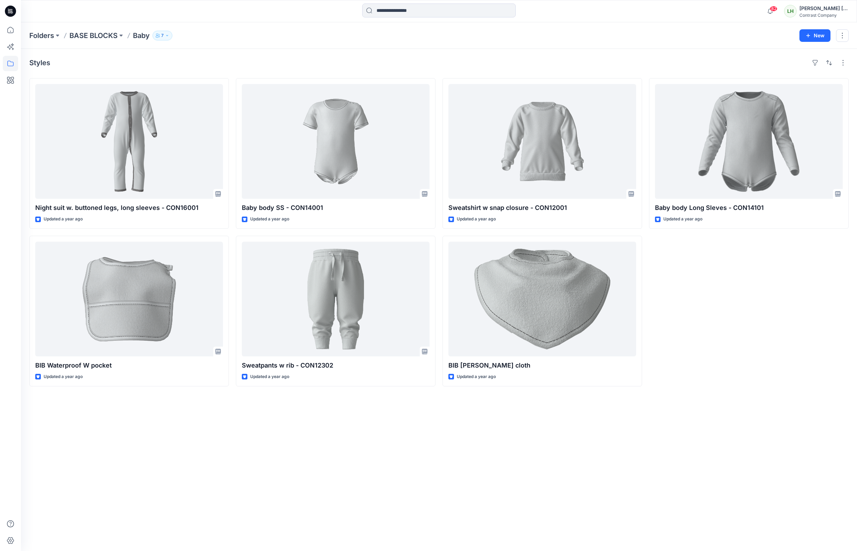
click at [738, 319] on div "Baby body Long Sleves - CON14101 Updated a year ago" at bounding box center [748, 232] width 199 height 308
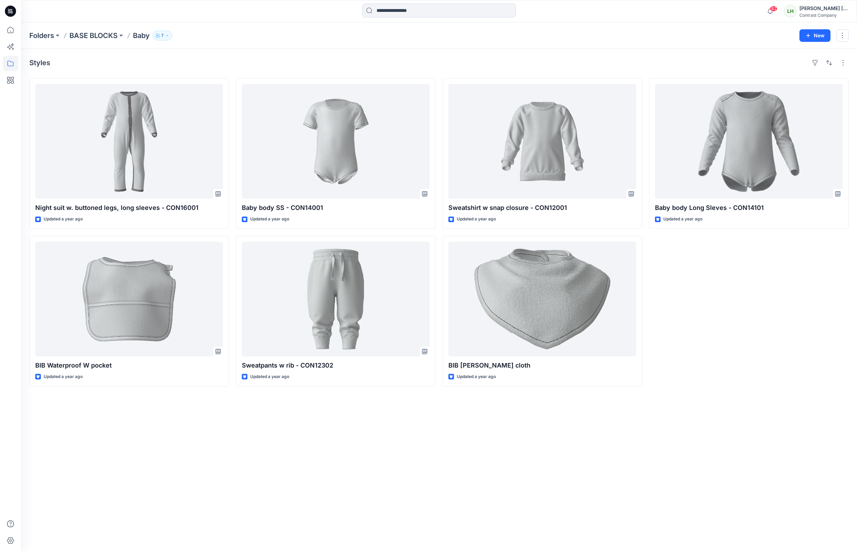
click at [738, 319] on div "Baby body Long Sleves - CON14101 Updated a year ago" at bounding box center [748, 232] width 199 height 308
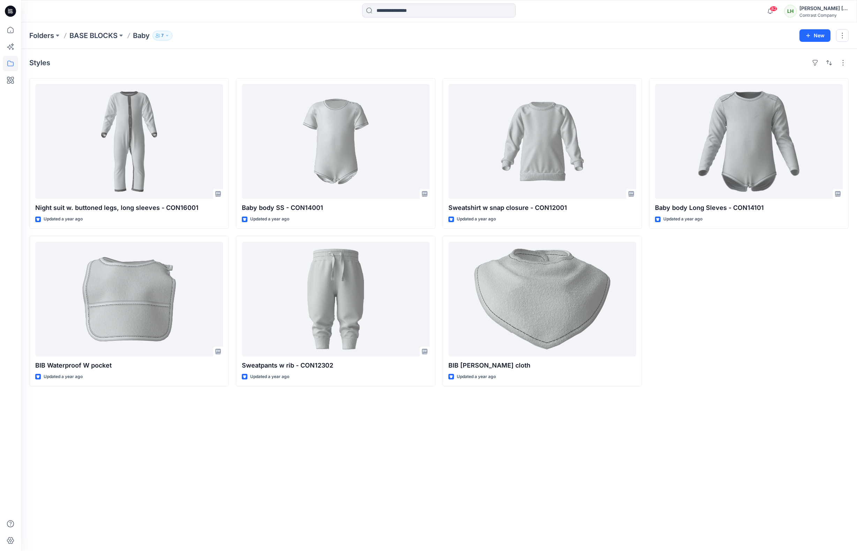
click at [738, 319] on div "Baby body Long Sleves - CON14101 Updated a year ago" at bounding box center [748, 232] width 199 height 308
click at [92, 36] on p "BASE BLOCKS" at bounding box center [93, 36] width 48 height 10
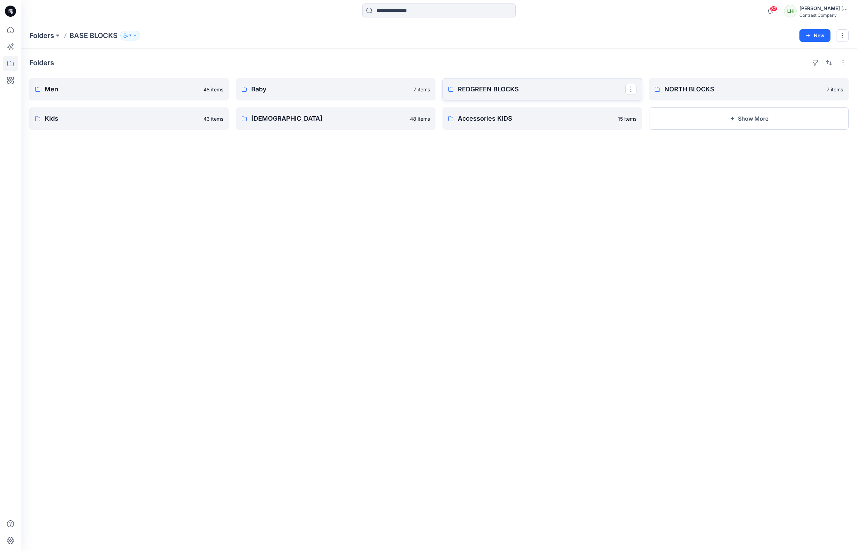
click at [500, 82] on link "REDGREEN BLOCKS" at bounding box center [541, 89] width 199 height 22
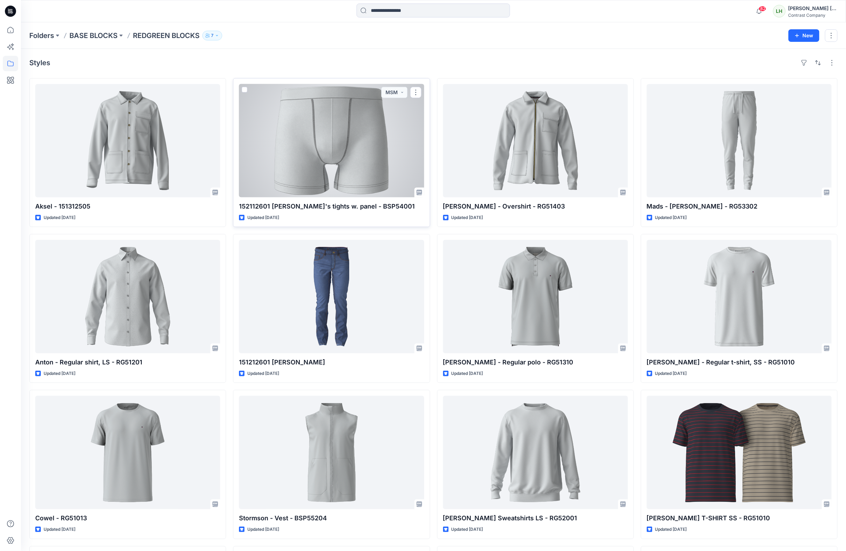
click at [363, 164] on div at bounding box center [331, 140] width 185 height 113
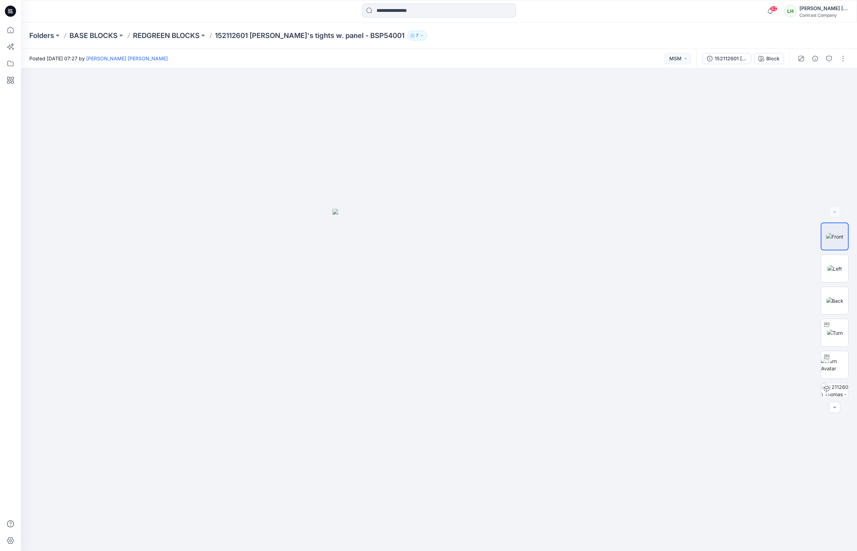
click at [385, 52] on div "Posted [DATE] 07:27 by [PERSON_NAME] [PERSON_NAME] MSM" at bounding box center [358, 58] width 675 height 19
click at [836, 267] on img at bounding box center [834, 268] width 15 height 7
click at [839, 364] on img at bounding box center [834, 364] width 27 height 15
drag, startPoint x: 482, startPoint y: 54, endPoint x: 497, endPoint y: 55, distance: 14.7
click at [482, 53] on div "Posted [DATE] 07:27 by [PERSON_NAME] [PERSON_NAME] MSM" at bounding box center [358, 58] width 675 height 19
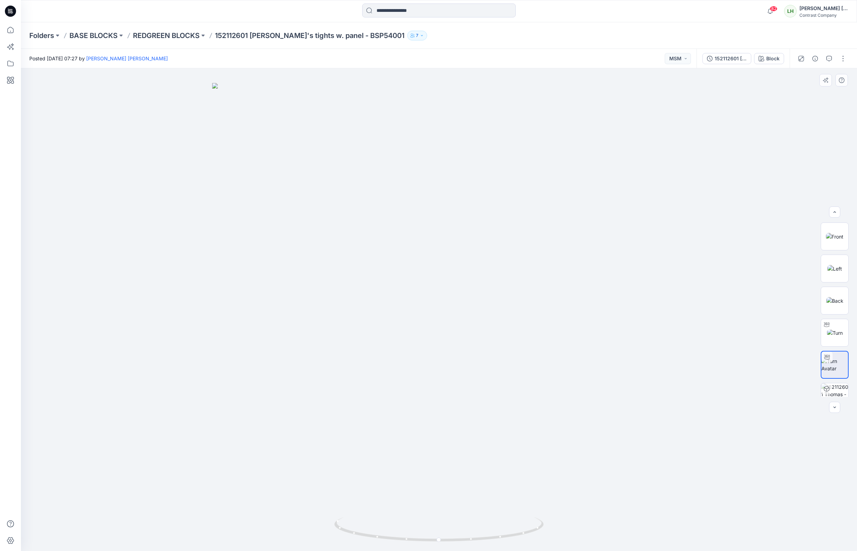
scroll to position [46, 0]
click at [826, 259] on img at bounding box center [834, 254] width 17 height 7
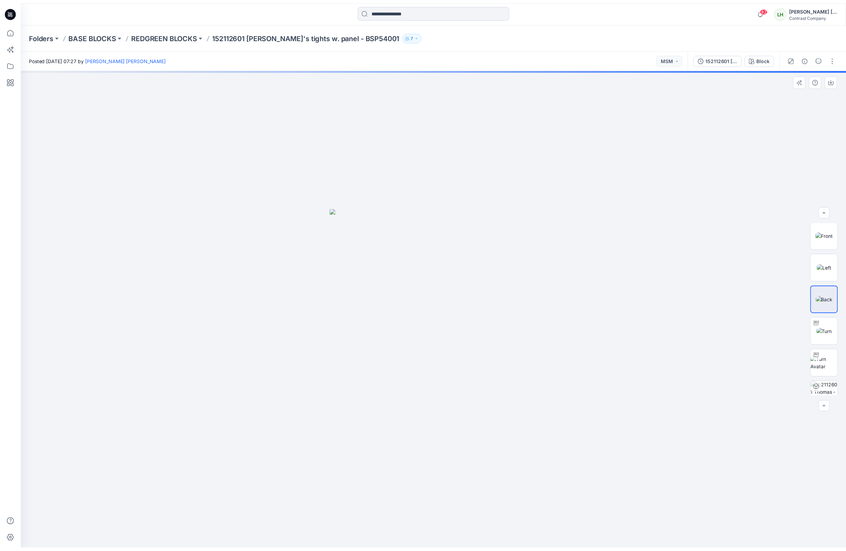
scroll to position [0, 0]
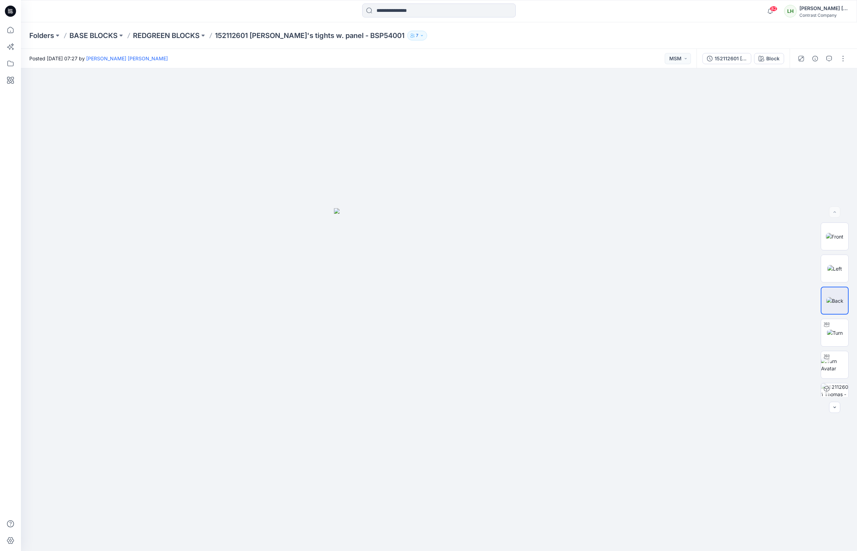
click at [206, 55] on div "Posted [DATE] 07:27 by [PERSON_NAME] [PERSON_NAME] MSM" at bounding box center [358, 58] width 675 height 19
click at [828, 265] on img at bounding box center [834, 268] width 15 height 7
click at [458, 45] on div "Folders BASE BLOCKS REDGREEN BLOCKS 152112601 [PERSON_NAME] - Men's tights w. p…" at bounding box center [439, 35] width 836 height 27
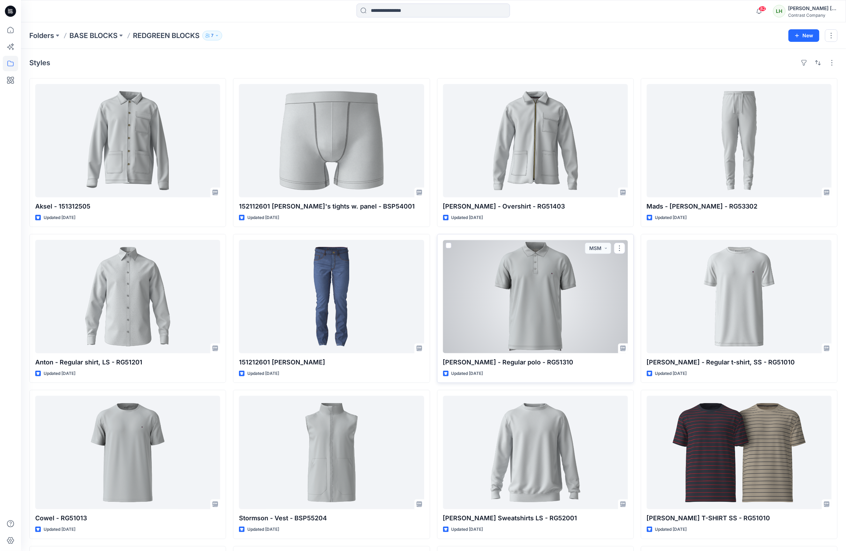
drag, startPoint x: 310, startPoint y: 6, endPoint x: 528, endPoint y: 315, distance: 378.5
click at [528, 315] on div at bounding box center [535, 296] width 185 height 113
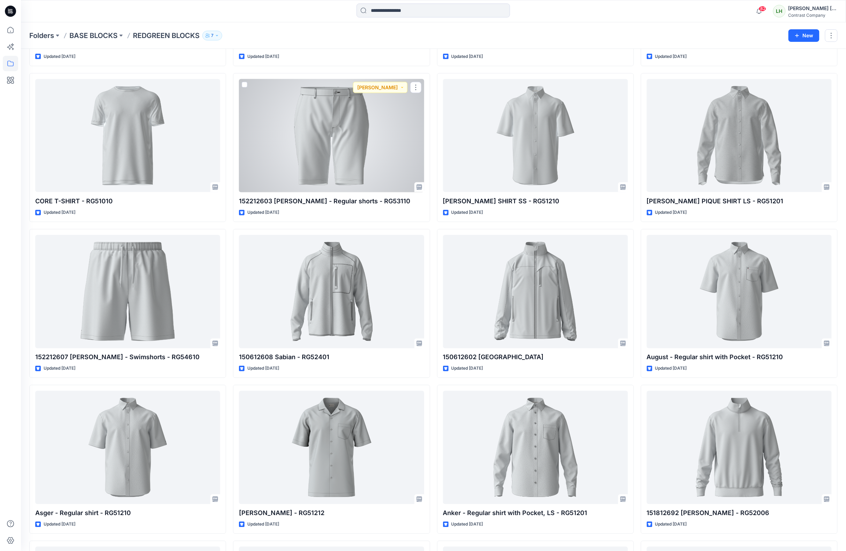
scroll to position [474, 0]
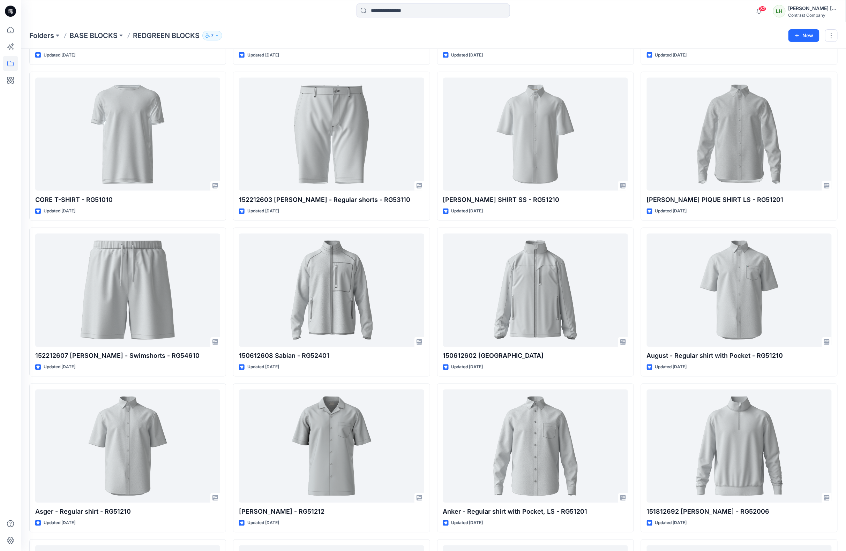
click at [401, 21] on div "82 Notifications [PERSON_NAME] has updated BIB [PERSON_NAME] cloth with BIB [PE…" at bounding box center [433, 11] width 825 height 22
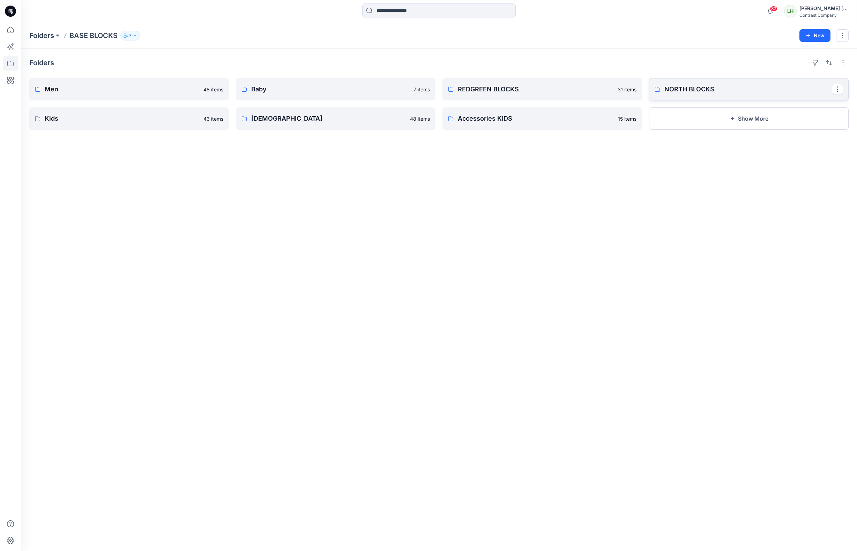
click at [677, 96] on link "NORTH BLOCKS" at bounding box center [748, 89] width 199 height 22
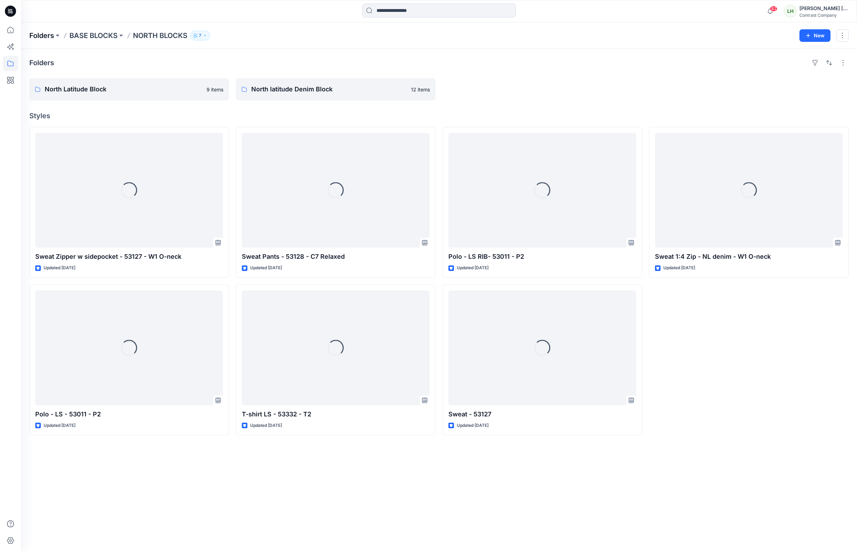
click at [50, 37] on p "Folders" at bounding box center [41, 36] width 25 height 10
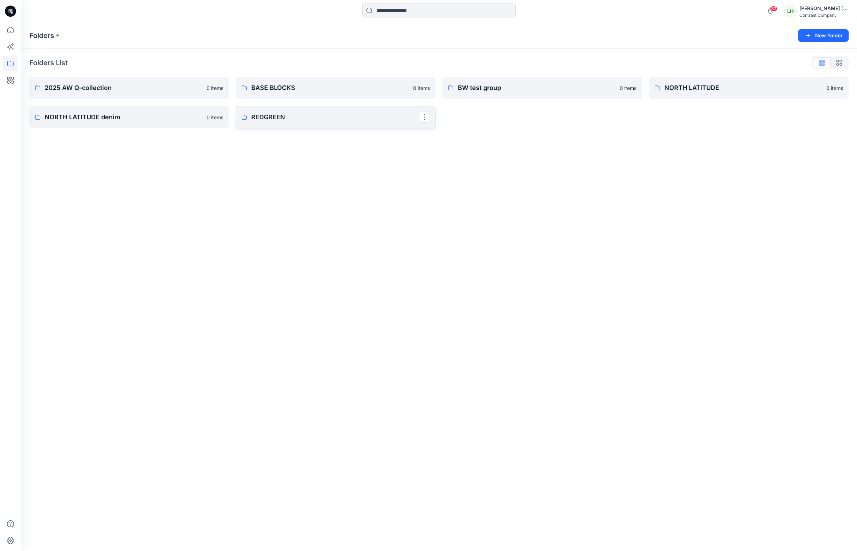
click at [296, 116] on p "REDGREEN" at bounding box center [334, 117] width 167 height 10
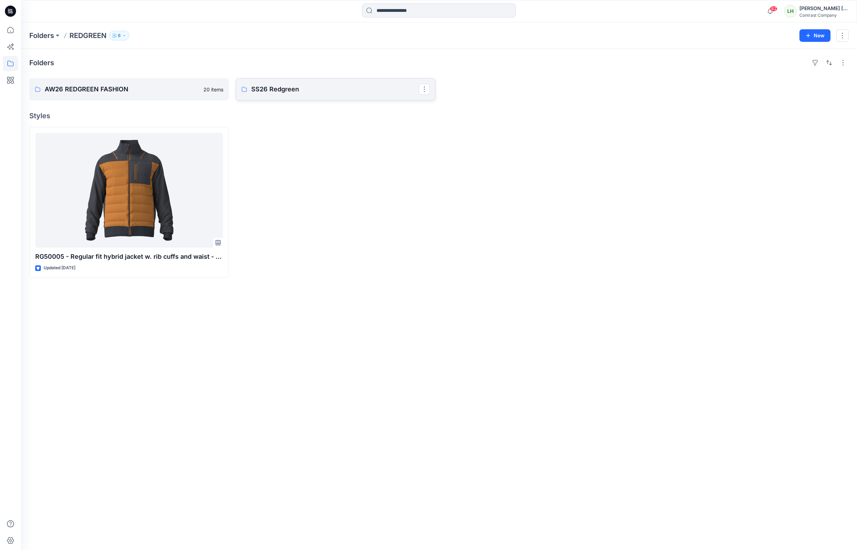
click at [290, 86] on p "SS26 Redgreen" at bounding box center [334, 89] width 167 height 10
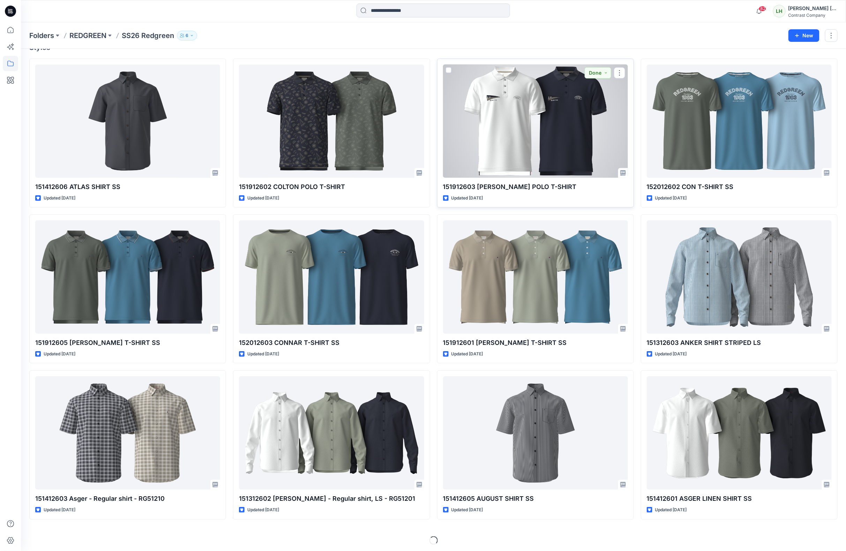
scroll to position [71, 0]
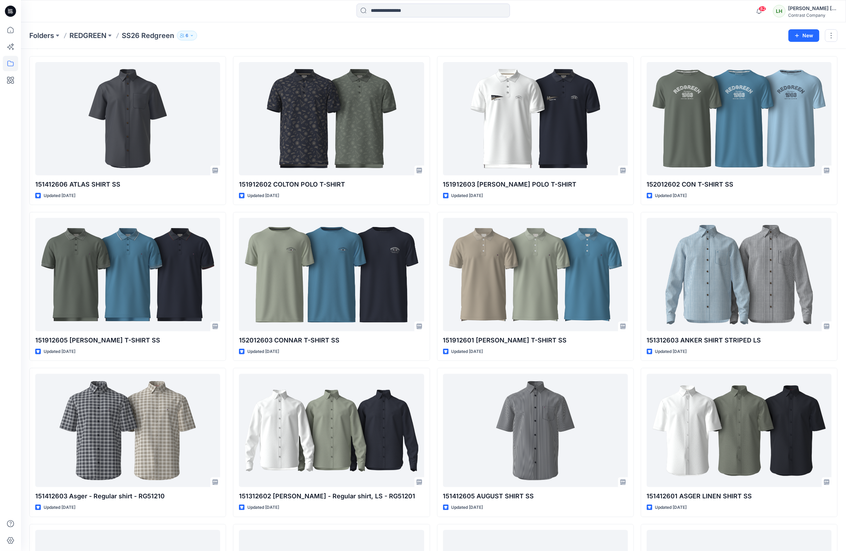
click at [327, 46] on div "Folders REDGREEN SS26 Redgreen 6 New" at bounding box center [433, 35] width 825 height 27
click at [335, 33] on div "Folders REDGREEN SS26 Redgreen 6" at bounding box center [406, 36] width 754 height 10
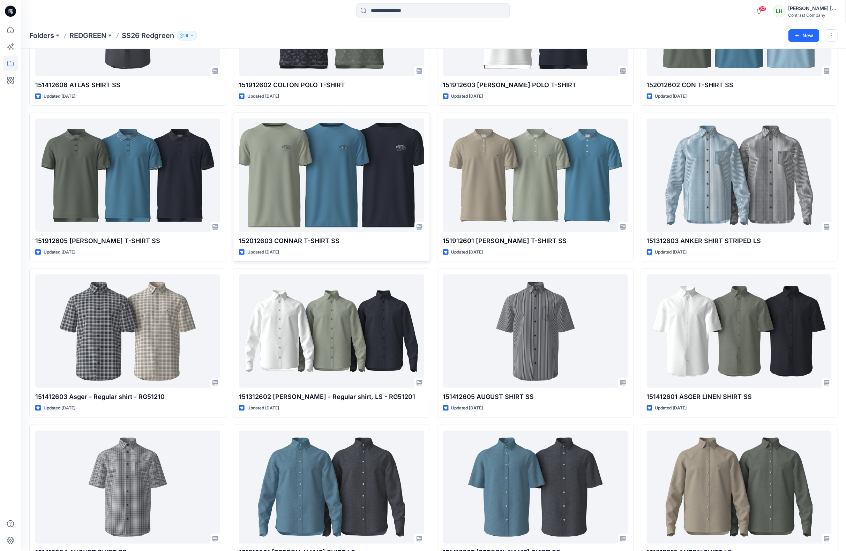
scroll to position [0, 0]
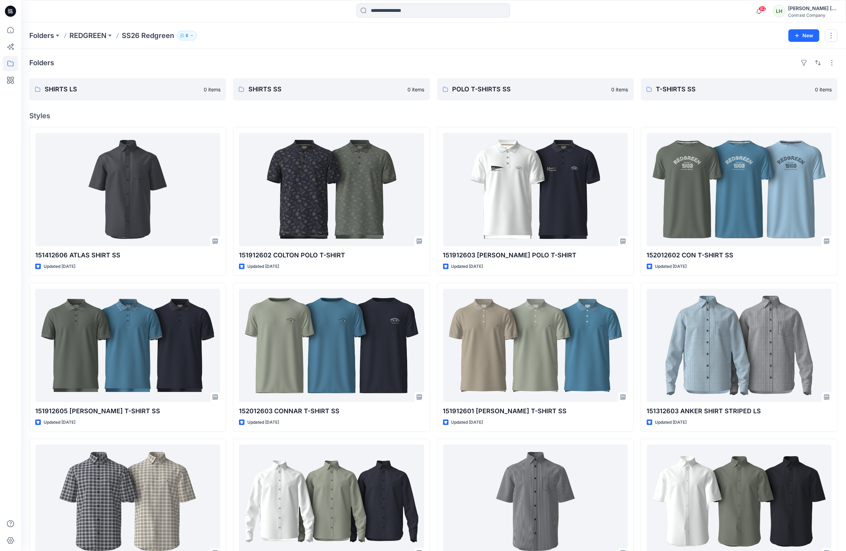
click at [89, 32] on p "REDGREEN" at bounding box center [87, 36] width 37 height 10
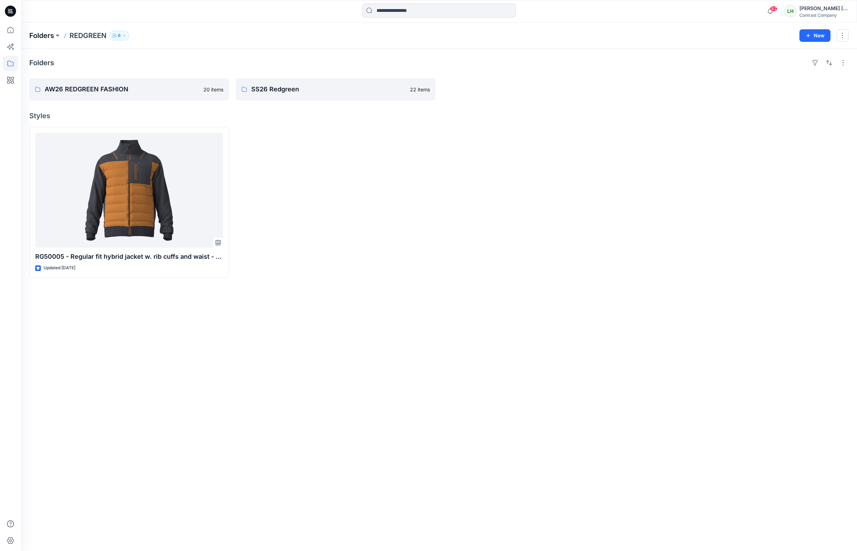
click at [37, 40] on div "Folders REDGREEN 6 New" at bounding box center [439, 35] width 836 height 27
click at [40, 33] on p "Folders" at bounding box center [41, 36] width 25 height 10
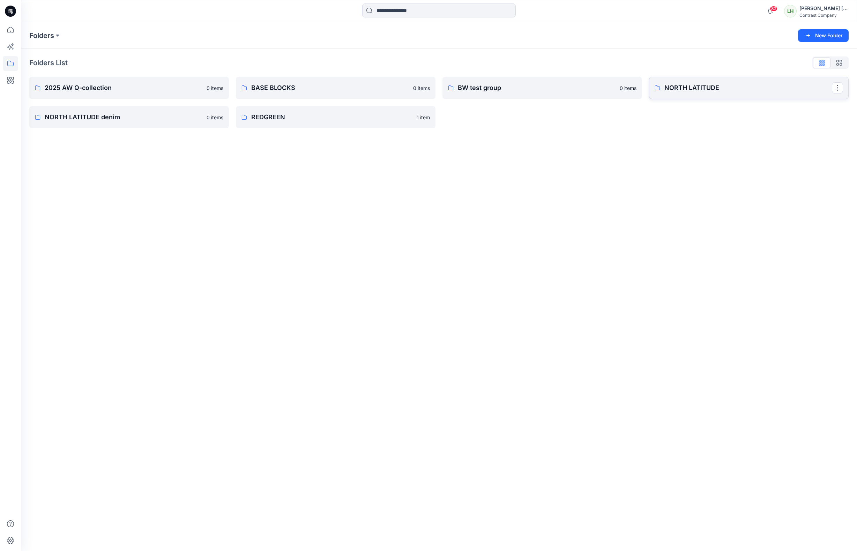
click at [679, 86] on p "NORTH LATITUDE" at bounding box center [747, 88] width 167 height 10
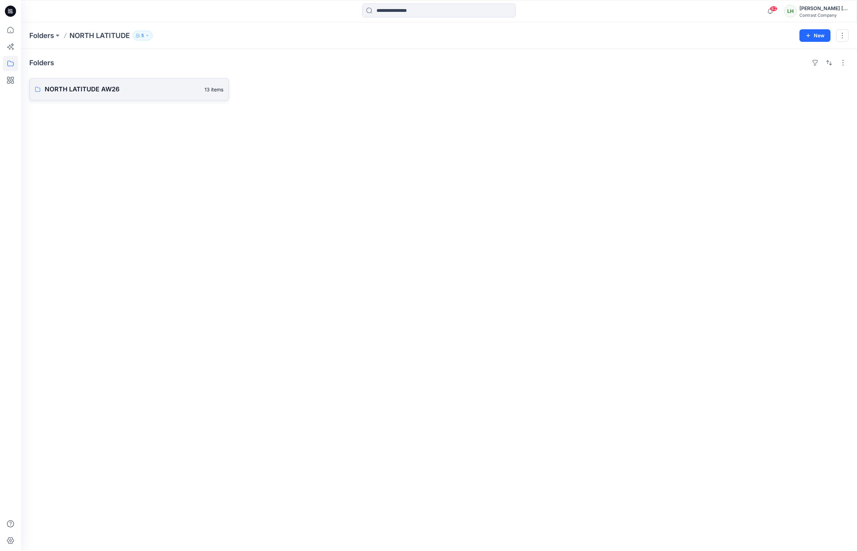
click at [169, 80] on link "NORTH LATITUDE AW26 13 items" at bounding box center [128, 89] width 199 height 22
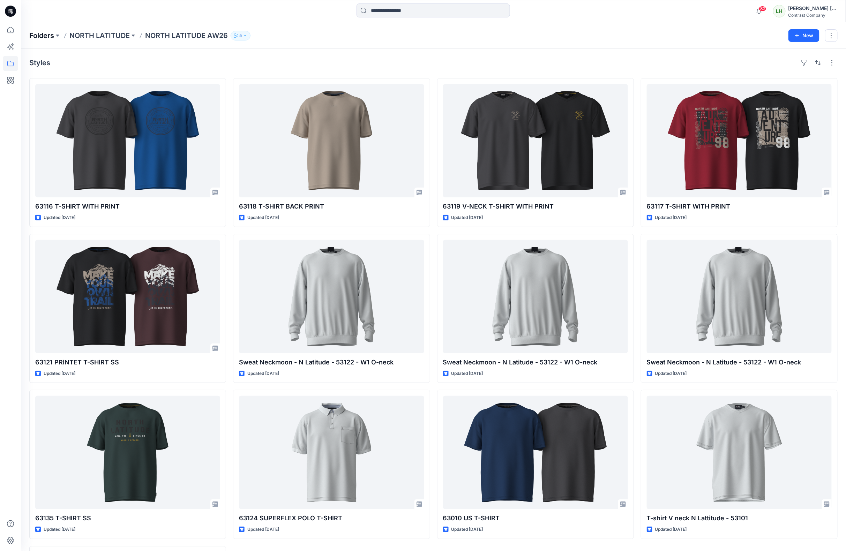
click at [35, 36] on p "Folders" at bounding box center [41, 36] width 25 height 10
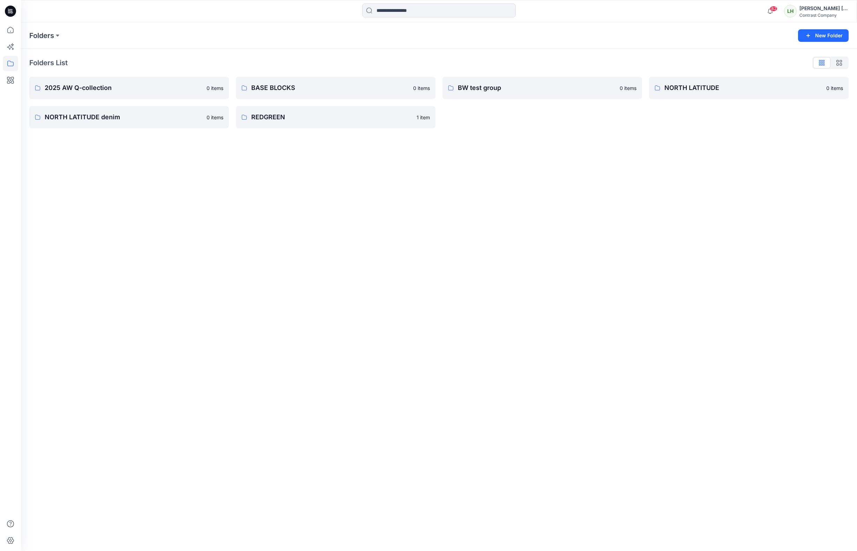
click at [297, 289] on div "Folders New Folder Folders List 2025 AW Q-collection 0 items NORTH LATITUDE den…" at bounding box center [439, 286] width 836 height 529
click at [171, 91] on p "2025 AW Q-collection" at bounding box center [128, 88] width 167 height 10
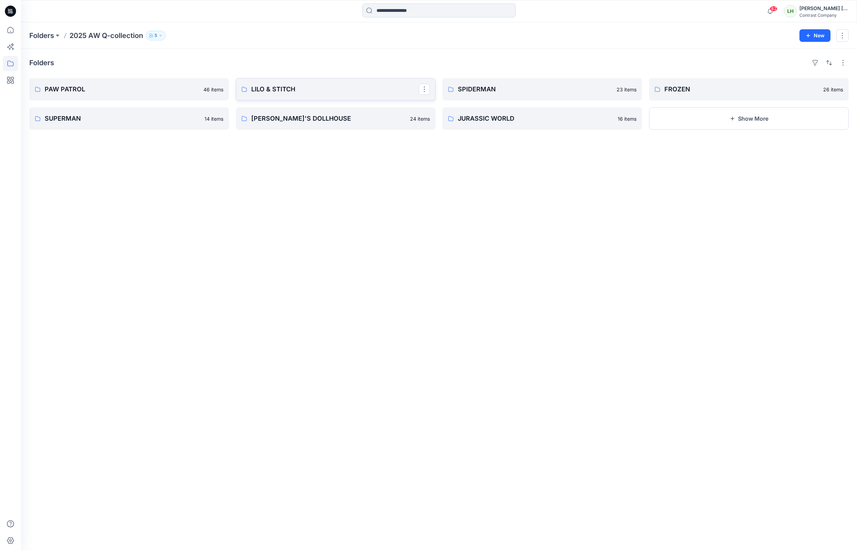
click at [269, 88] on p "LILO & STITCH" at bounding box center [334, 89] width 167 height 10
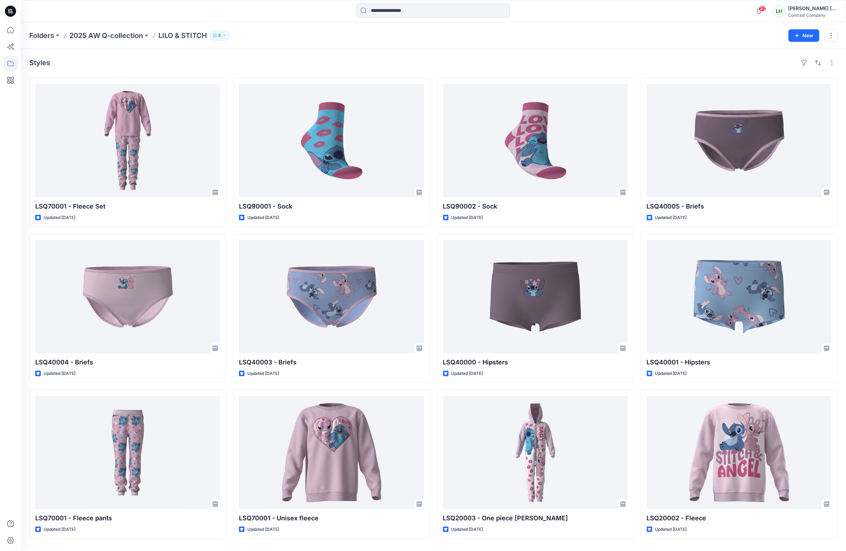
click at [227, 232] on div "LSQ70001 - Fleece Set Updated [DATE] LSQ40004 - Briefs Updated [DATE] LSQ70001 …" at bounding box center [433, 308] width 808 height 461
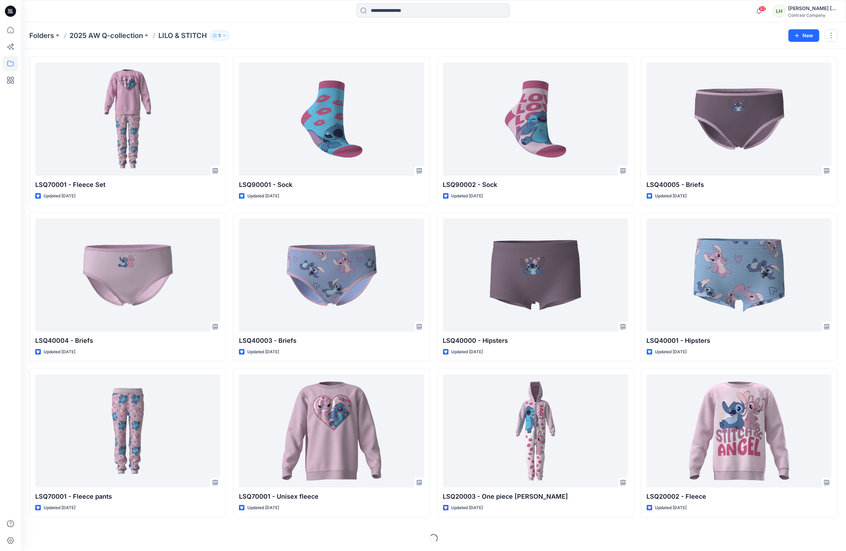
scroll to position [67, 0]
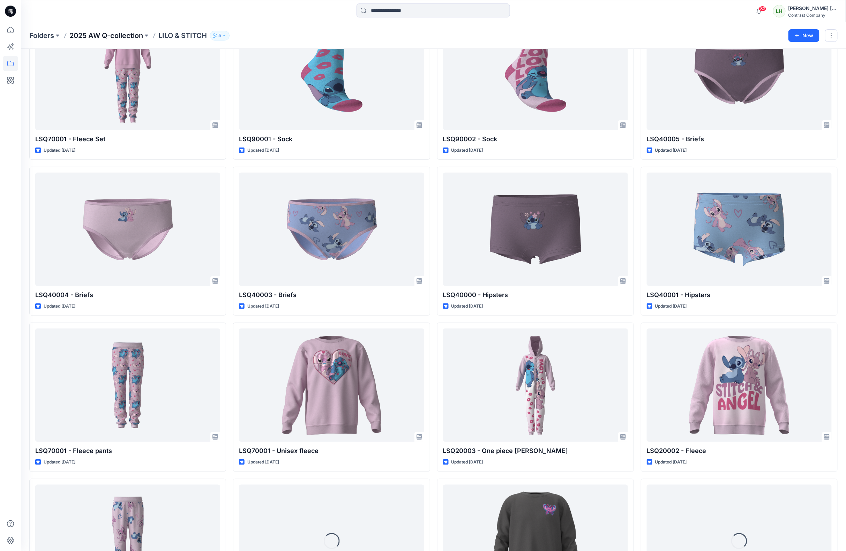
click at [103, 31] on p "2025 AW Q-collection" at bounding box center [106, 36] width 74 height 10
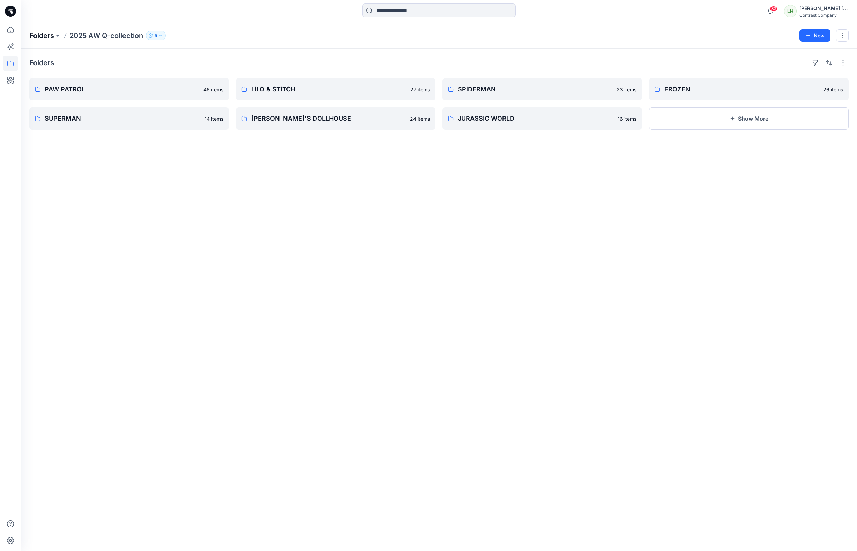
click at [38, 36] on p "Folders" at bounding box center [41, 36] width 25 height 10
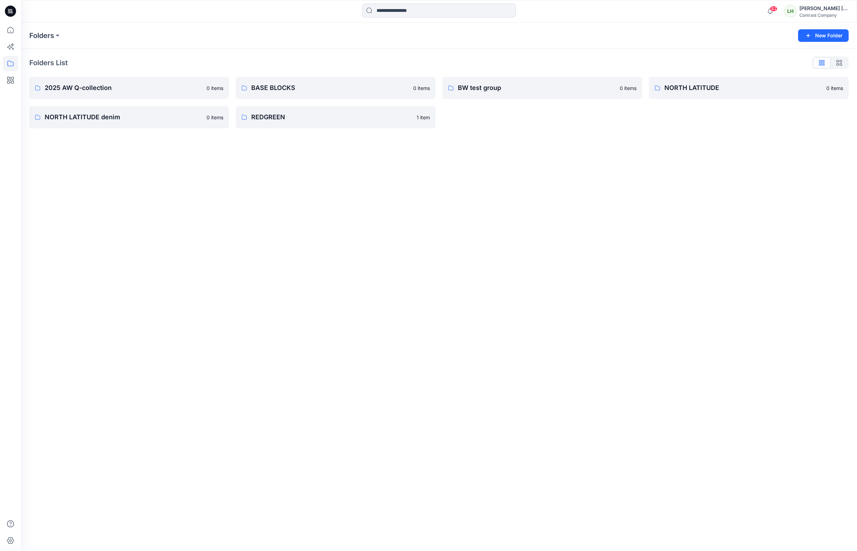
click at [365, 354] on div "Folders New Folder Folders List 2025 AW Q-collection 0 items NORTH LATITUDE den…" at bounding box center [439, 286] width 836 height 529
click at [125, 112] on link "NORTH LATITUDE denim" at bounding box center [128, 117] width 199 height 22
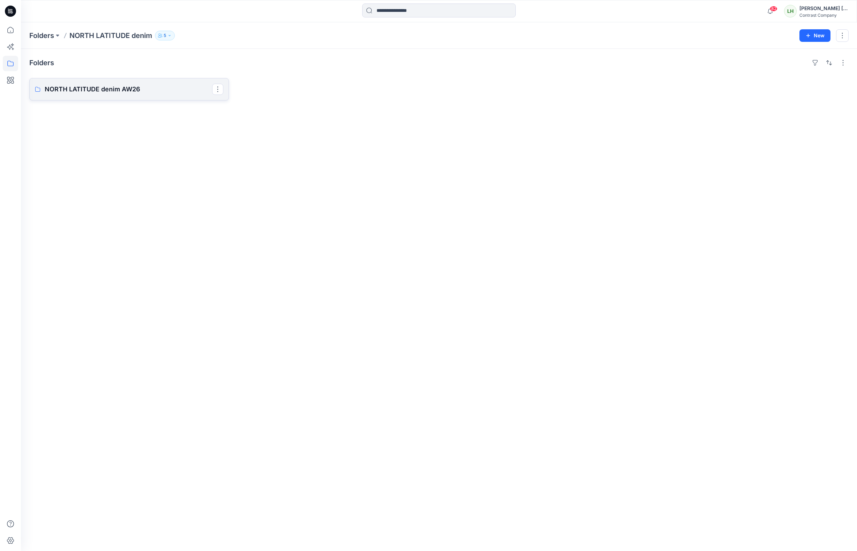
click at [154, 88] on p "NORTH LATITUDE denim AW26" at bounding box center [128, 89] width 167 height 10
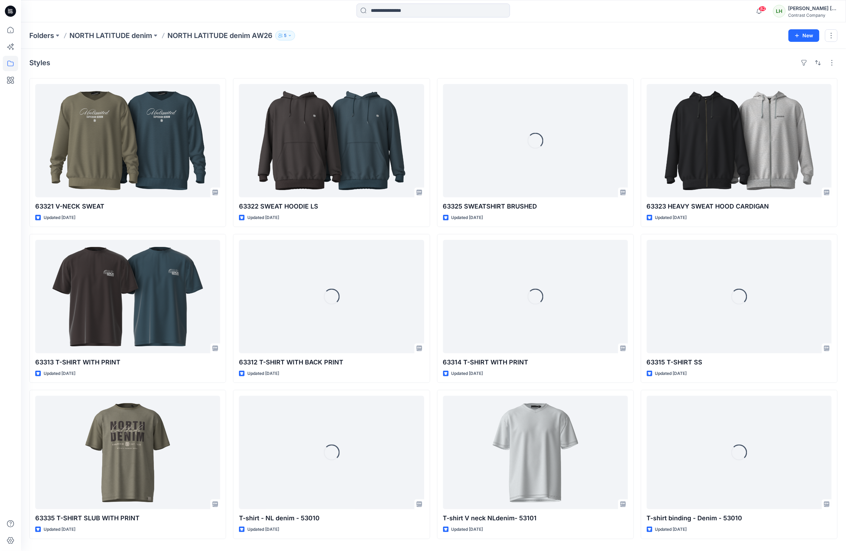
click at [430, 229] on div "63321 V-NECK SWEAT Updated [DATE] 63313 T-SHIRT WITH PRINT Updated [DATE] 63335…" at bounding box center [433, 308] width 808 height 461
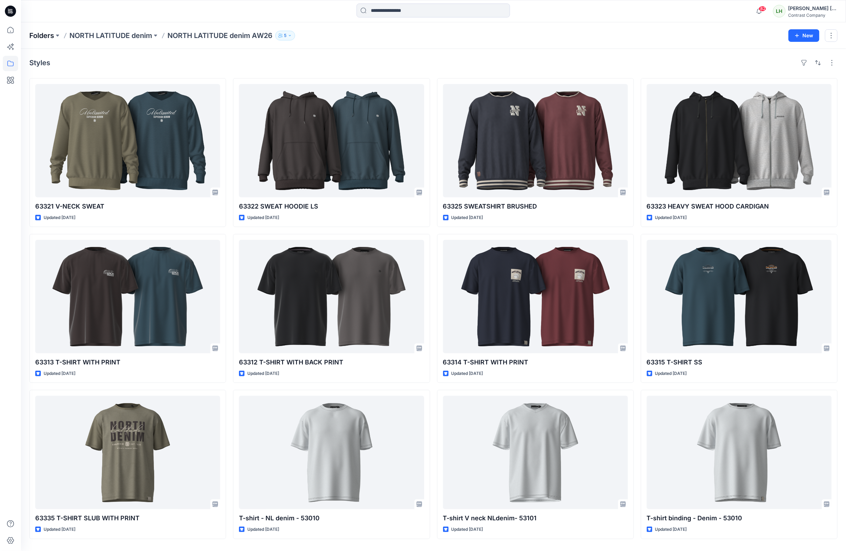
click at [37, 35] on p "Folders" at bounding box center [41, 36] width 25 height 10
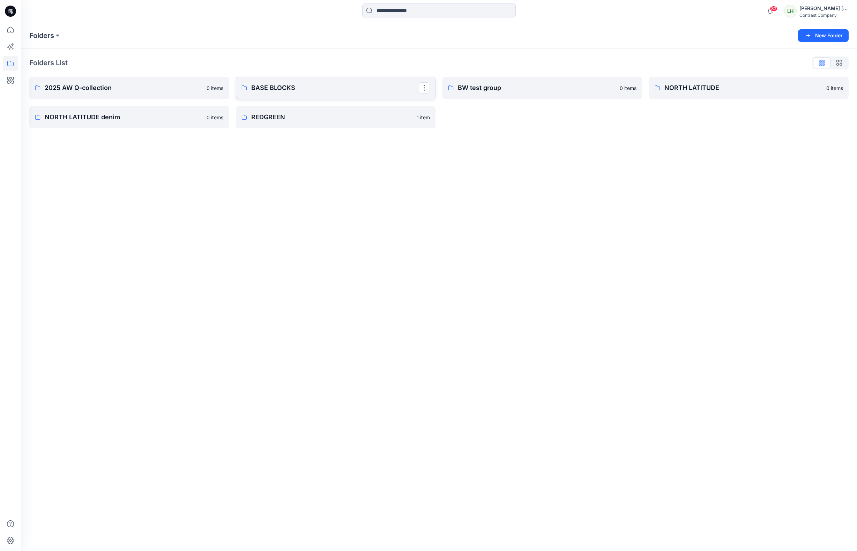
click at [293, 81] on link "BASE BLOCKS" at bounding box center [335, 88] width 199 height 22
